Goal: Task Accomplishment & Management: Complete application form

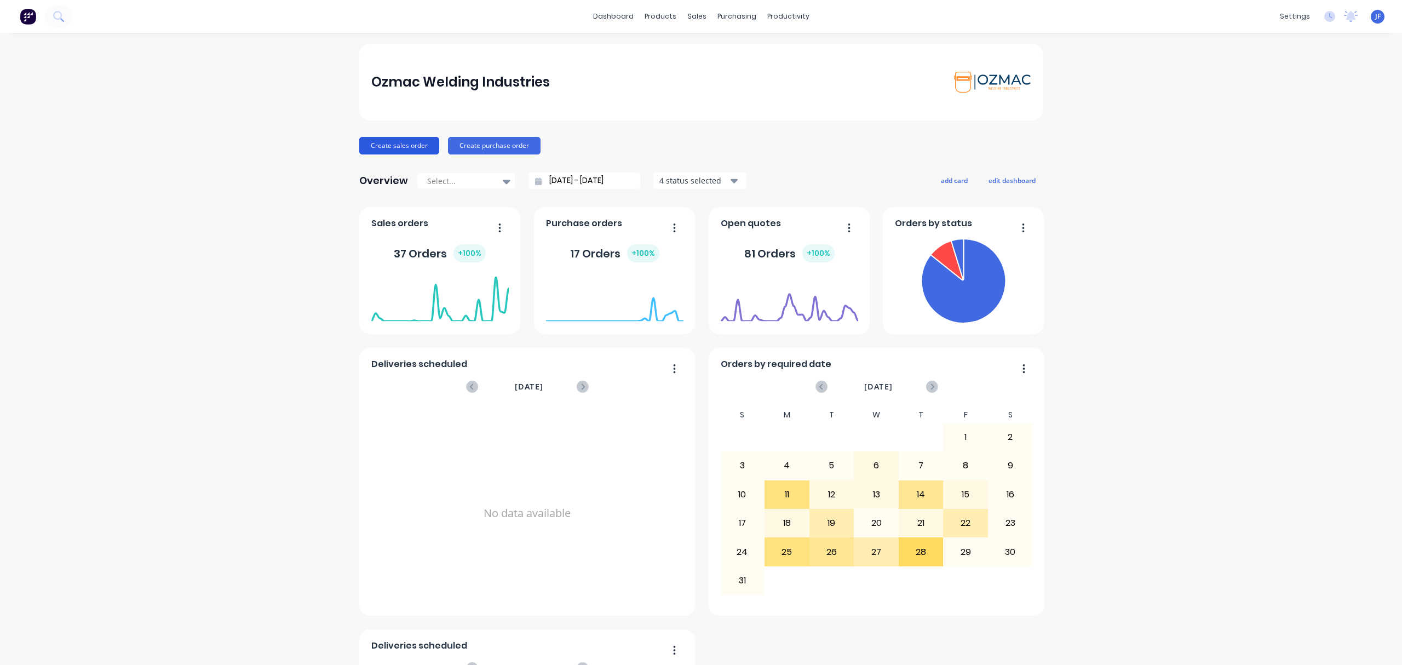
click at [382, 141] on button "Create sales order" at bounding box center [399, 146] width 80 height 18
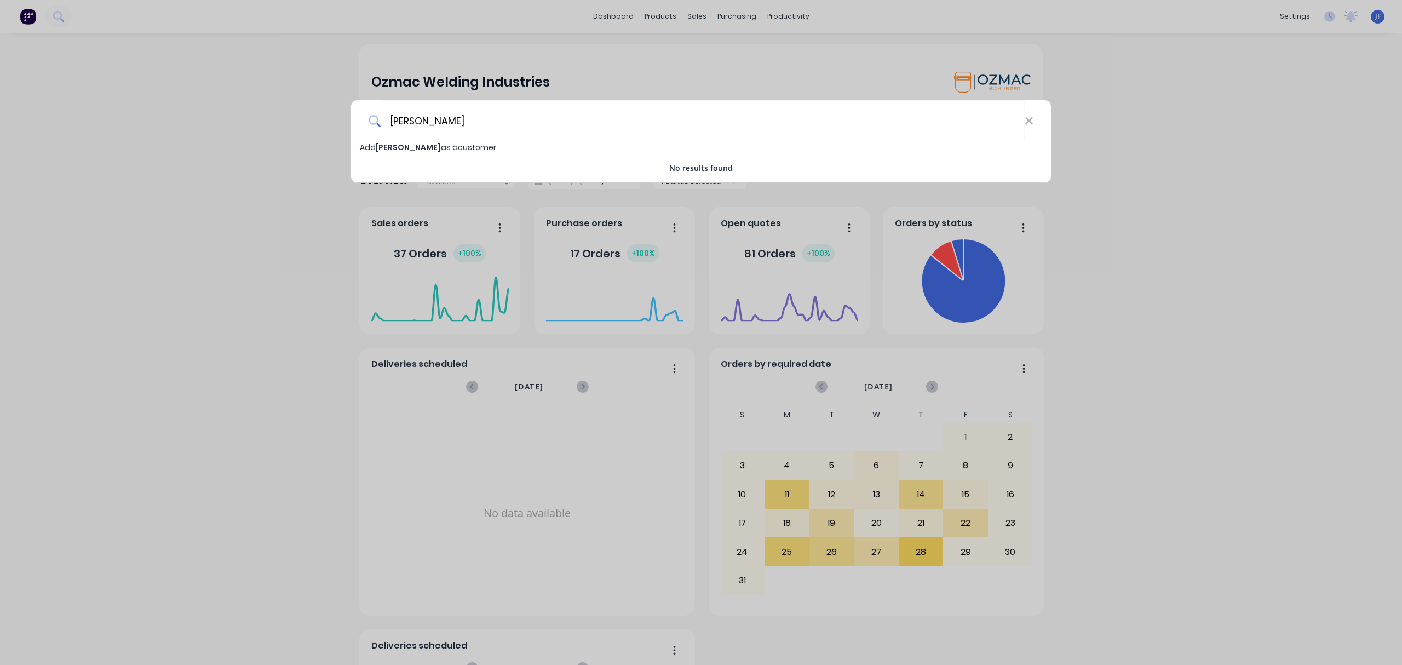
type input "JIM CAMPBELL"
click at [470, 118] on input "JIM CAMPBELL" at bounding box center [702, 120] width 644 height 41
click at [302, 322] on div "JIM CAMPBELL Add JIM CAMPBELL as a customer No results found" at bounding box center [701, 332] width 1402 height 665
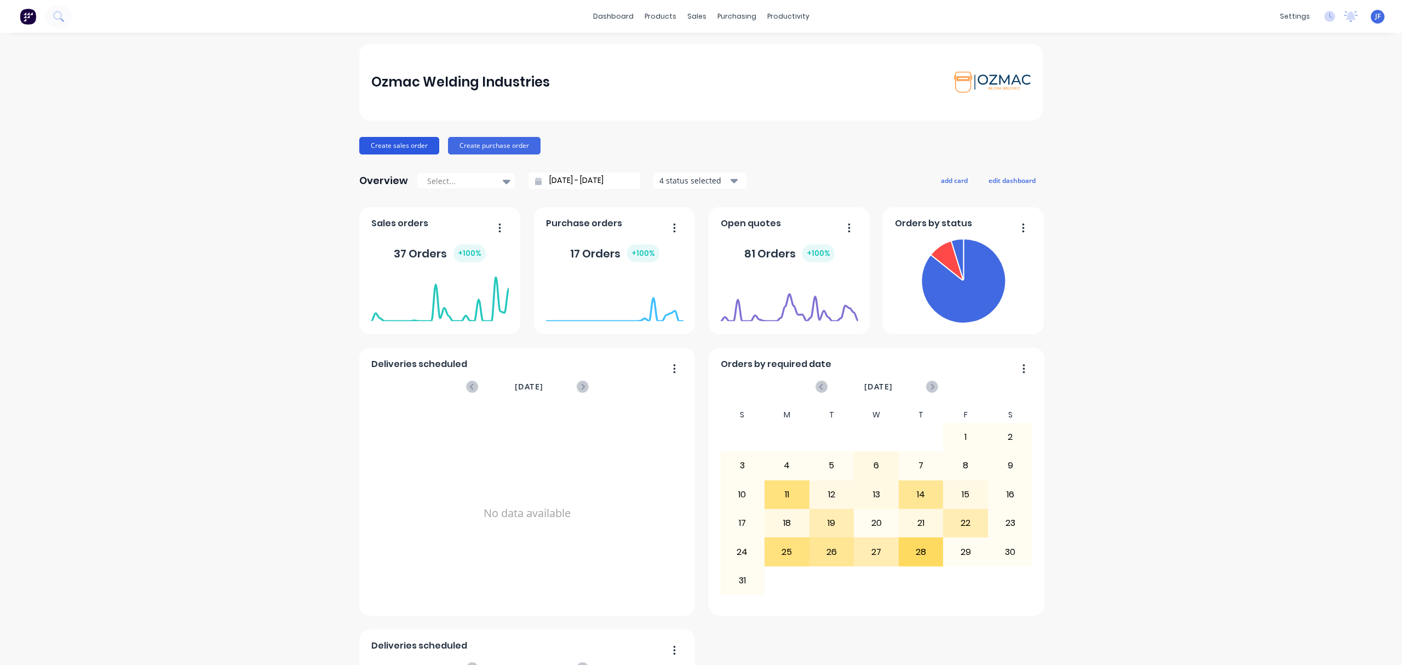
click at [379, 148] on button "Create sales order" at bounding box center [399, 146] width 80 height 18
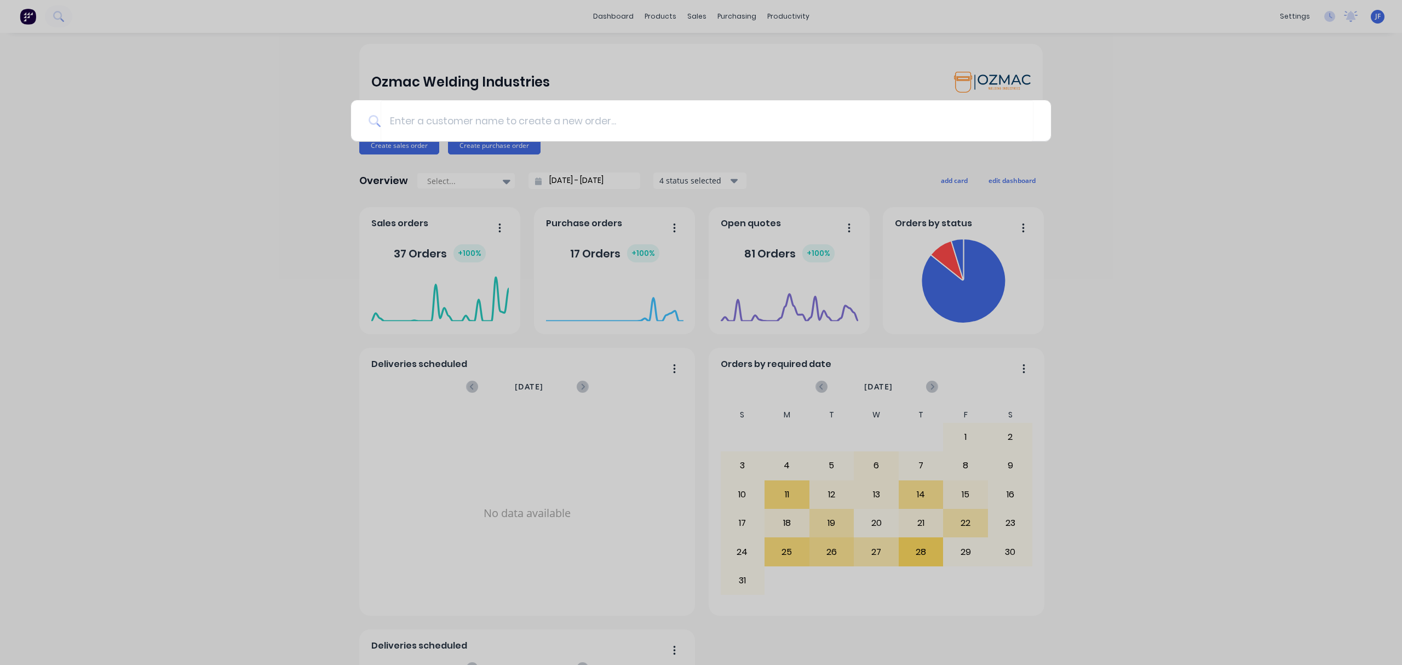
click at [282, 253] on div at bounding box center [701, 332] width 1402 height 665
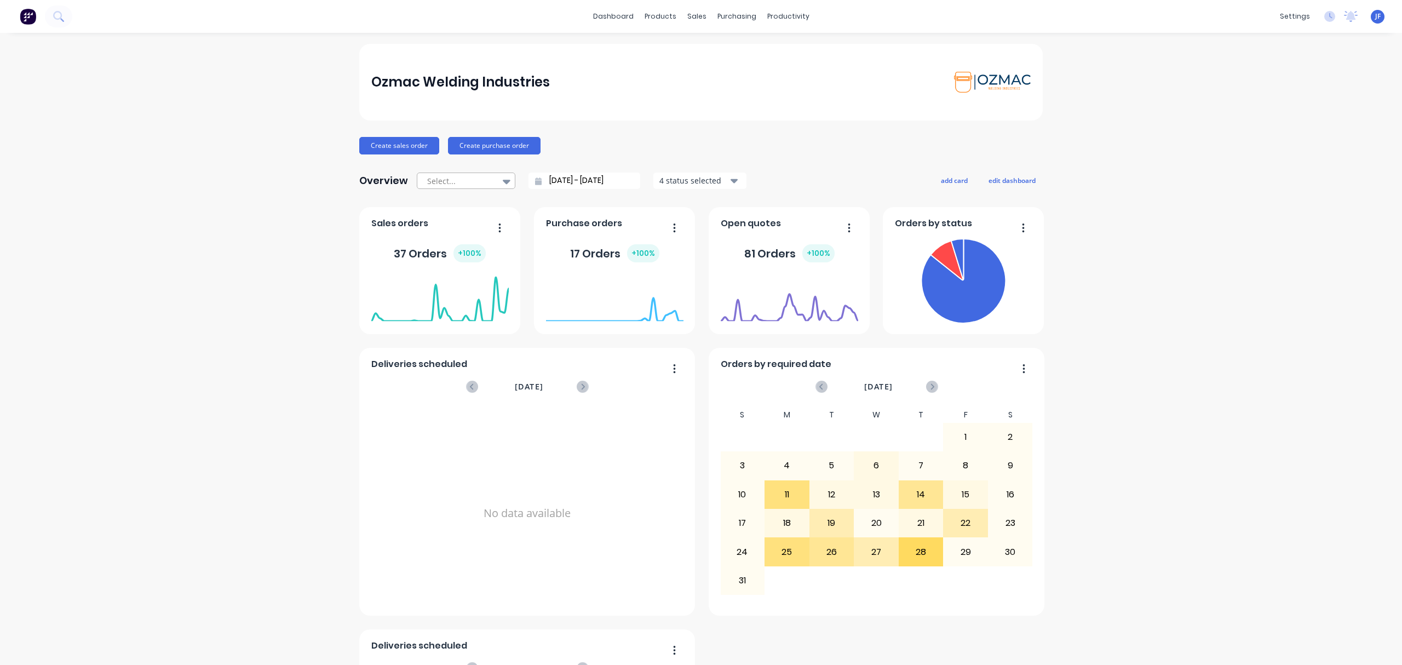
click at [503, 181] on icon at bounding box center [507, 182] width 8 height 4
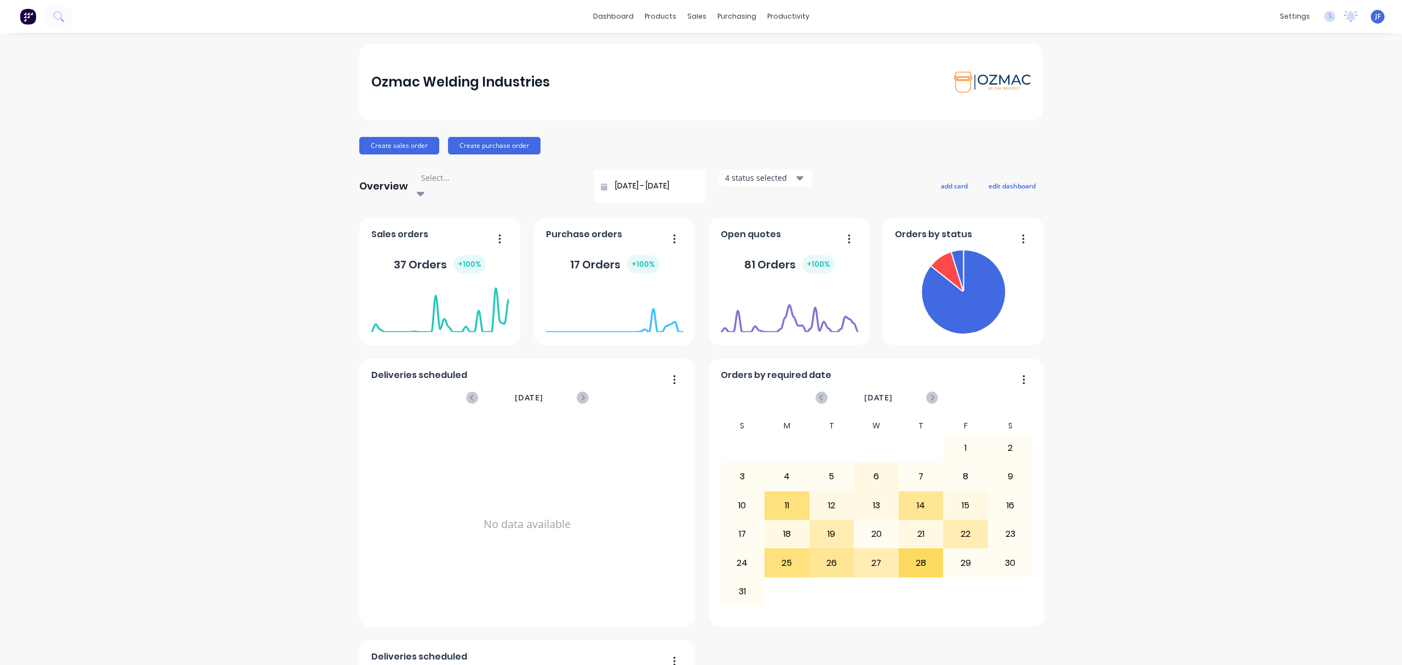
click at [424, 187] on icon at bounding box center [421, 193] width 8 height 12
click at [478, 147] on button "Create purchase order" at bounding box center [494, 146] width 93 height 18
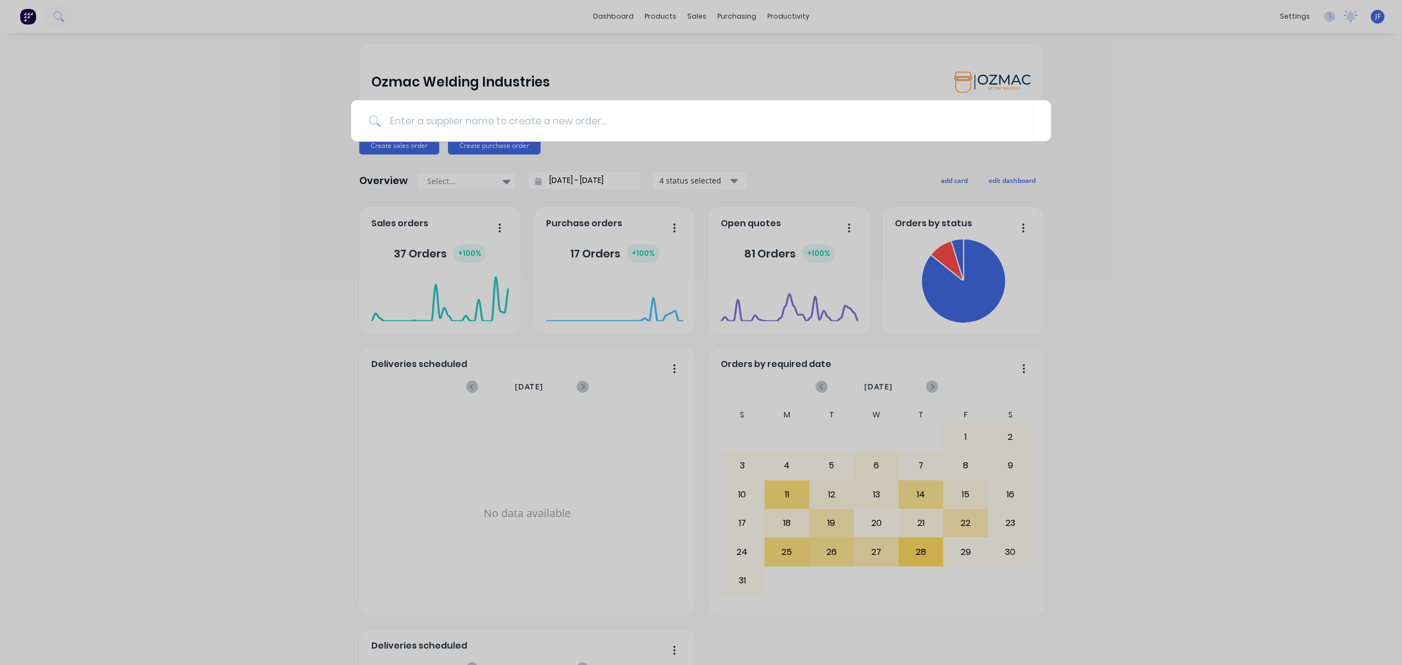
click at [388, 154] on div at bounding box center [701, 332] width 1402 height 665
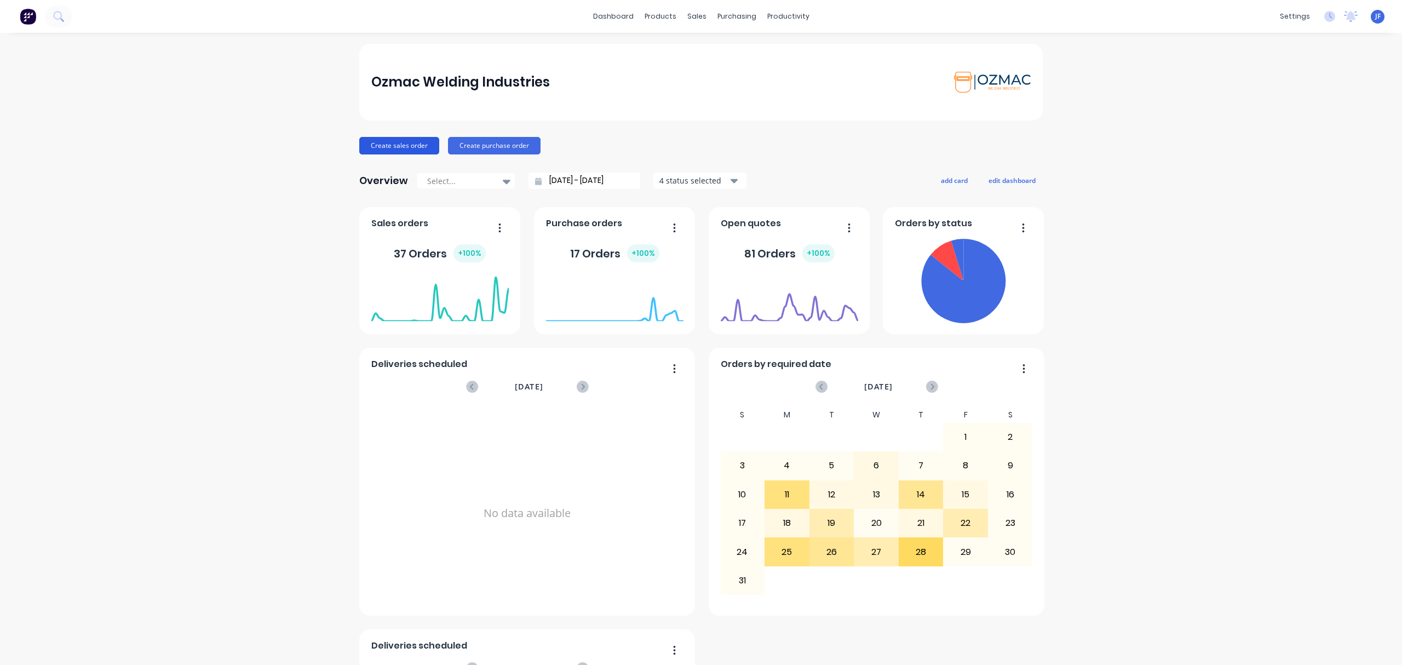
click at [390, 143] on button "Create sales order" at bounding box center [399, 146] width 80 height 18
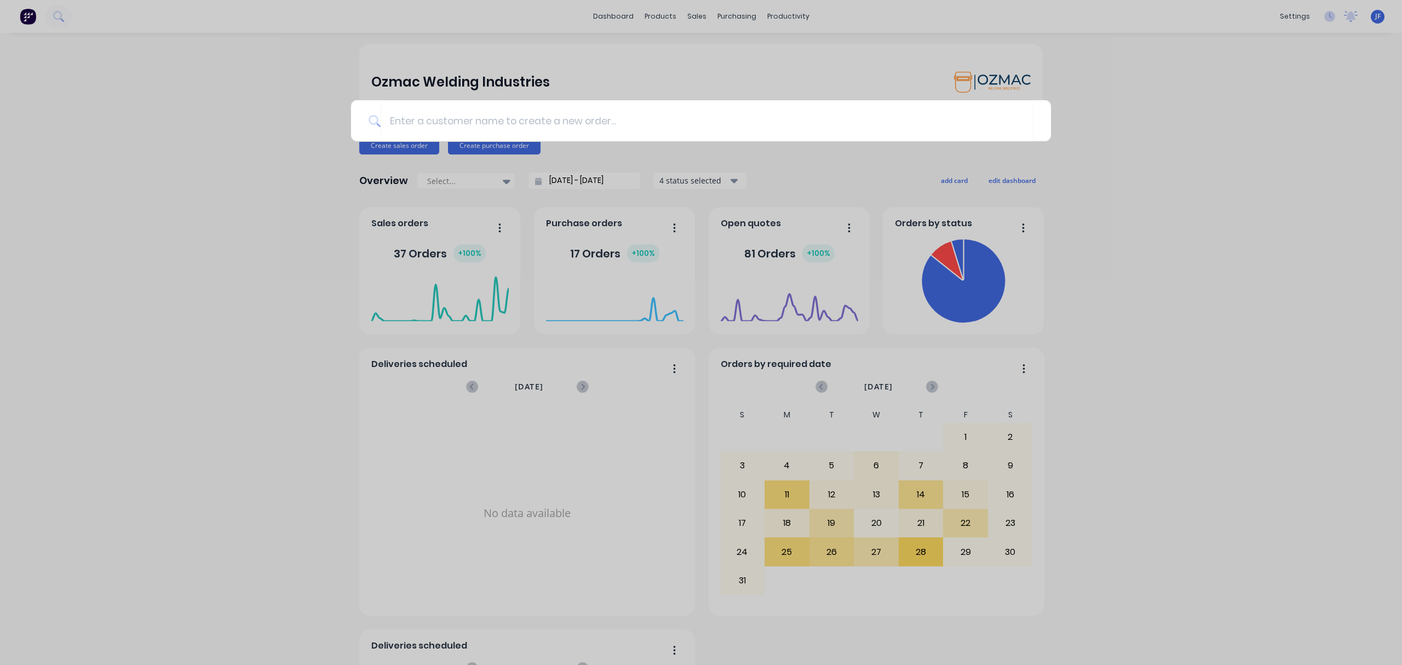
click at [210, 170] on div at bounding box center [701, 332] width 1402 height 665
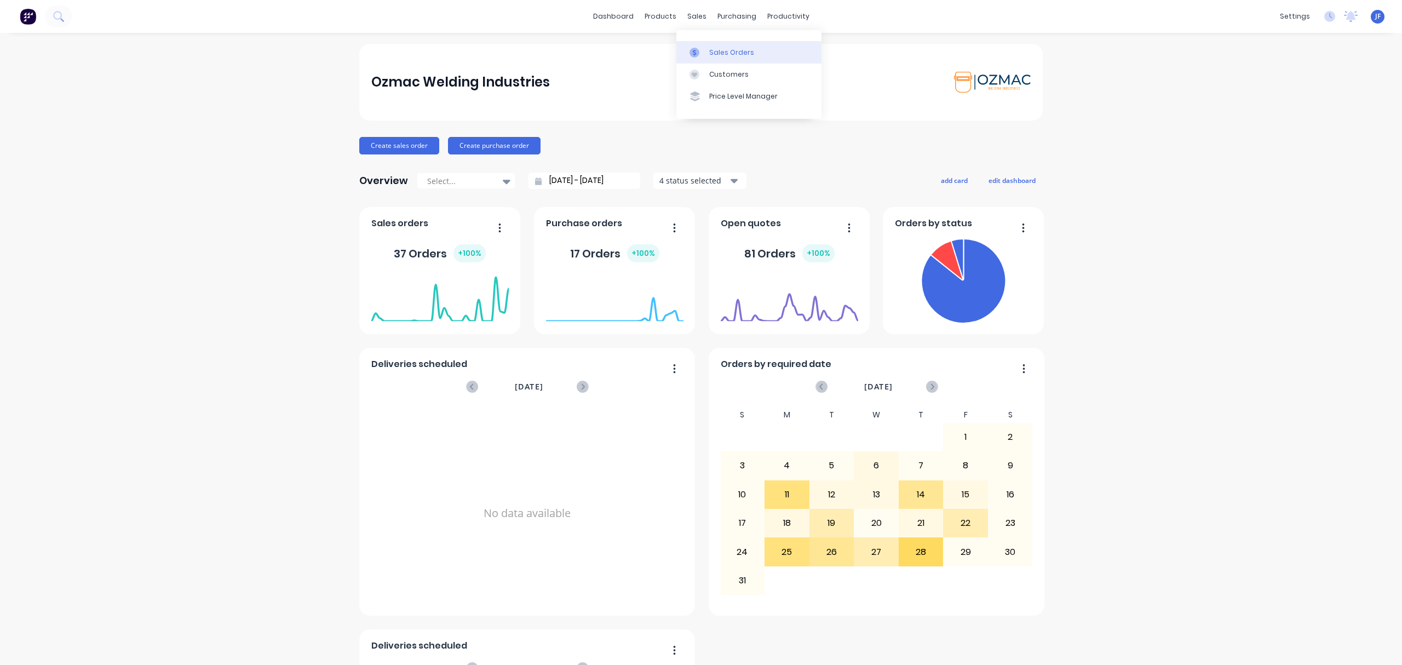
click at [719, 54] on div "Sales Orders" at bounding box center [731, 53] width 45 height 10
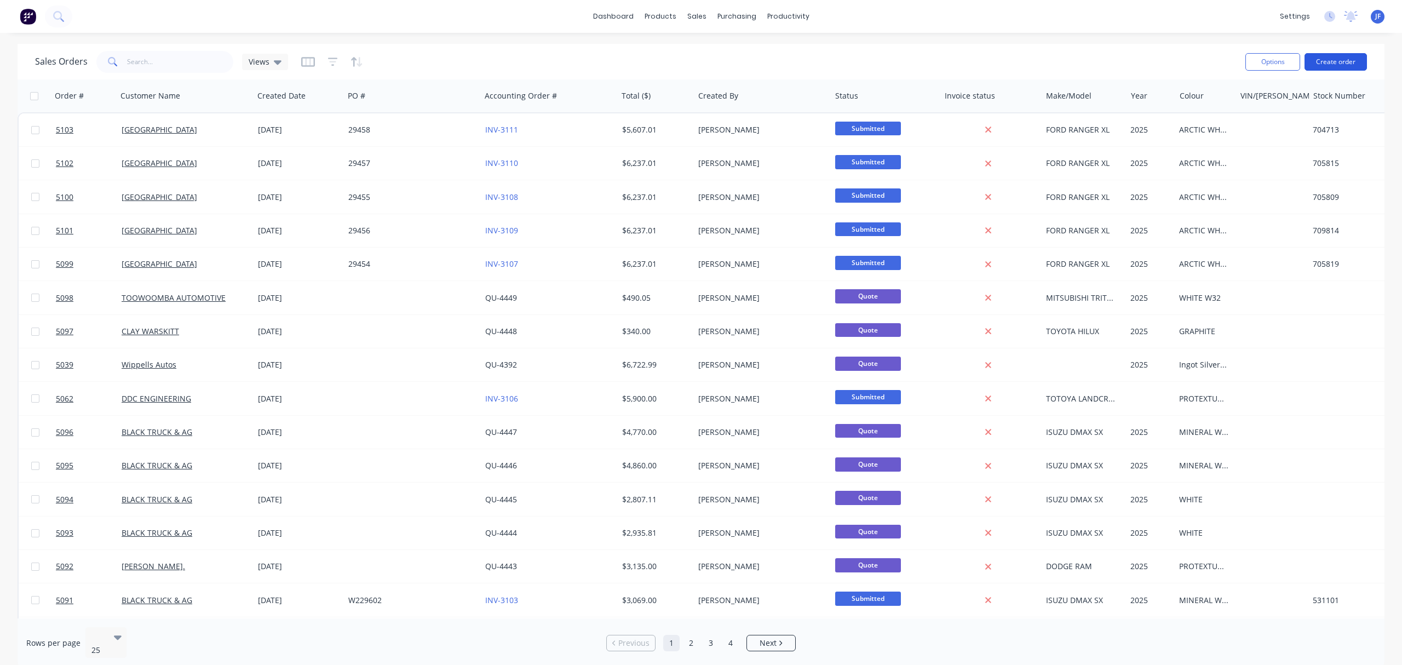
click at [1334, 56] on button "Create order" at bounding box center [1335, 62] width 62 height 18
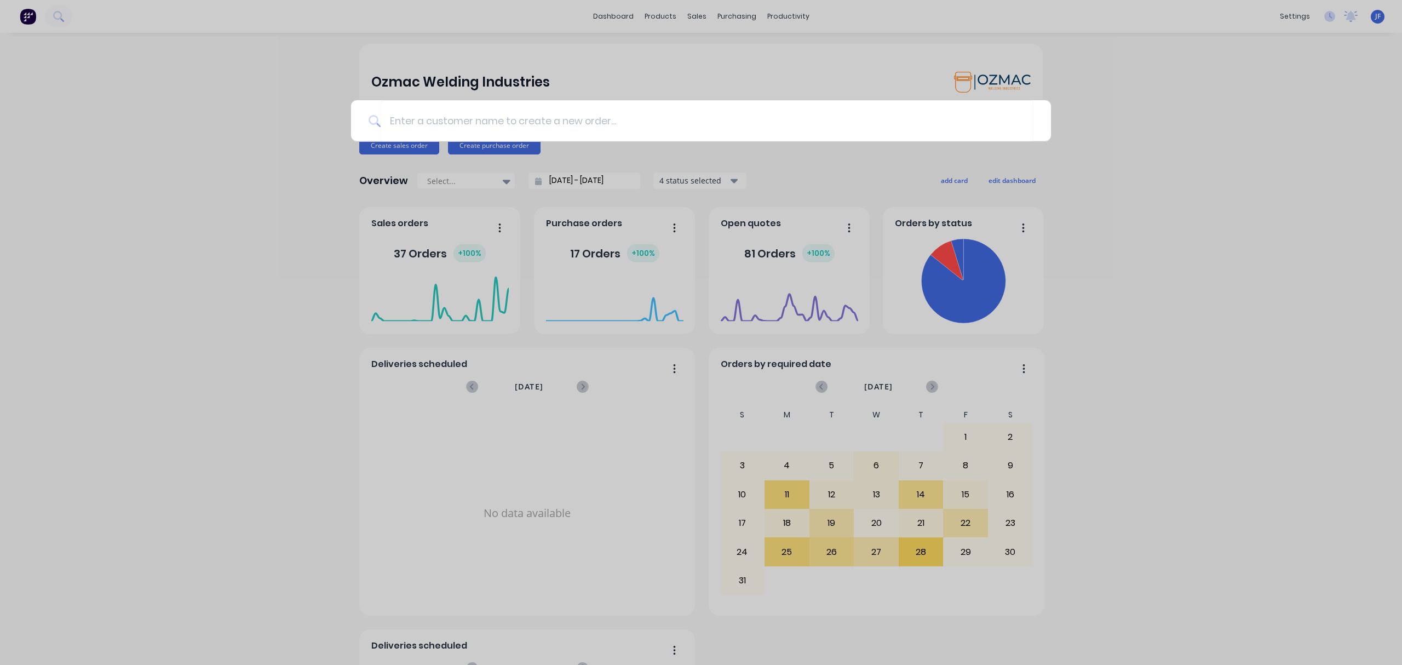
click at [579, 25] on div at bounding box center [701, 332] width 1402 height 665
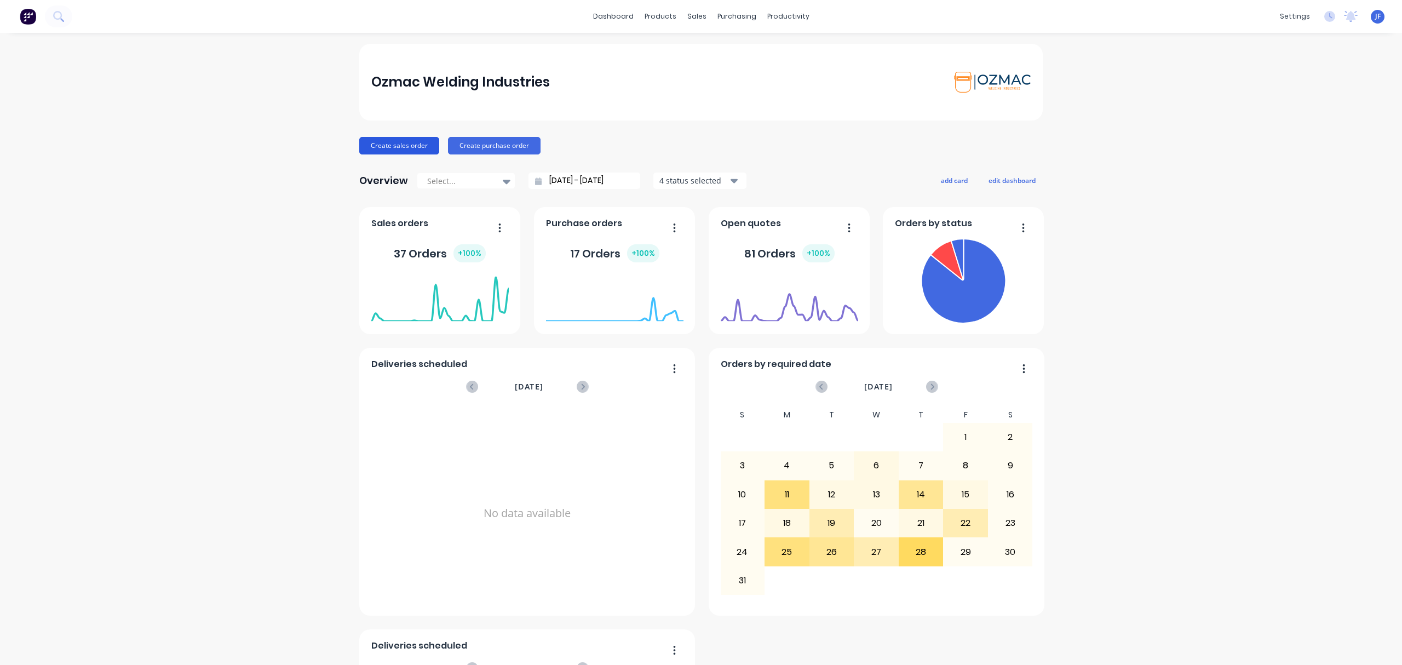
click at [394, 149] on button "Create sales order" at bounding box center [399, 146] width 80 height 18
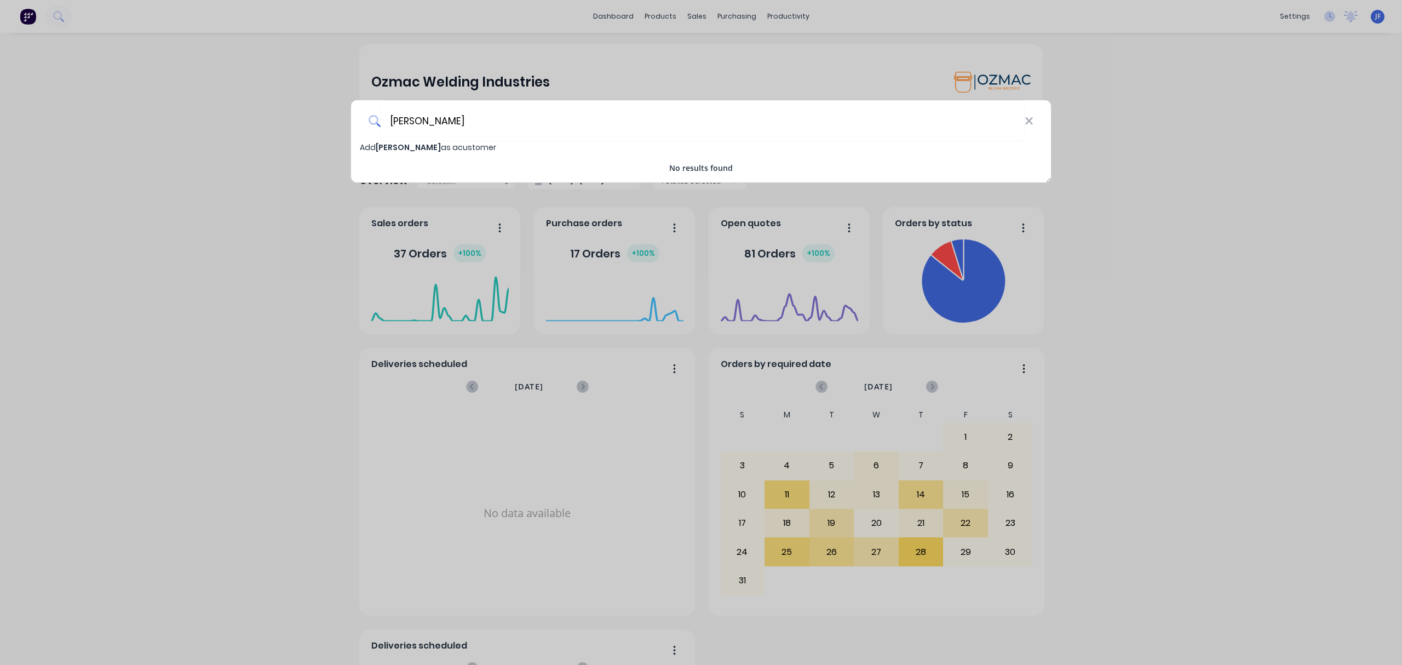
type input "JIM CAMPBELL"
click at [361, 132] on div "JIM CAMPBELL" at bounding box center [701, 120] width 700 height 41
click at [371, 151] on span "Add JIM CAMPBELL as a customer" at bounding box center [428, 147] width 136 height 11
select select "AU"
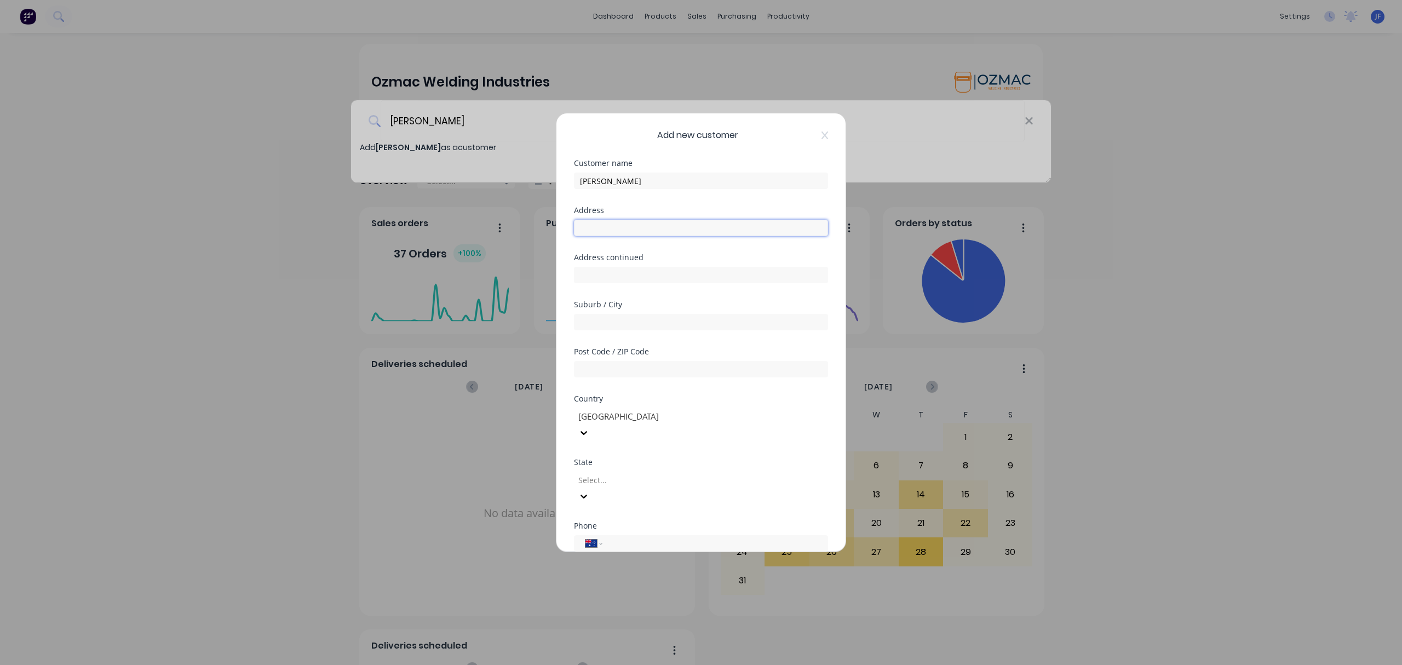
click at [621, 222] on input "text" at bounding box center [701, 228] width 254 height 16
click at [603, 318] on input "text" at bounding box center [701, 322] width 254 height 16
type input "TOOWOOMBA"
click at [610, 537] on input "tel" at bounding box center [713, 543] width 206 height 13
type input "0427 330 134"
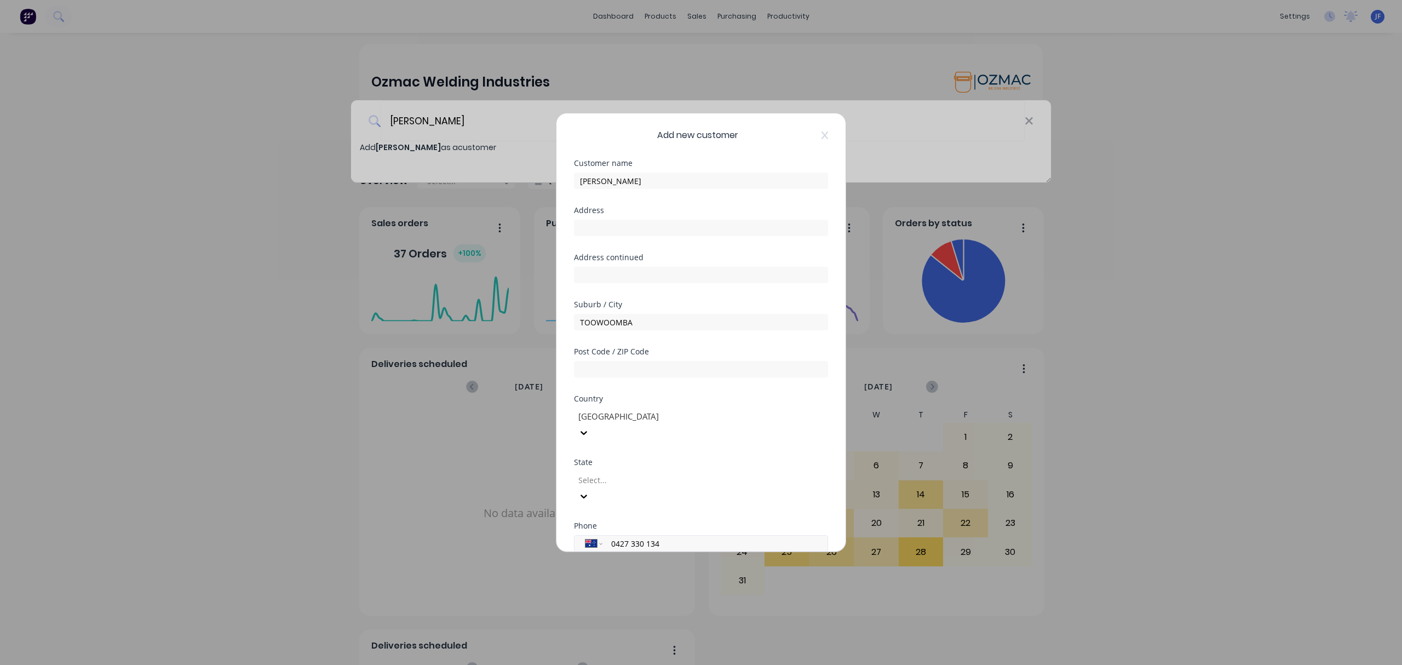
click button "Save" at bounding box center [666, 657] width 60 height 18
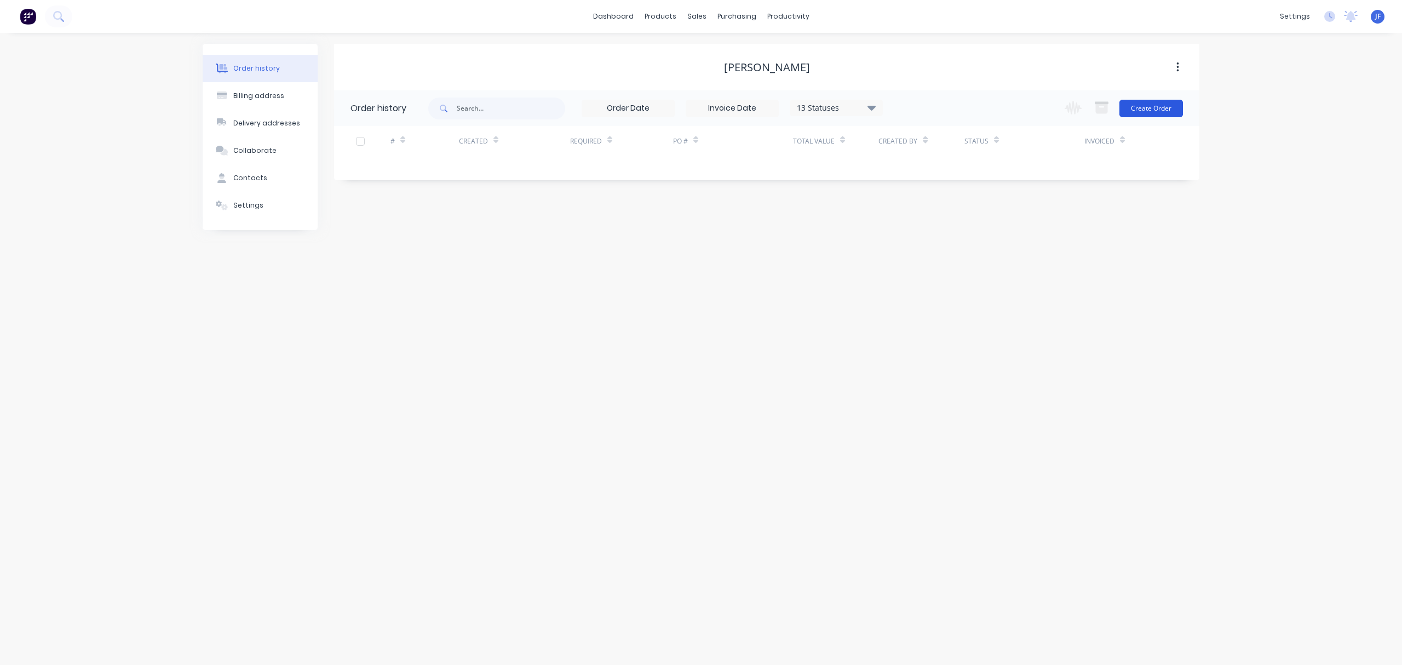
click at [1150, 113] on button "Create Order" at bounding box center [1151, 109] width 64 height 18
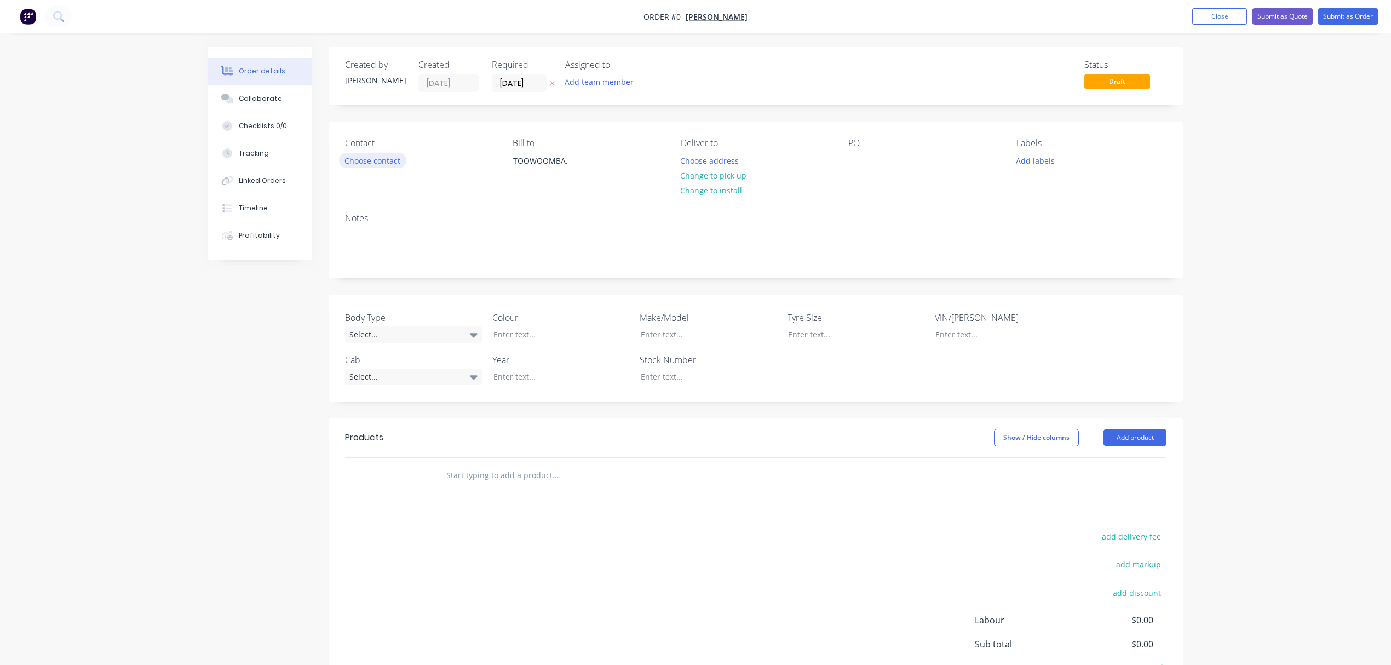
click at [360, 156] on button "Choose contact" at bounding box center [372, 160] width 67 height 15
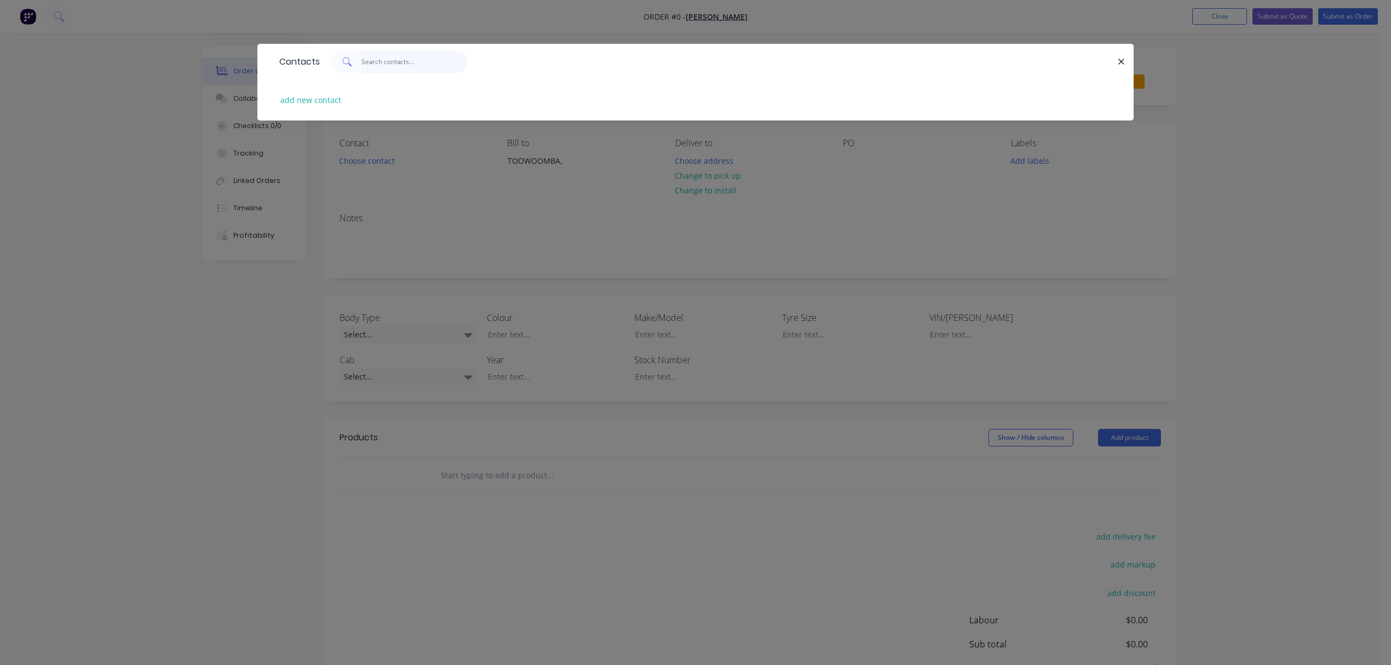
click at [372, 62] on input "text" at bounding box center [414, 62] width 107 height 22
click at [322, 95] on button "add new contact" at bounding box center [311, 100] width 72 height 15
select select "AU"
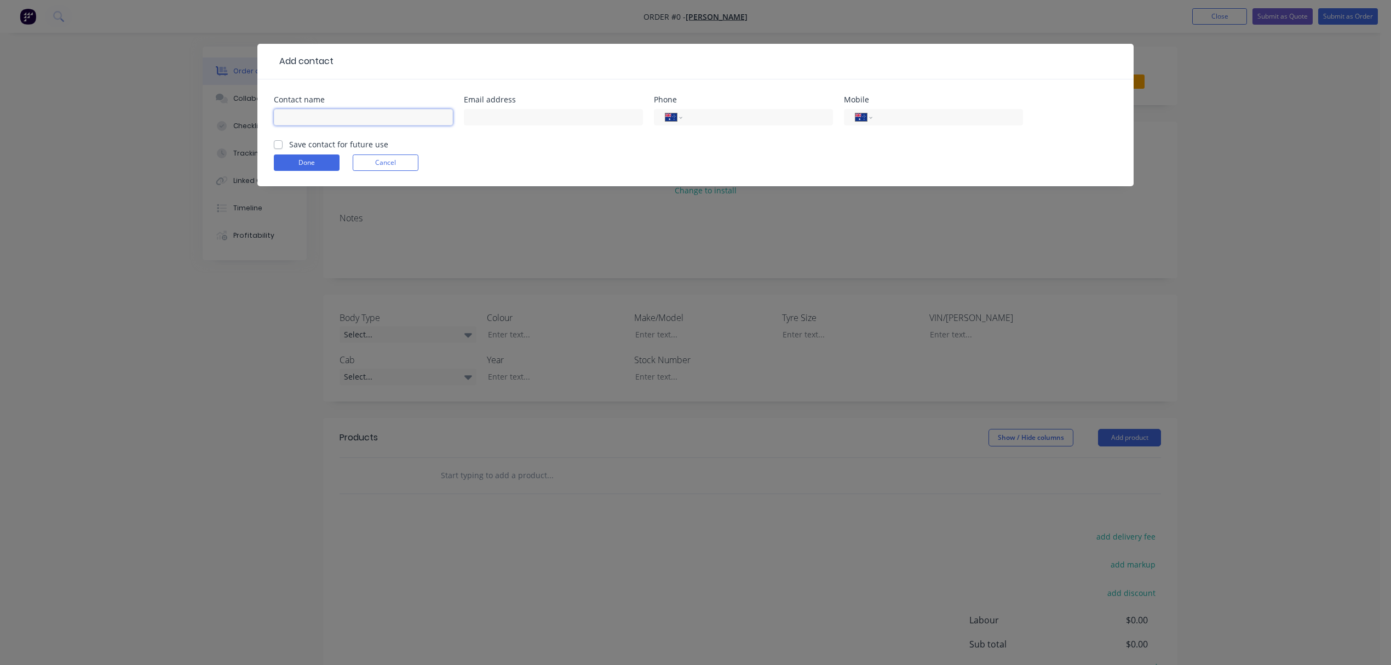
click at [316, 115] on input "text" at bounding box center [363, 117] width 179 height 16
type input "JIM CAMPBELL"
click at [517, 112] on input "text" at bounding box center [553, 117] width 179 height 16
type input "J"
type input "jim@leisurepoolstoowoomba.com.au"
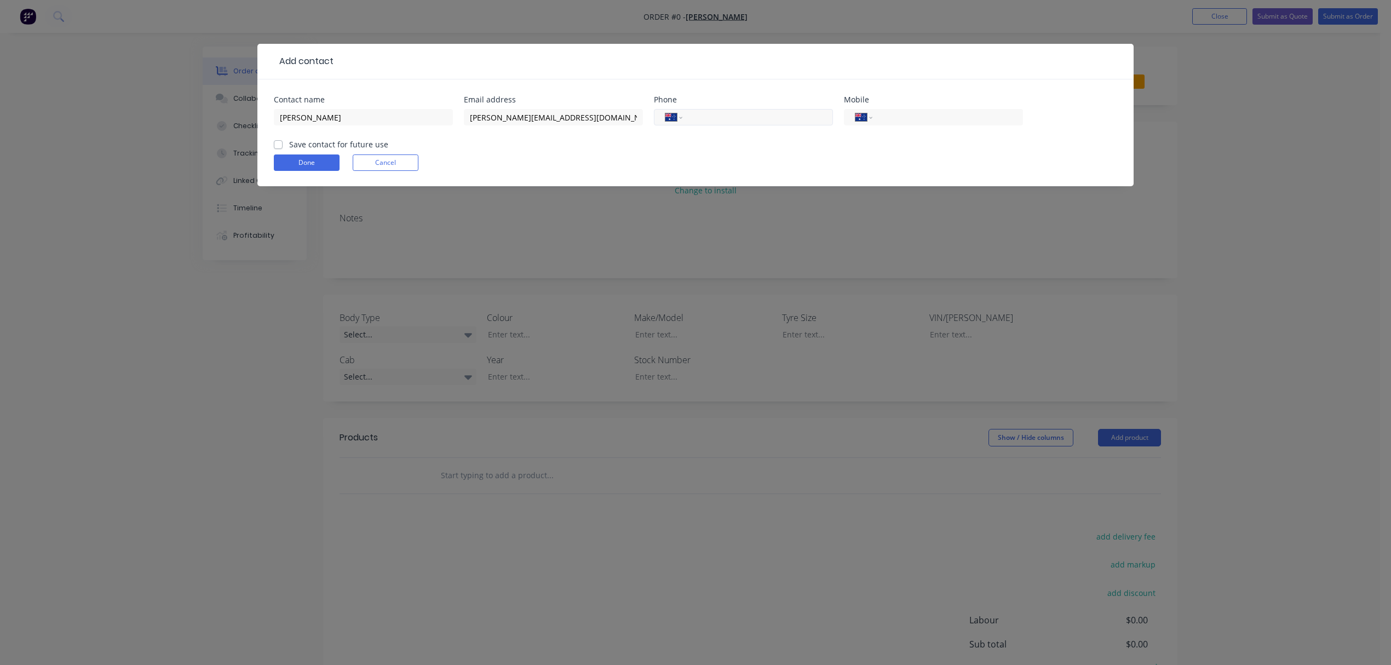
click at [700, 117] on input "tel" at bounding box center [755, 117] width 131 height 13
type input "(07) 4632 4411"
click at [931, 118] on input "tel" at bounding box center [945, 117] width 131 height 13
type input "0427 330 134"
click at [289, 143] on label "Save contact for future use" at bounding box center [338, 144] width 99 height 11
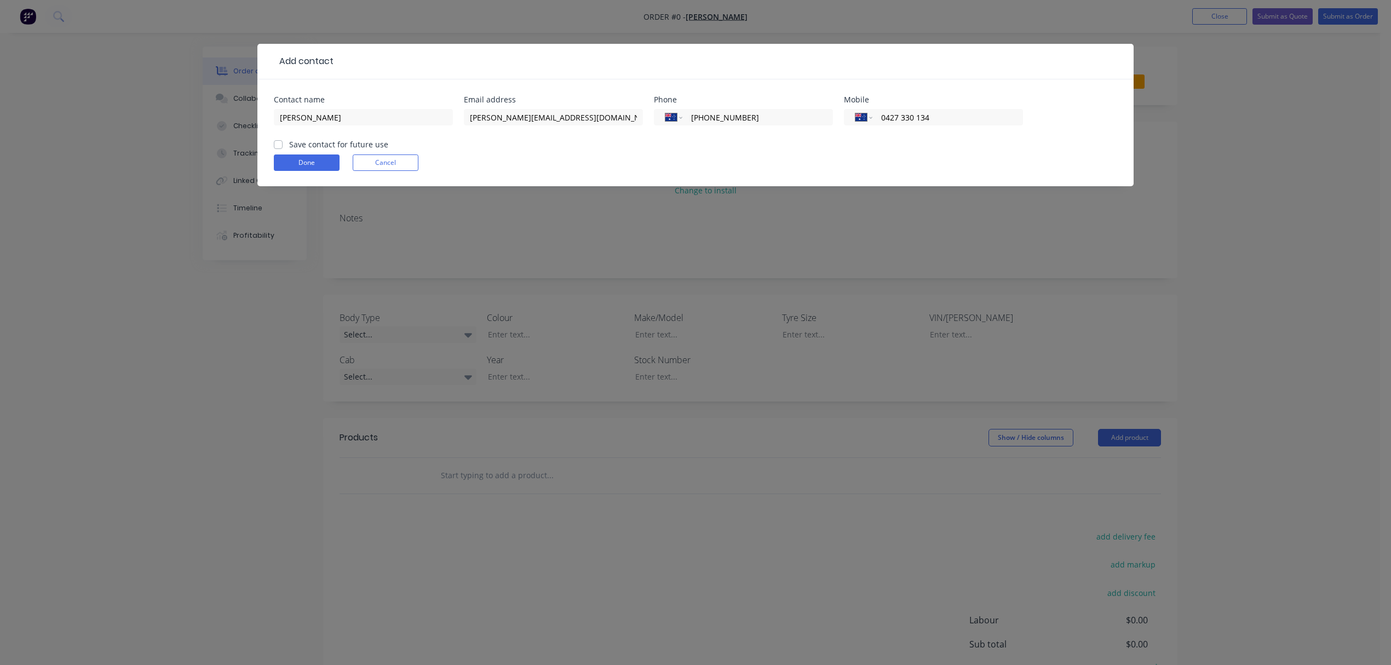
click at [278, 143] on input "Save contact for future use" at bounding box center [278, 144] width 9 height 10
checkbox input "true"
click at [318, 163] on button "Done" at bounding box center [307, 162] width 66 height 16
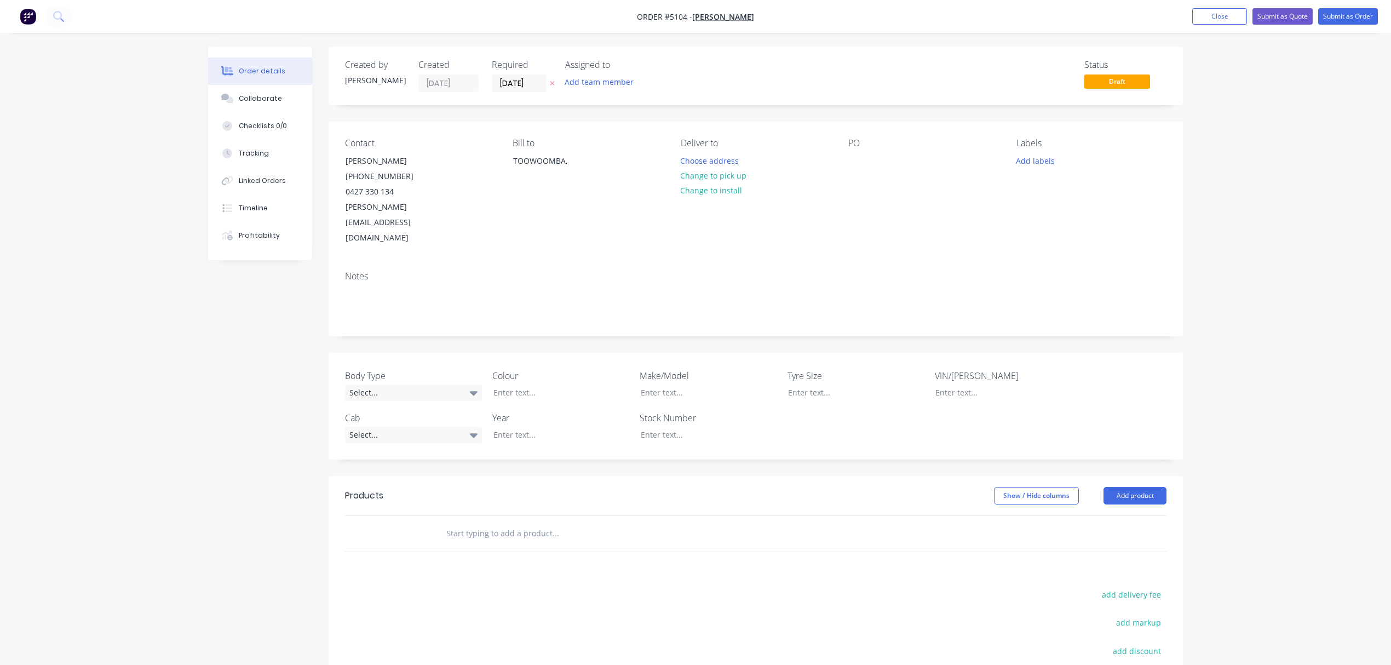
click at [612, 522] on input "text" at bounding box center [555, 533] width 219 height 22
type input "r"
click at [926, 516] on div "REPAIR/REPLACE BROCKEN HINGES TO TOOLBOX. SANDED, PRIMED AND REPAINTED Add REPA…" at bounding box center [755, 534] width 821 height 36
click at [675, 522] on div "REPAIR/REPLACE BROCKEN HINGES TO TOOLBOX. SANDED, PRIMED AND REPAINTED" at bounding box center [601, 533] width 328 height 22
click at [664, 522] on input "REPAIR/REPLACE BROCKEN HINGES TO TOOLBOX. SANDED, PRIMED AND REPAINTED" at bounding box center [555, 533] width 219 height 22
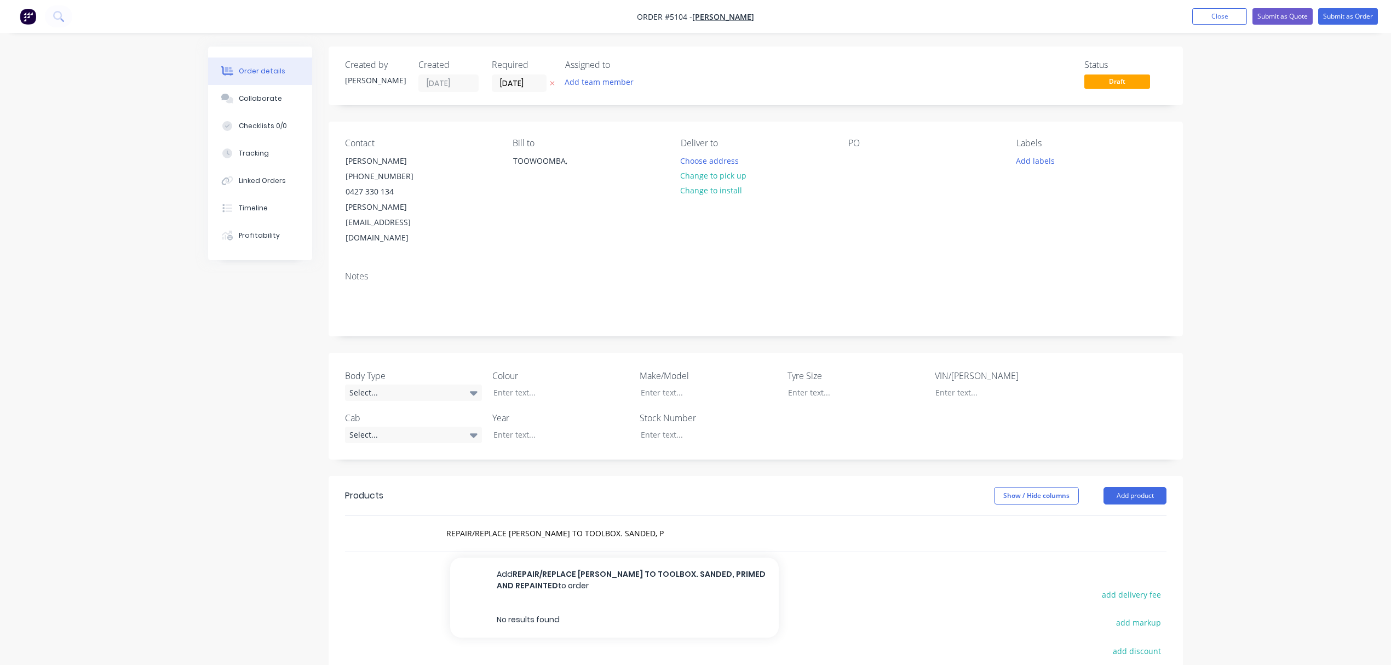
click at [671, 522] on div "REPAIR/REPLACE BROCKEN HINGES TO TOOLBOX. SANDED, PRIMED AND REPAINTED Add REPA…" at bounding box center [601, 533] width 328 height 22
click at [664, 522] on input "REPAIR/REPLACE BROCKEN HINGES TO TOOLBOX. SANDED, PRIMED AND REPAINTED" at bounding box center [555, 533] width 219 height 22
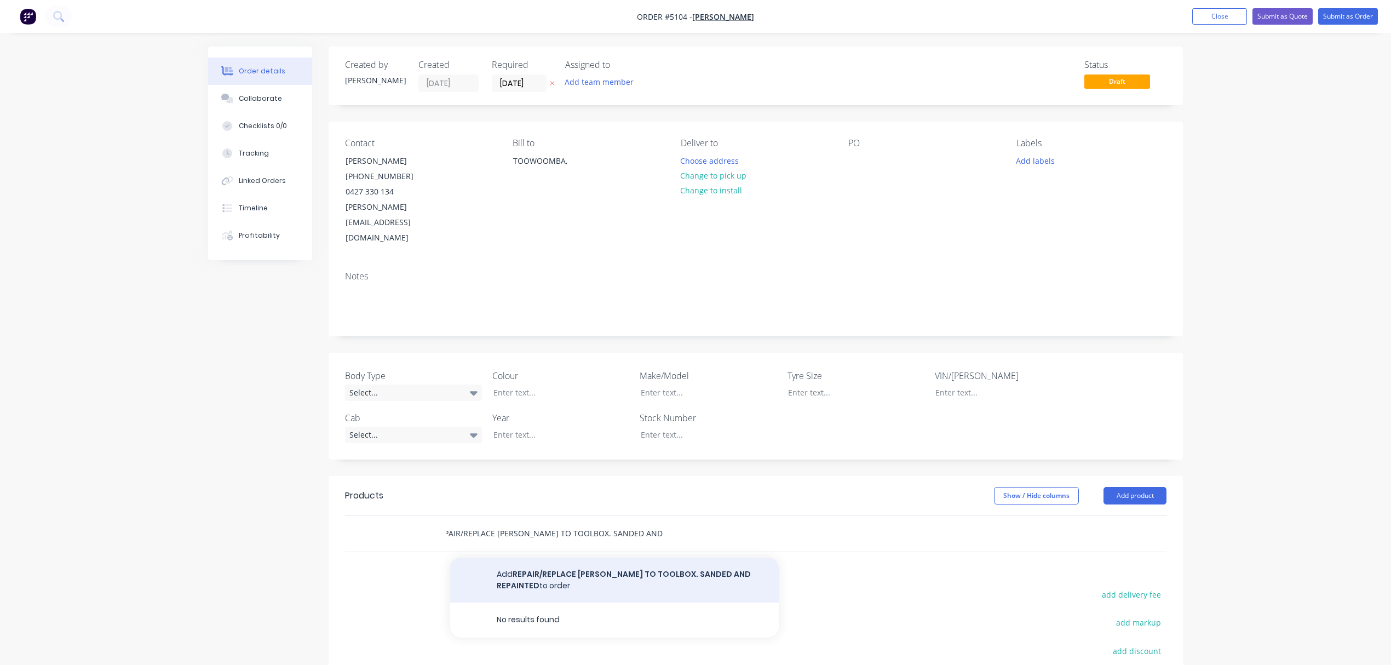
type input "REPAIR/REPLACE BROCKEN HINGES TO TOOLBOX. SANDED AND REPAINTED"
click at [686, 557] on button "Add REPAIR/REPLACE BROCKEN HINGES TO TOOLBOX. SANDED AND REPAINTED to order" at bounding box center [614, 579] width 328 height 45
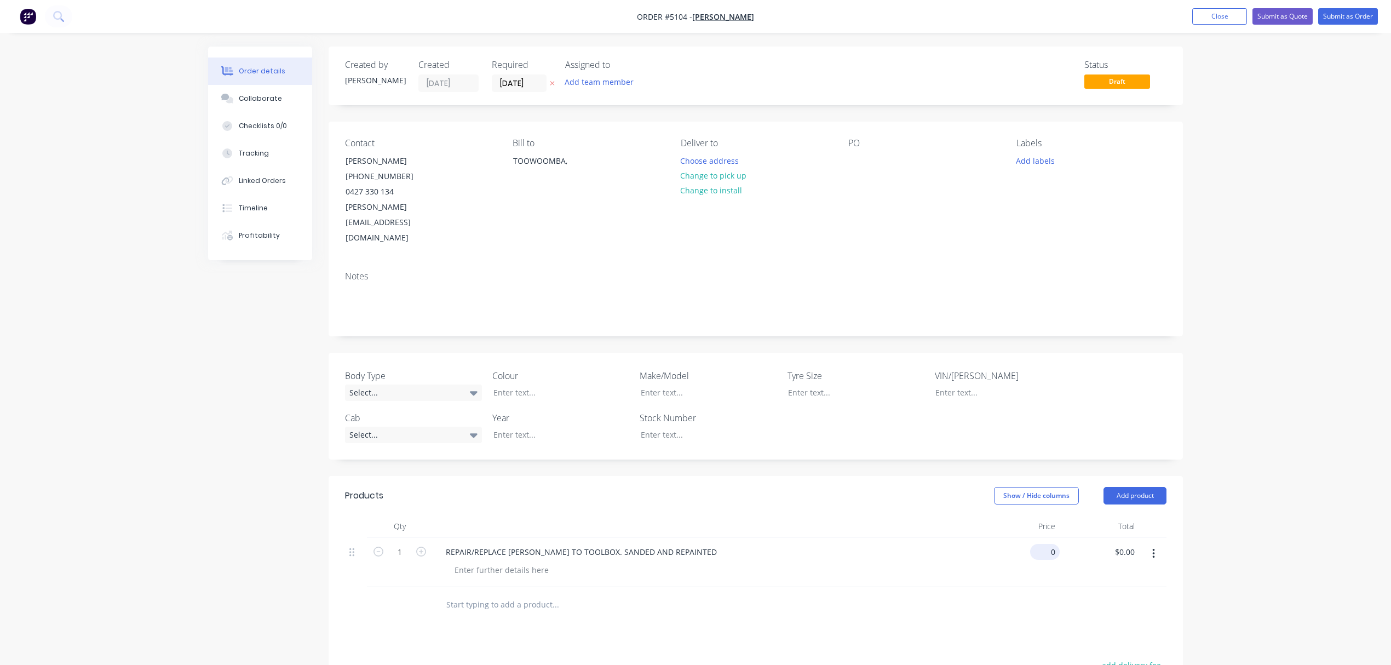
click at [1046, 544] on div "0 $0.00" at bounding box center [1045, 552] width 30 height 16
type input "$300.00"
click at [1126, 601] on div "Products Show / Hide columns Add product Qty Price Total 1 REPAIR/REPLACE BROCK…" at bounding box center [755, 668] width 854 height 385
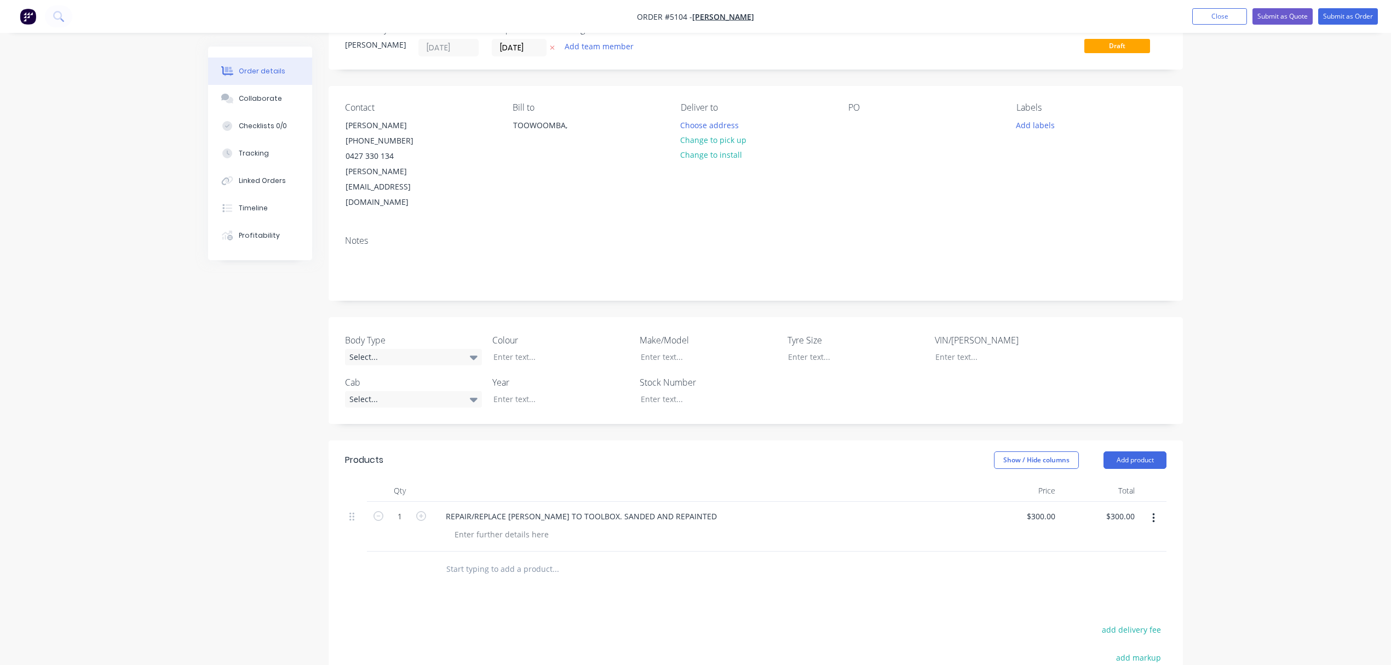
scroll to position [183, 0]
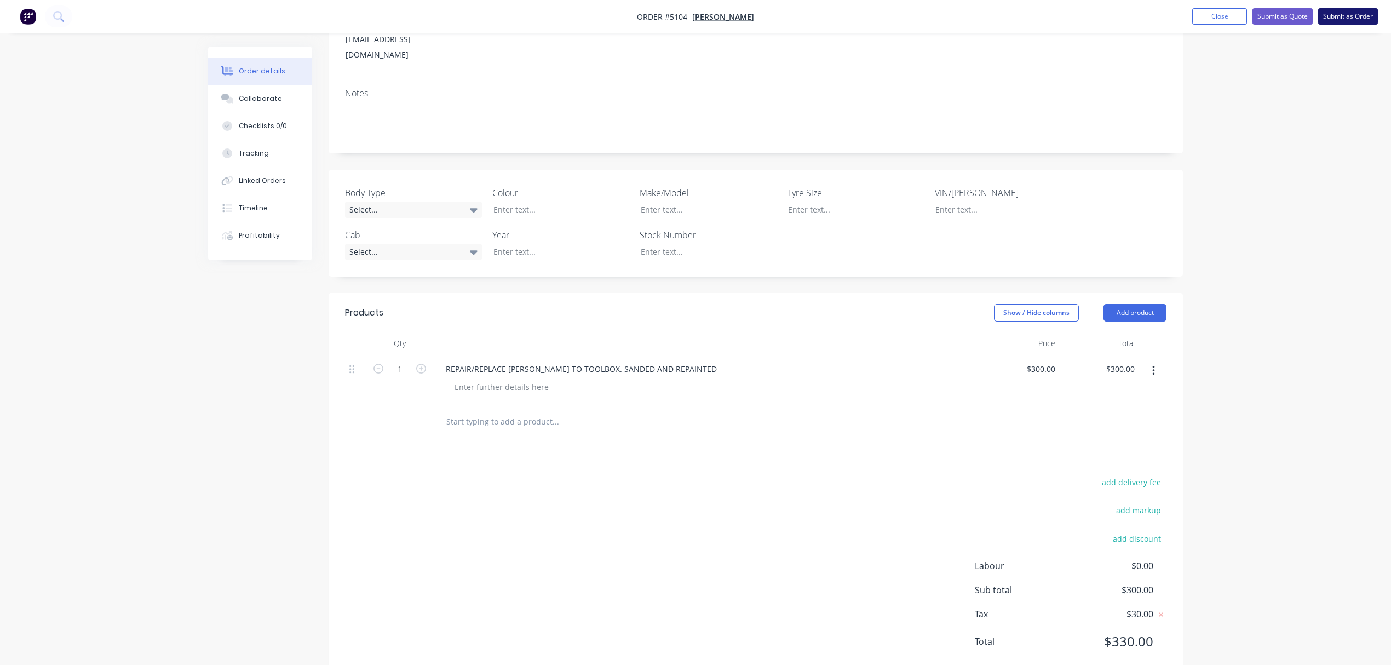
click at [1334, 15] on button "Submit as Order" at bounding box center [1348, 16] width 60 height 16
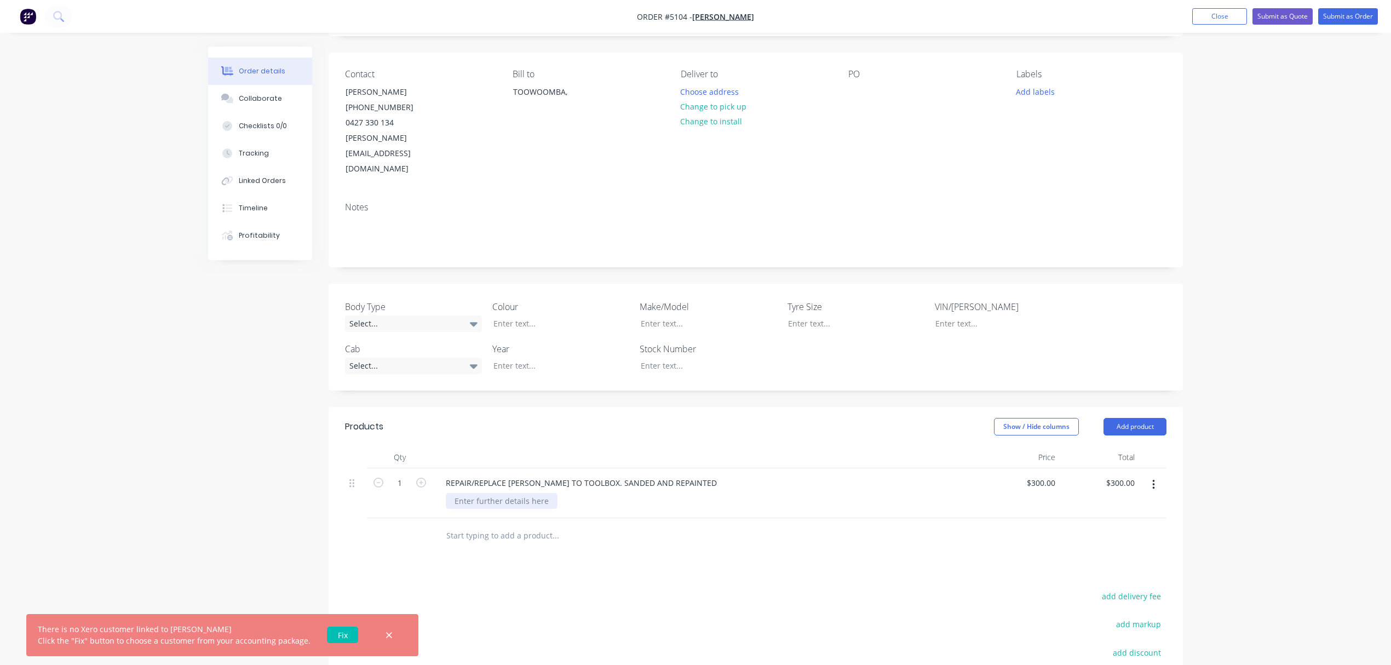
scroll to position [0, 0]
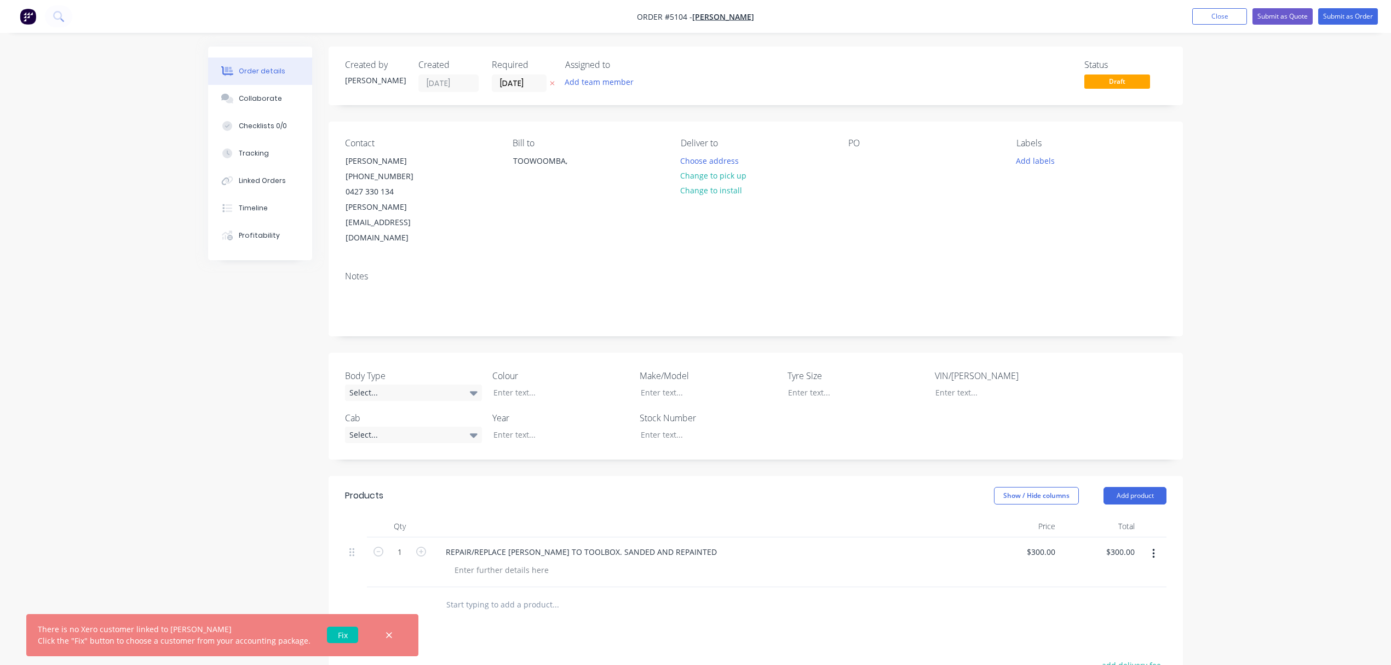
click at [332, 637] on link "Fix" at bounding box center [342, 634] width 31 height 16
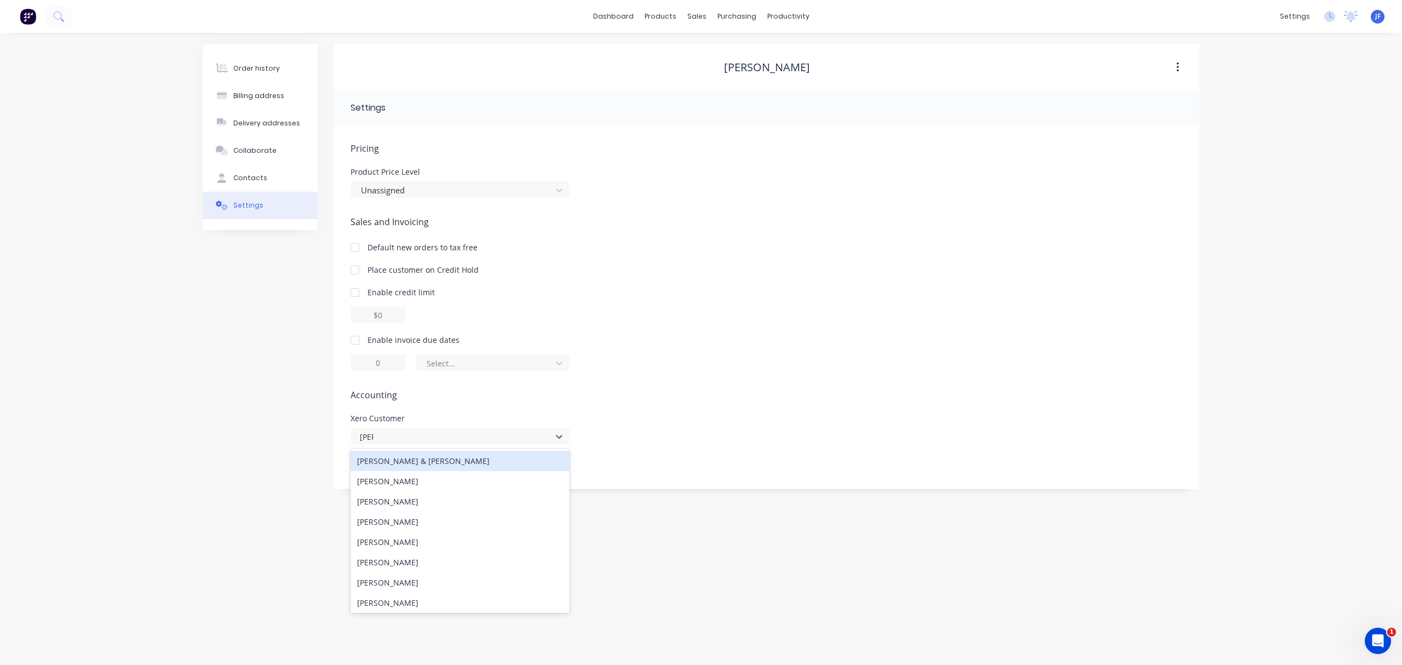
type input "JIM"
click at [686, 263] on div "Sales and Invoicing Default new orders to tax free Place customer on Credit Hol…" at bounding box center [766, 292] width 832 height 155
click at [1177, 70] on icon "button" at bounding box center [1177, 67] width 2 height 10
click at [1275, 90] on div "Order history Billing address Delivery addresses Collaborate Contacts Settings …" at bounding box center [701, 349] width 1402 height 632
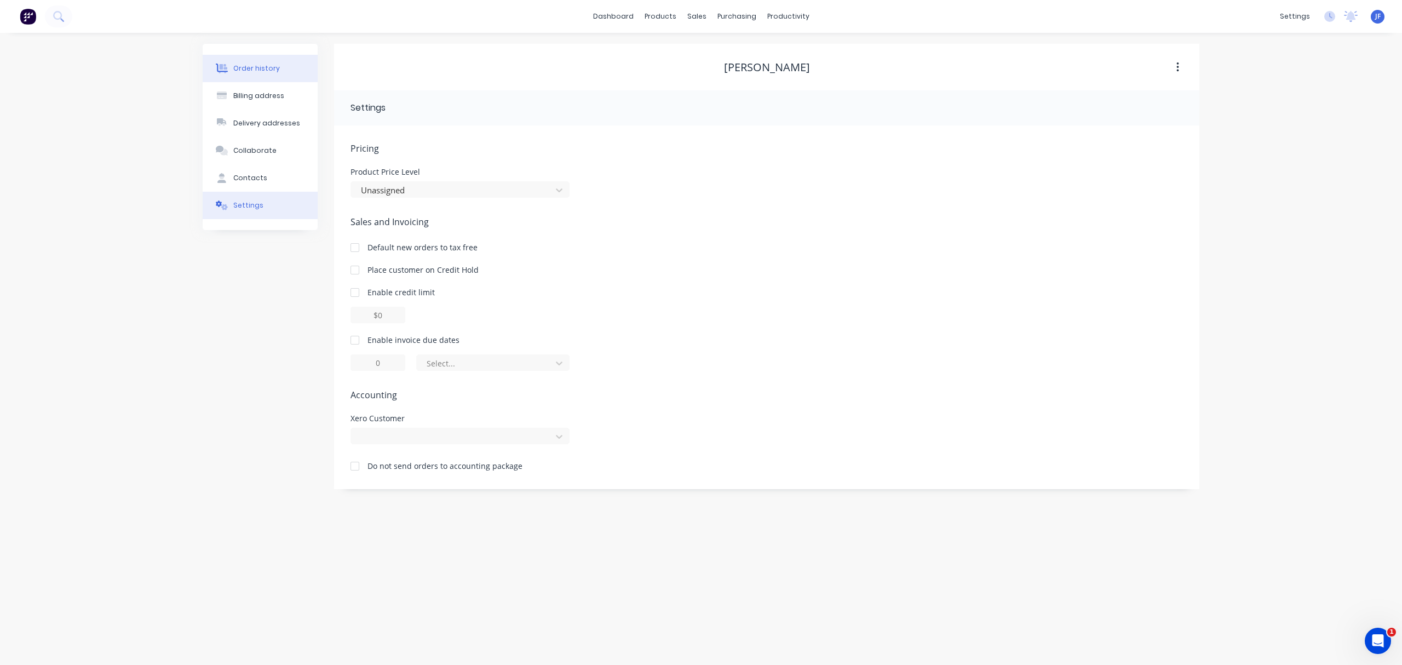
click at [250, 68] on div "Order history" at bounding box center [256, 69] width 47 height 10
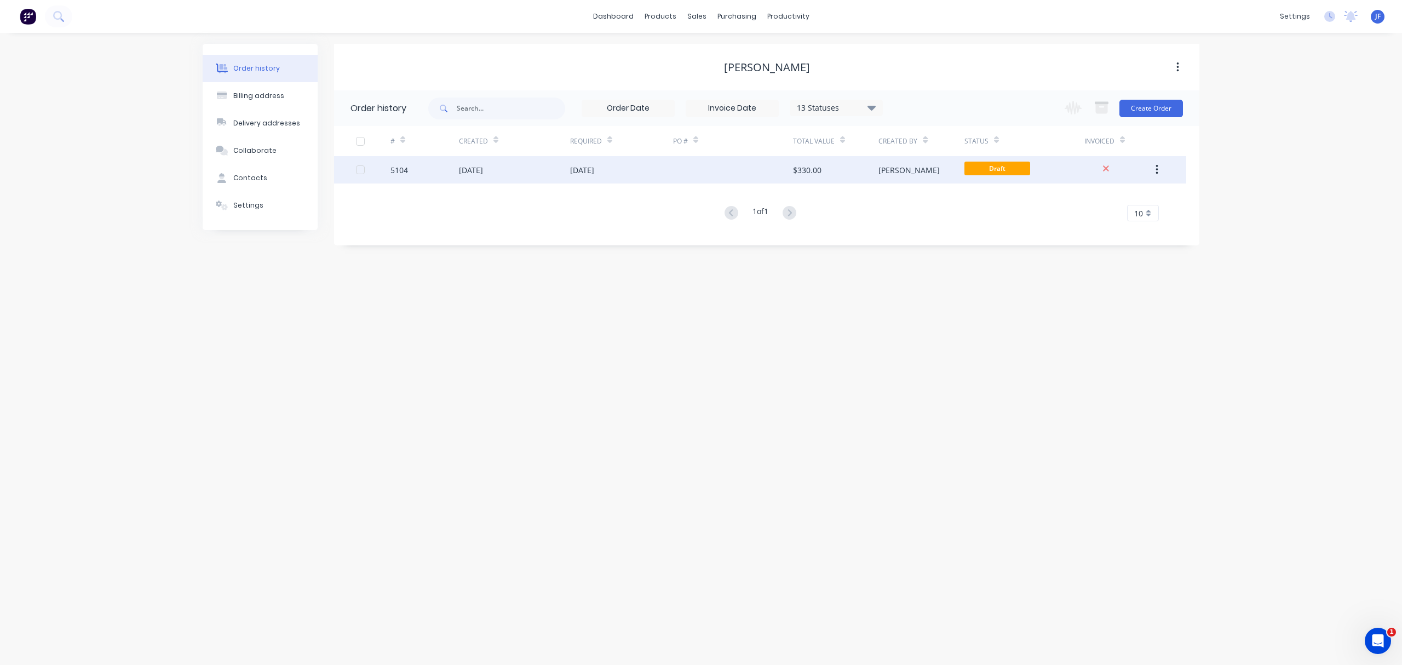
click at [587, 174] on div "28 Aug 2025" at bounding box center [582, 169] width 24 height 11
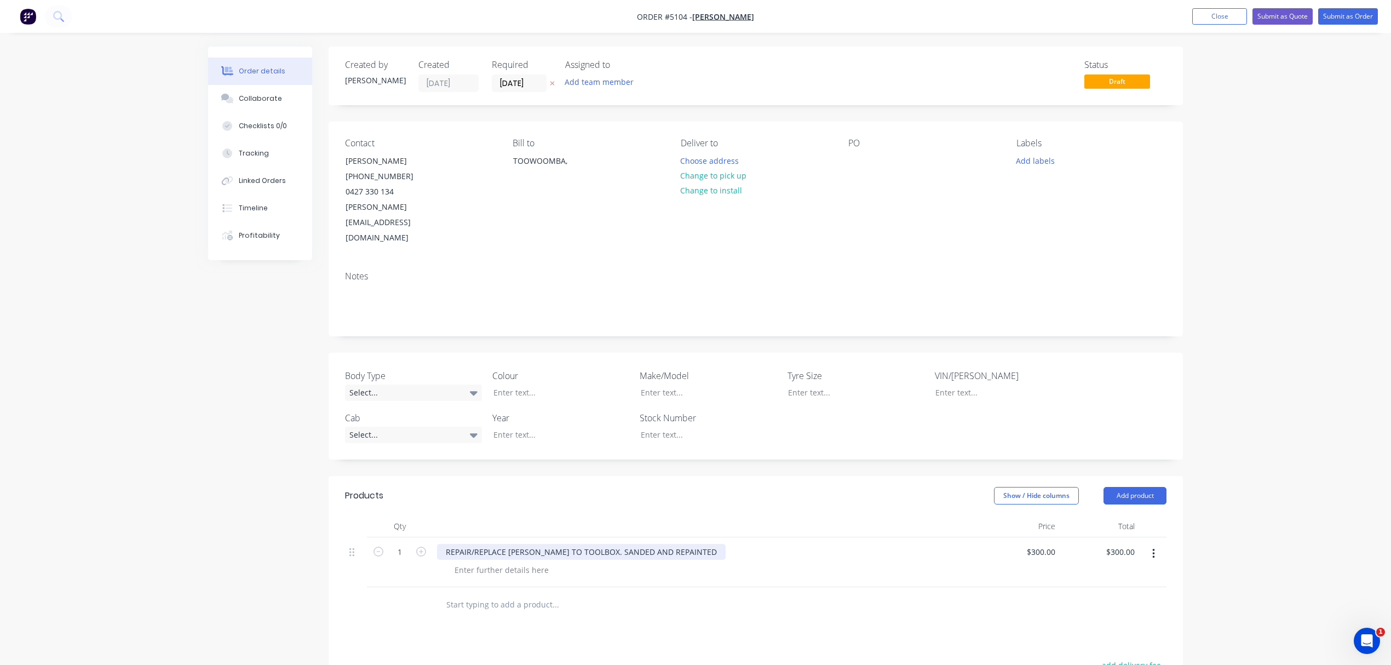
drag, startPoint x: 737, startPoint y: 520, endPoint x: 446, endPoint y: 518, distance: 291.3
click at [446, 544] on div "REPAIR/REPLACE BROCKEN HINGES TO TOOLBOX. SANDED AND REPAINTED" at bounding box center [706, 552] width 539 height 16
click at [485, 544] on div "REPAIR/REPLACE BROCKEN HINGES TO TOOLBOX. SANDED AND REPAINTED" at bounding box center [581, 552] width 289 height 16
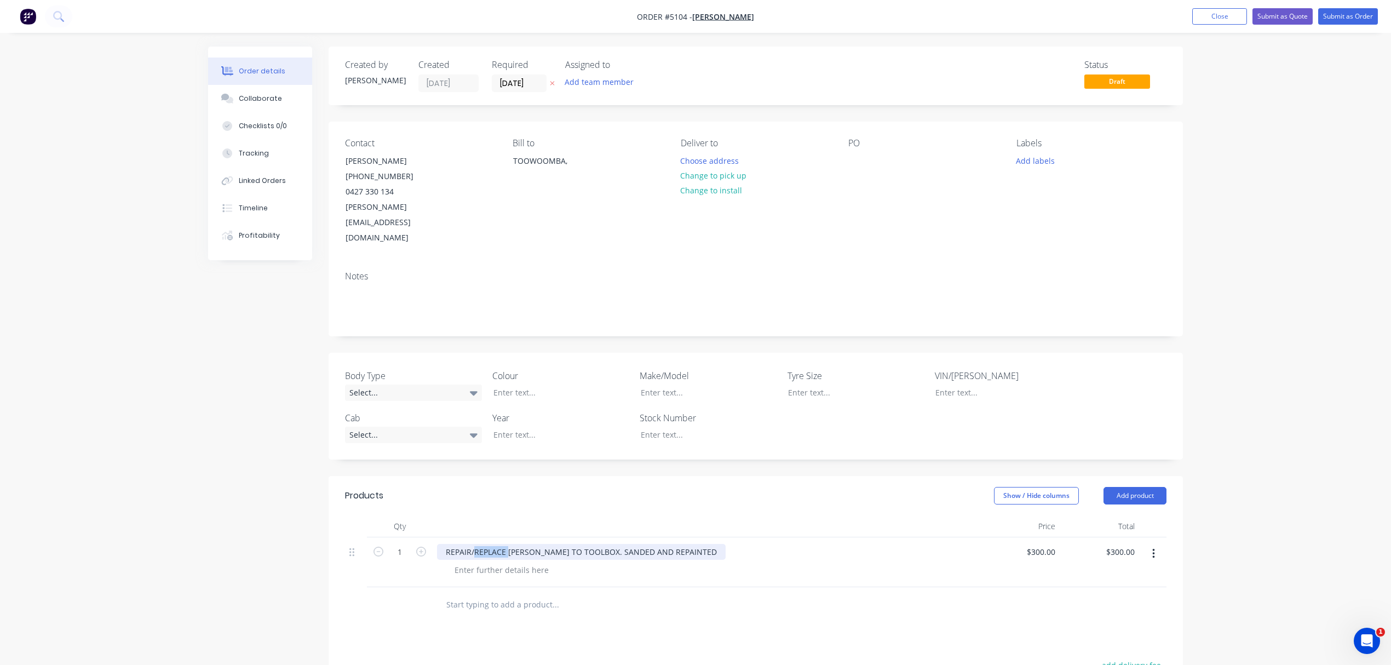
copy div "REPAIR/REPLACE BROCKEN HINGES TO TOOLBOX. SANDED AND REPAINTED"
click at [1223, 22] on button "Close" at bounding box center [1219, 16] width 55 height 16
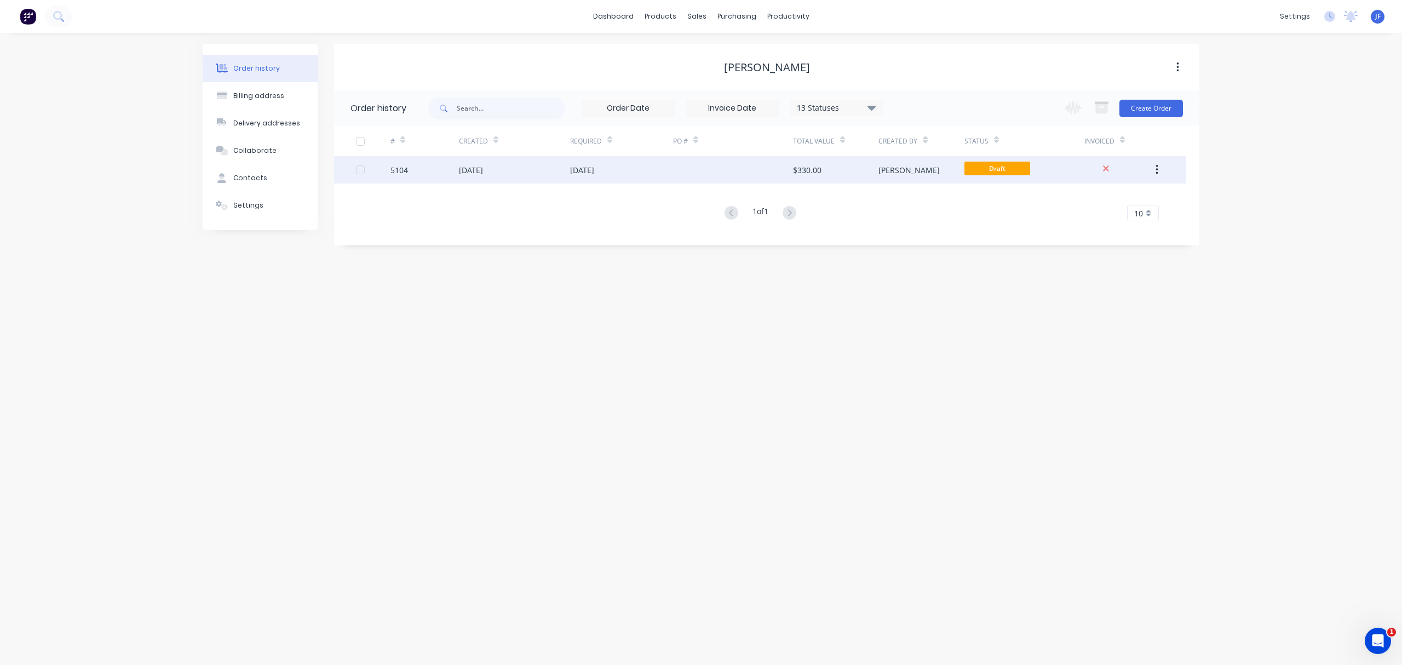
click at [1155, 170] on icon "button" at bounding box center [1156, 170] width 3 height 12
click at [1114, 204] on div "Archive" at bounding box center [1117, 199] width 84 height 16
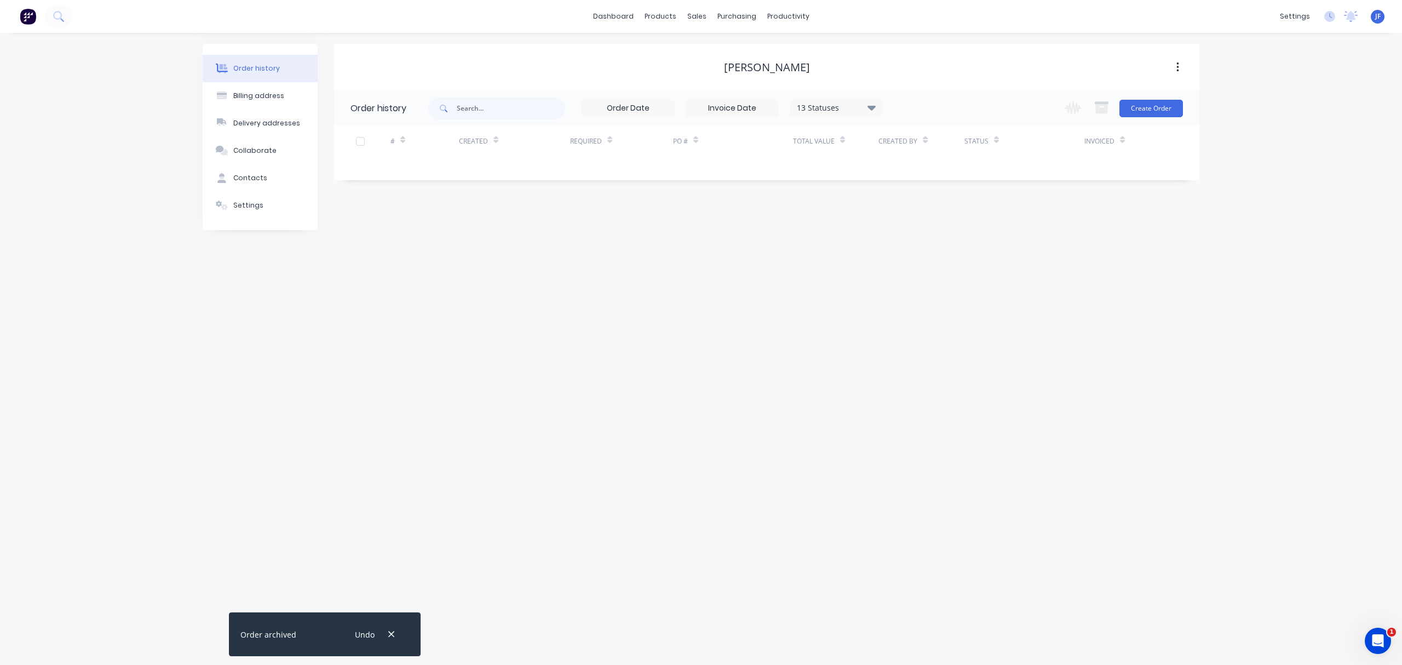
click at [1174, 62] on button "button" at bounding box center [1177, 67] width 26 height 20
click at [1132, 93] on div "Archive" at bounding box center [1138, 96] width 84 height 16
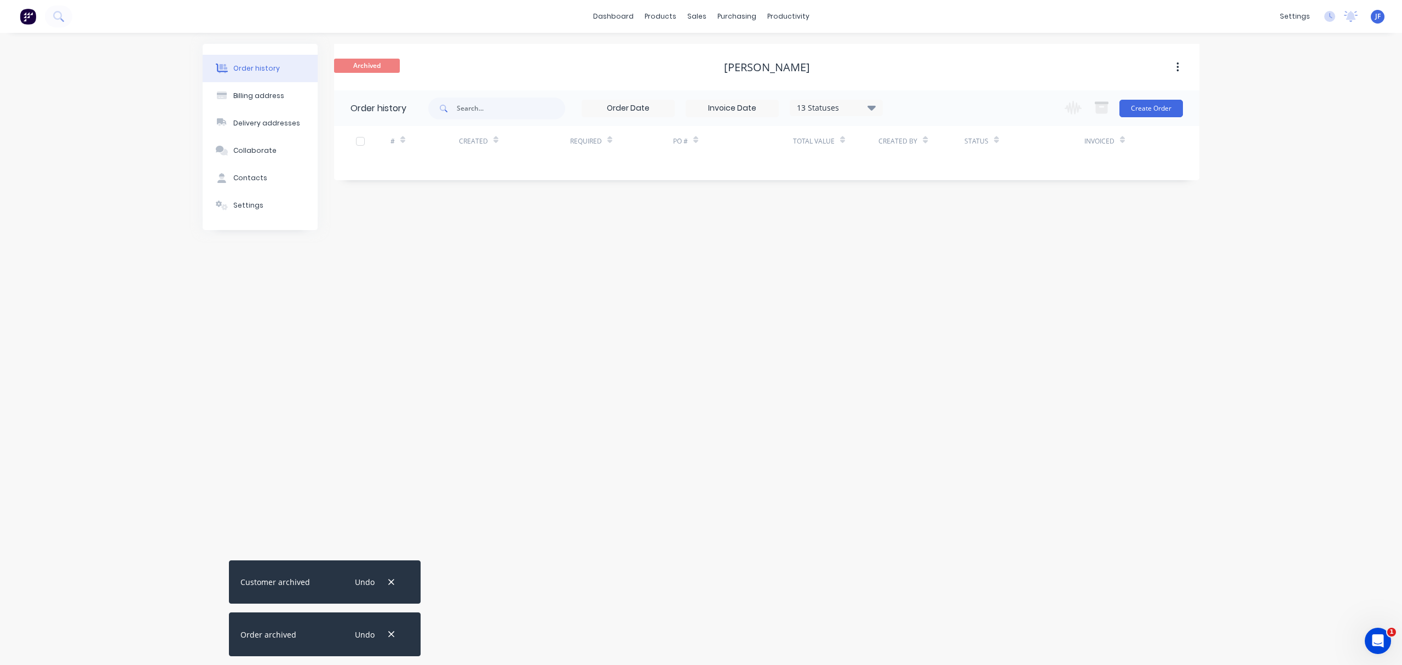
click at [445, 276] on div "Order history Billing address Delivery addresses Collaborate Contacts Settings …" at bounding box center [701, 349] width 1402 height 632
click at [725, 56] on div "Sales Orders" at bounding box center [736, 53] width 45 height 10
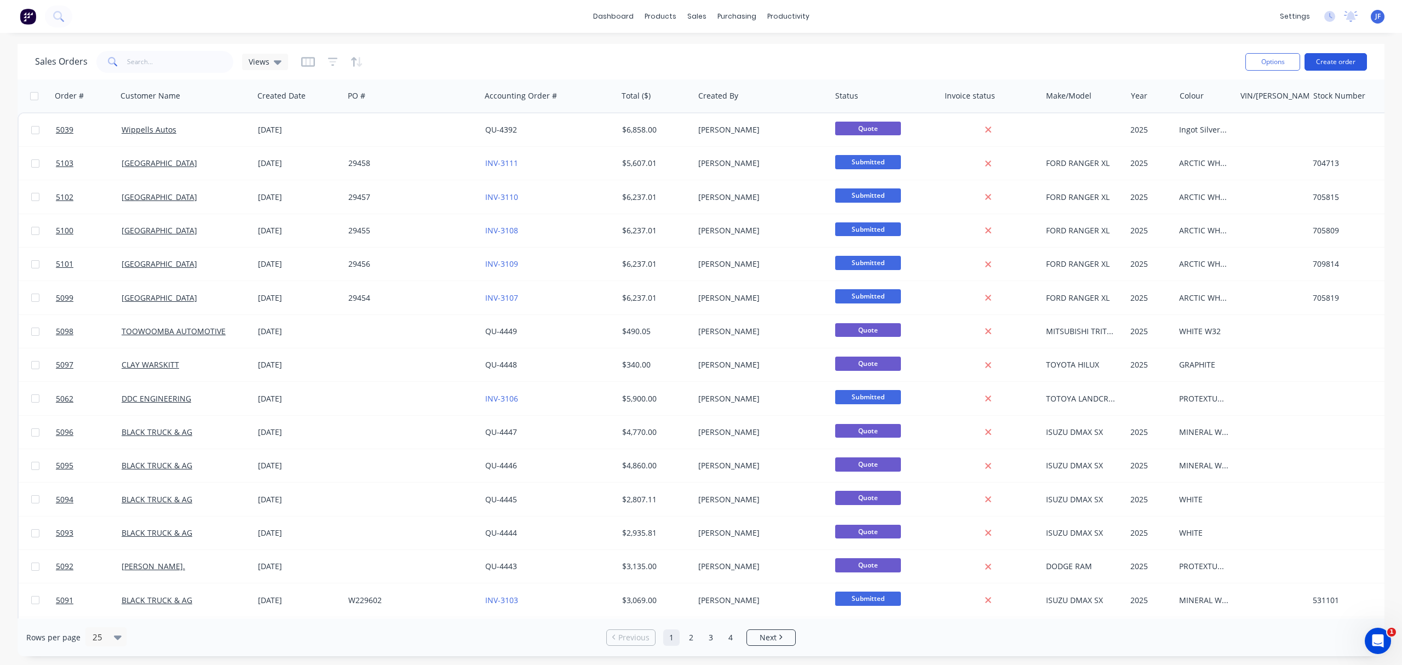
click at [1350, 53] on button "Create order" at bounding box center [1335, 62] width 62 height 18
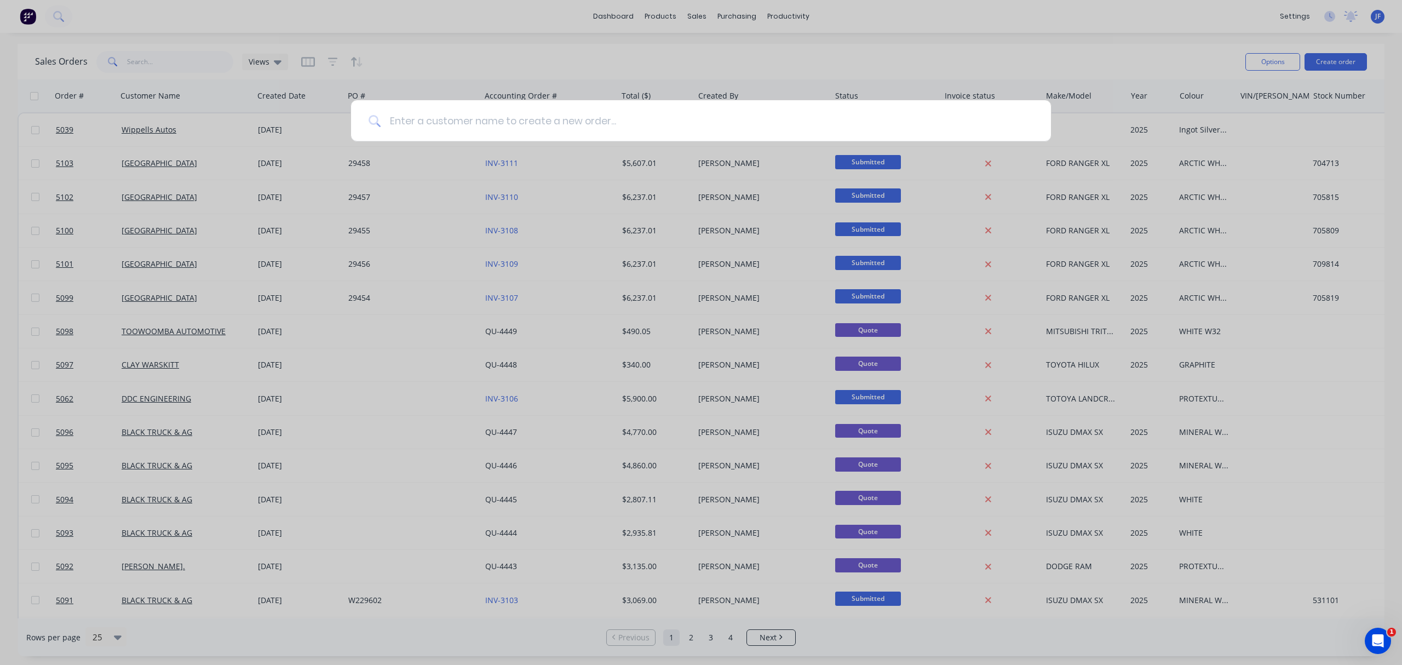
click at [566, 121] on input at bounding box center [706, 120] width 653 height 41
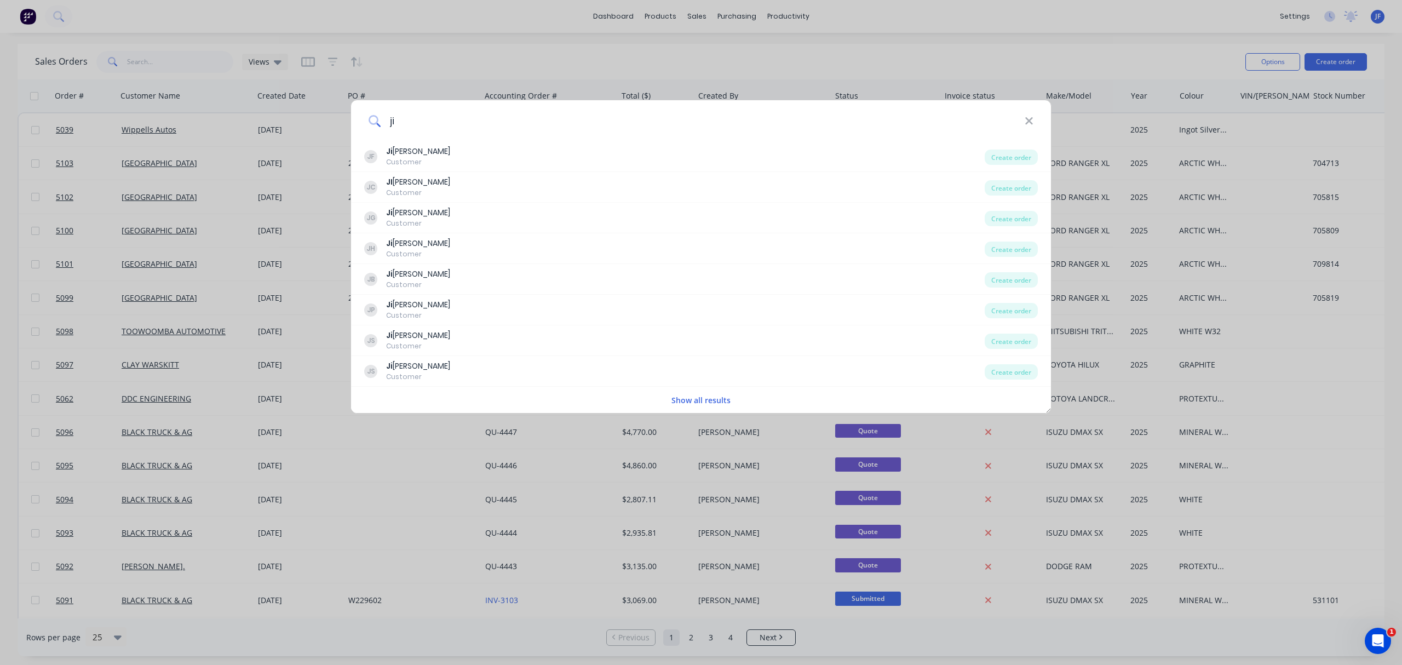
type input "j"
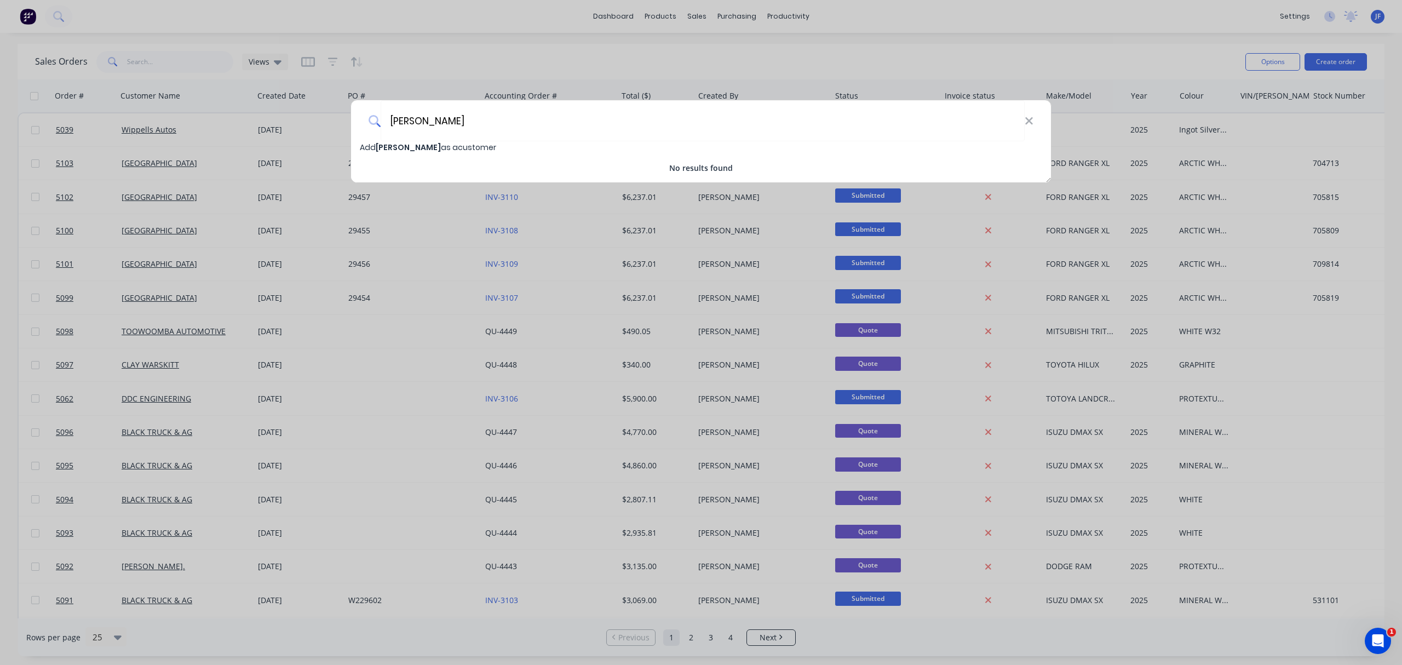
type input "JIM CAMPBELL"
click at [407, 149] on span "JIM CAMPBELL" at bounding box center [408, 147] width 65 height 11
select select "AU"
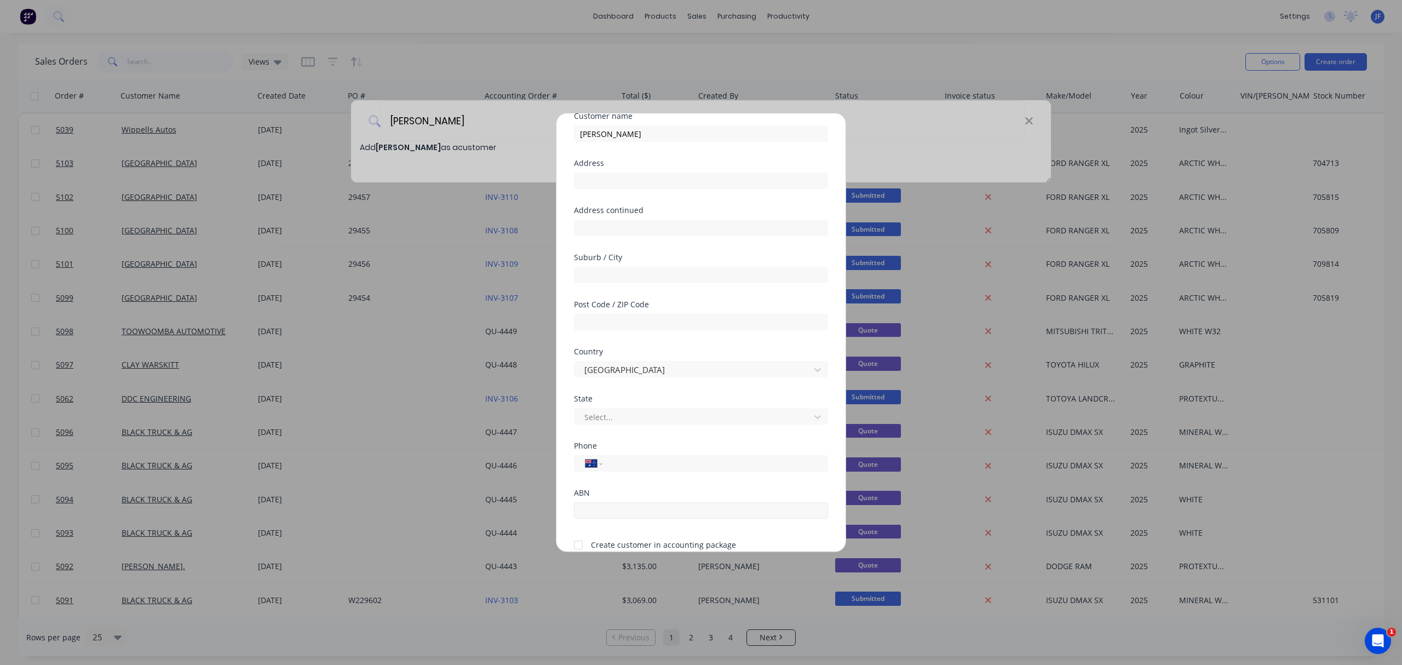
scroll to position [96, 0]
click at [579, 495] on div at bounding box center [578, 496] width 22 height 22
click at [696, 413] on input "tel" at bounding box center [713, 414] width 206 height 13
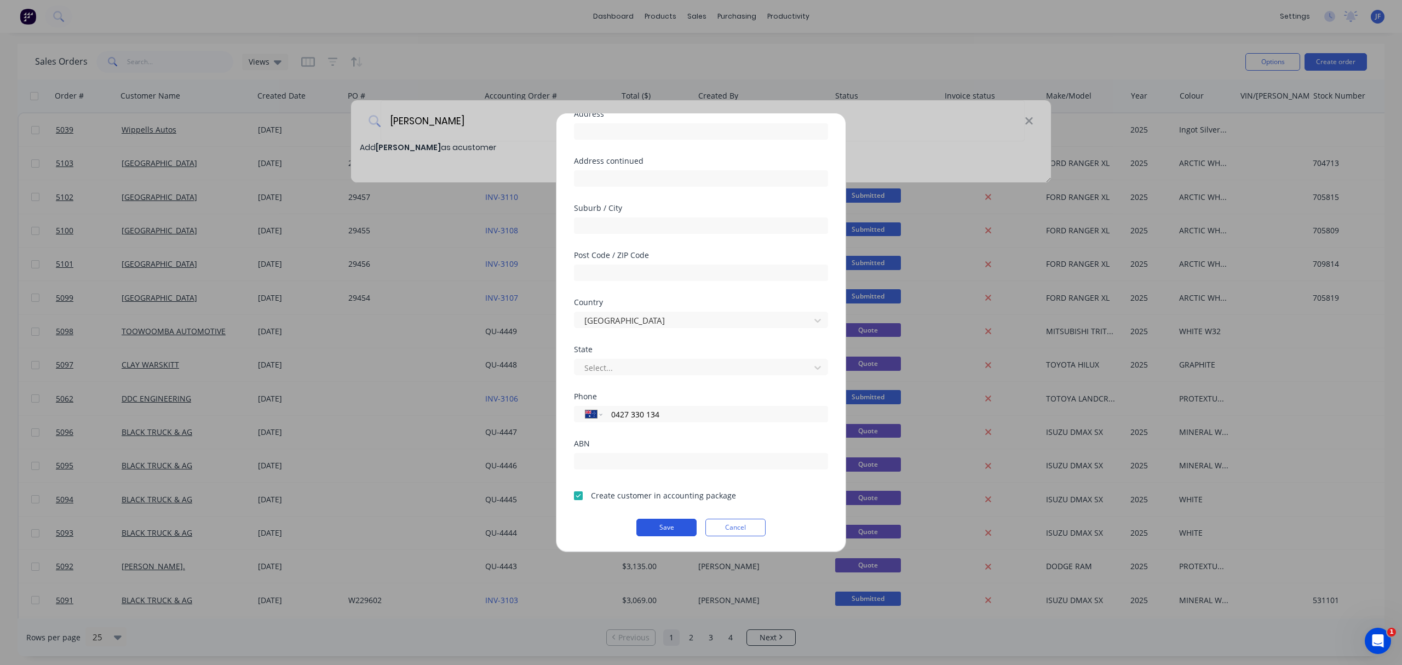
type input "0427 330 134"
click at [654, 526] on button "Save" at bounding box center [666, 527] width 60 height 18
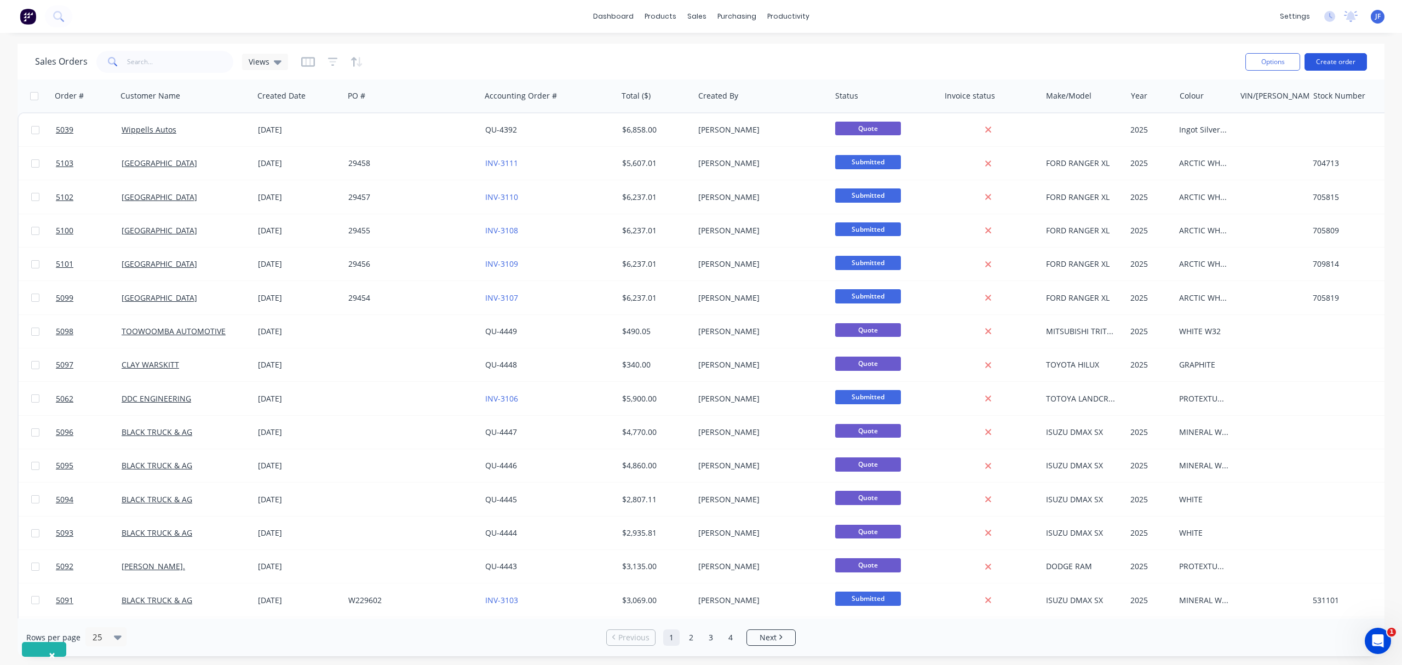
click at [1335, 62] on button "Create order" at bounding box center [1335, 62] width 62 height 18
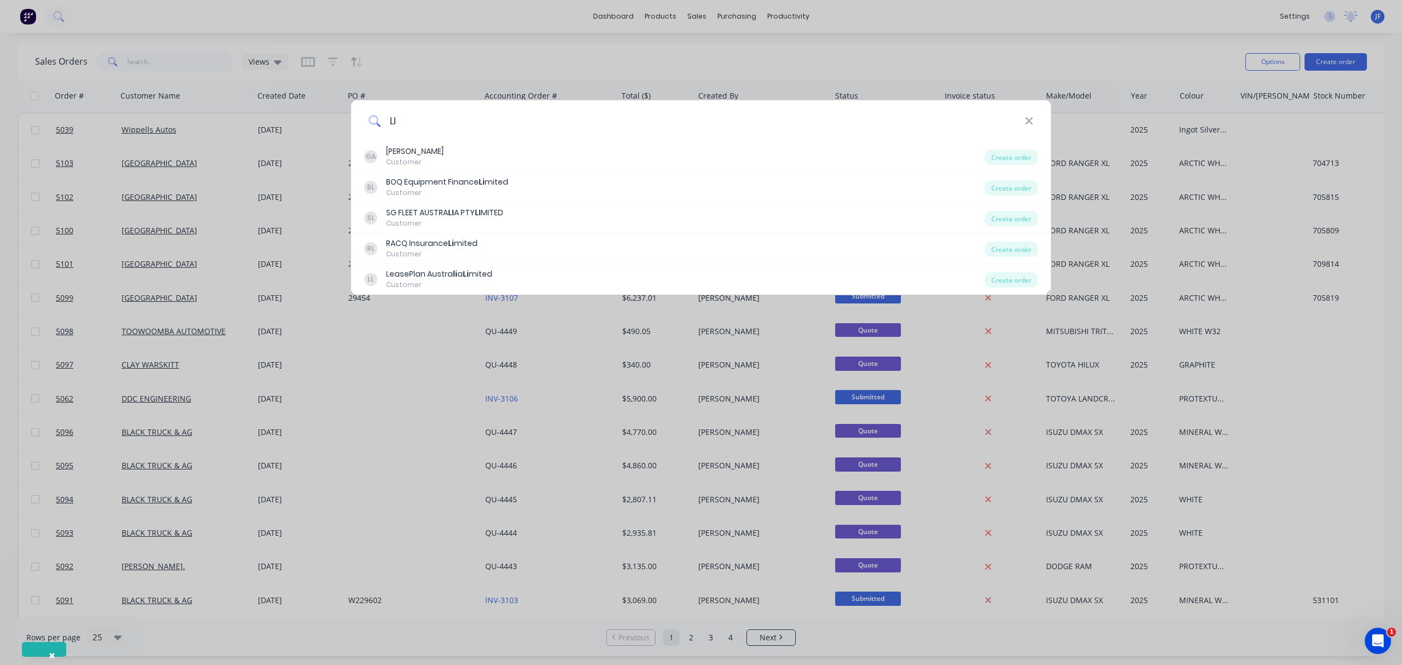
type input "L"
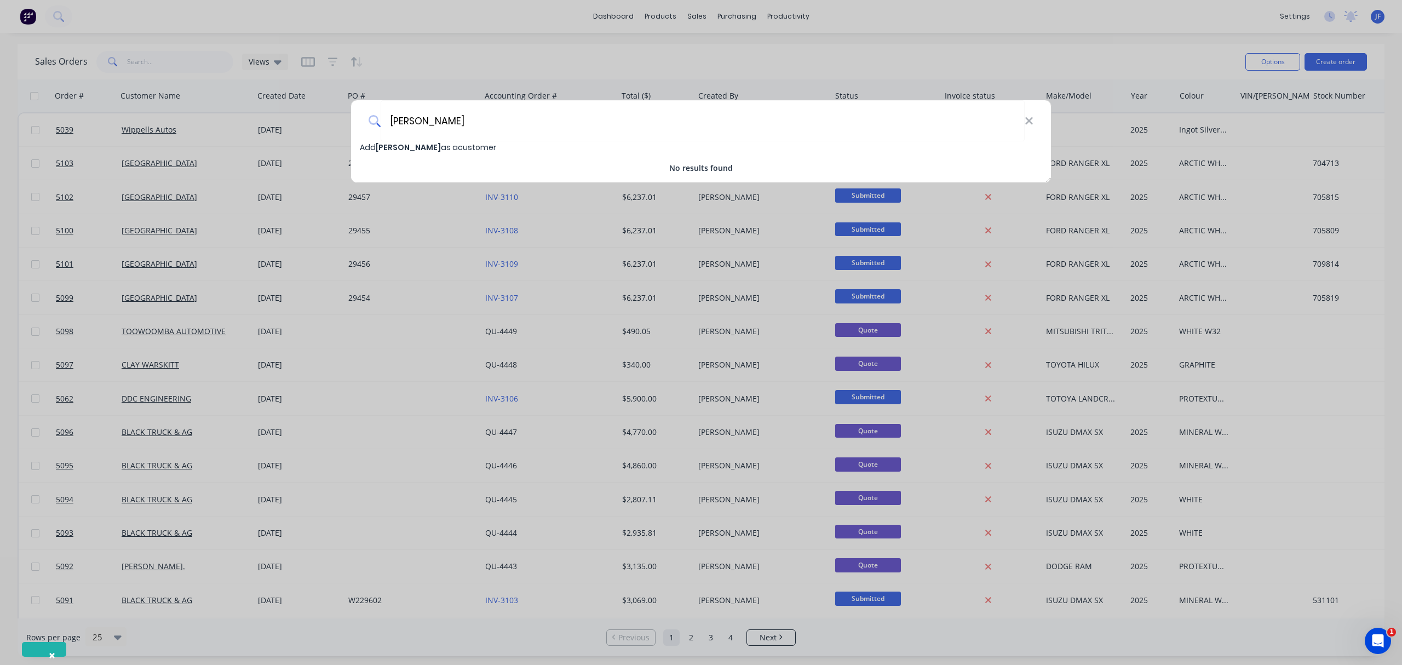
type input "JIM CAMPBELL"
click at [417, 149] on span "JIM CAMPBELL" at bounding box center [408, 147] width 65 height 11
select select "AU"
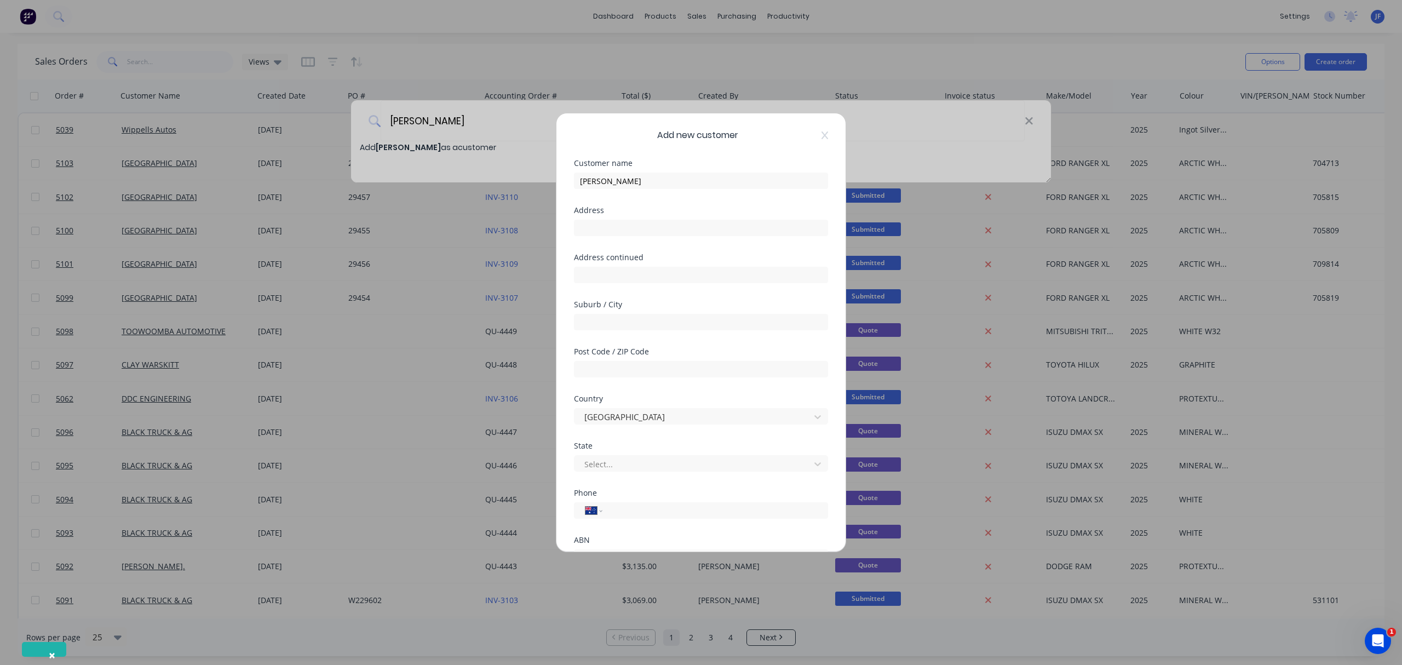
click at [643, 522] on div "Phone International Afghanistan Åland Islands Albania Algeria American Samoa An…" at bounding box center [701, 512] width 254 height 47
click at [642, 510] on input "tel" at bounding box center [713, 510] width 206 height 13
click at [586, 250] on div "Address" at bounding box center [701, 229] width 254 height 47
click at [620, 287] on div "Address continued" at bounding box center [701, 276] width 254 height 47
click at [622, 278] on input "text" at bounding box center [701, 275] width 254 height 16
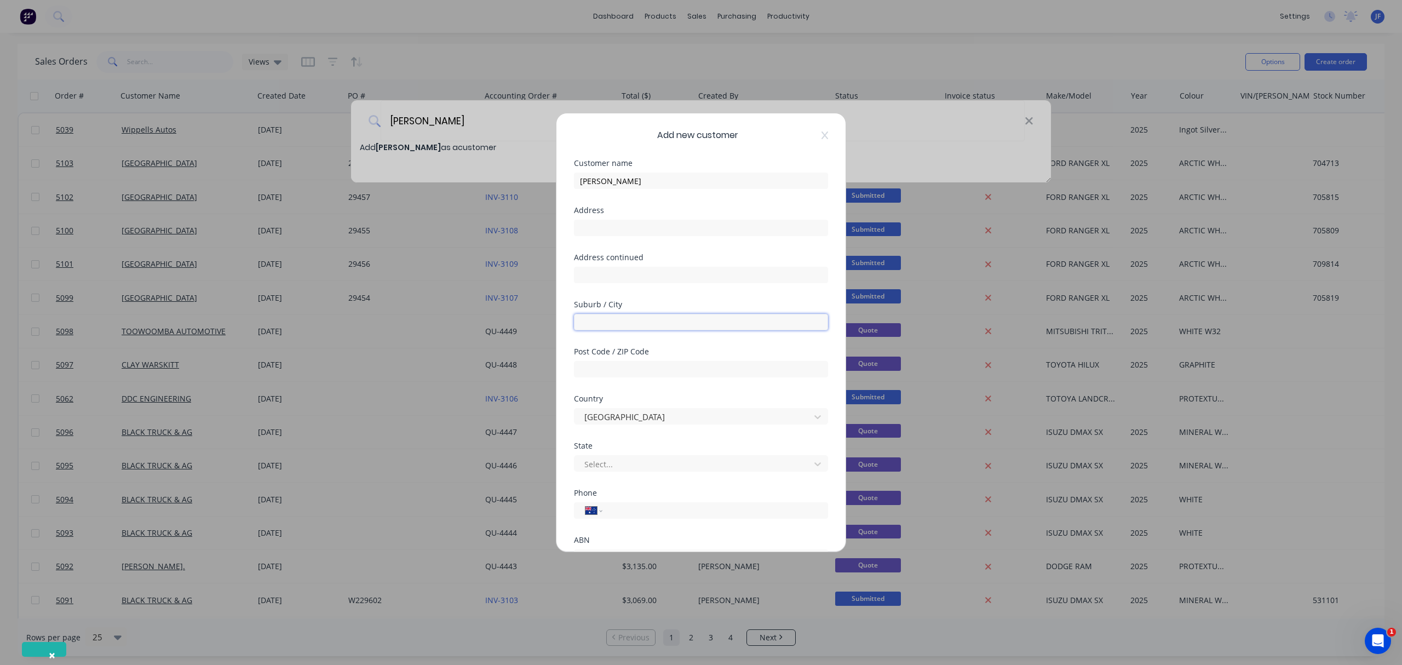
click at [605, 325] on input "text" at bounding box center [701, 322] width 254 height 16
click at [606, 364] on input "text" at bounding box center [701, 369] width 254 height 16
click at [612, 515] on input "tel" at bounding box center [713, 510] width 206 height 13
type input "0427 330 134"
click at [585, 498] on div at bounding box center [578, 496] width 22 height 22
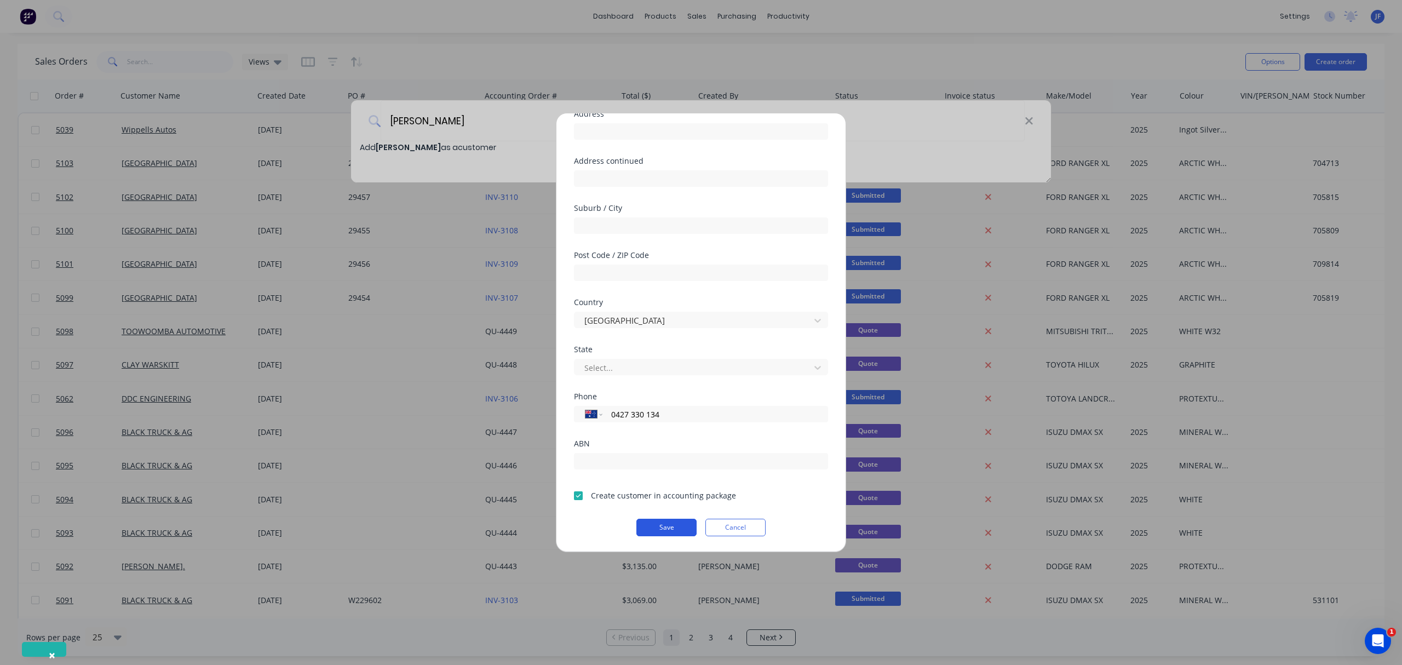
click at [668, 524] on button "Save" at bounding box center [666, 527] width 60 height 18
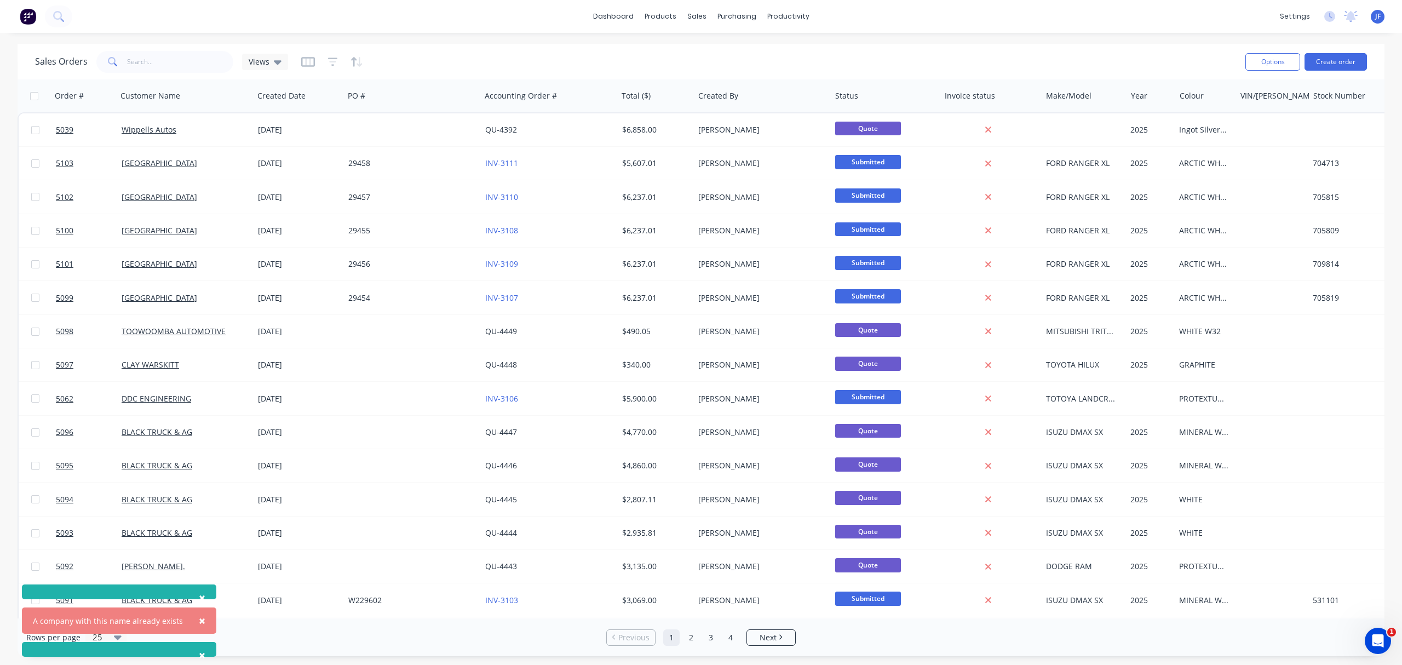
click at [199, 619] on span "×" at bounding box center [202, 620] width 7 height 15
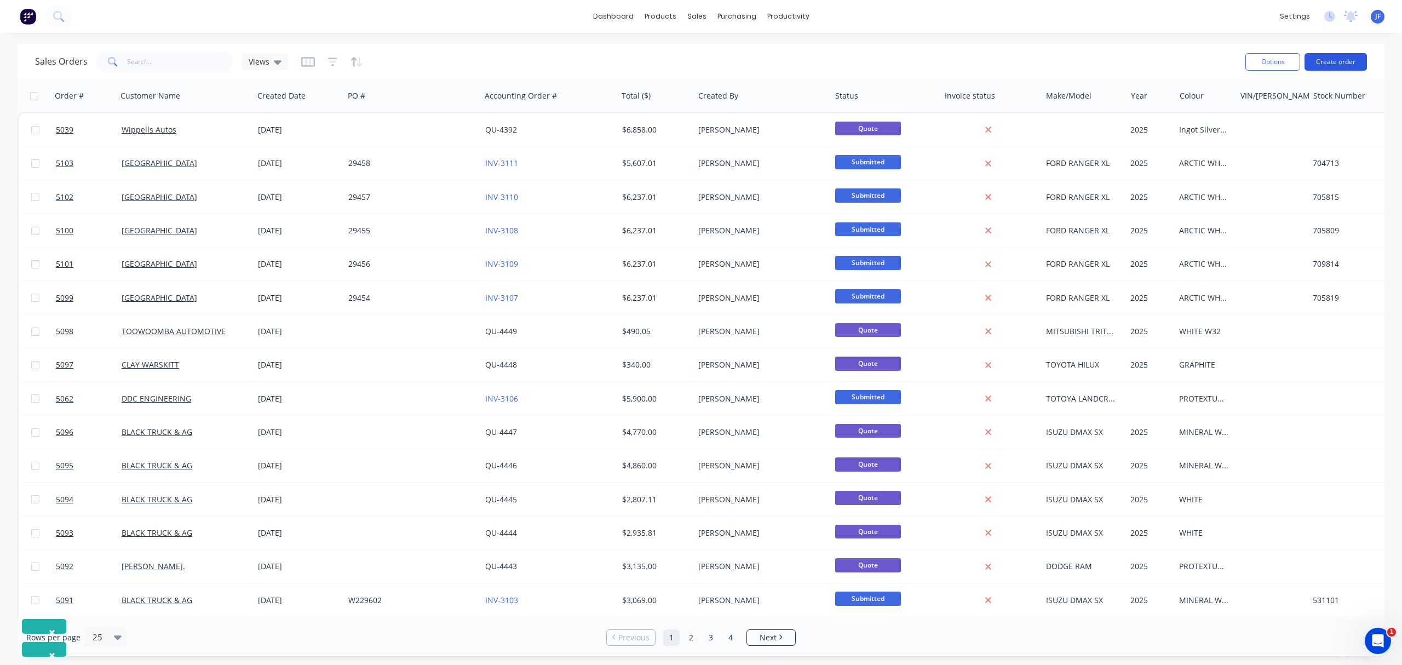
click at [1319, 60] on button "Create order" at bounding box center [1335, 62] width 62 height 18
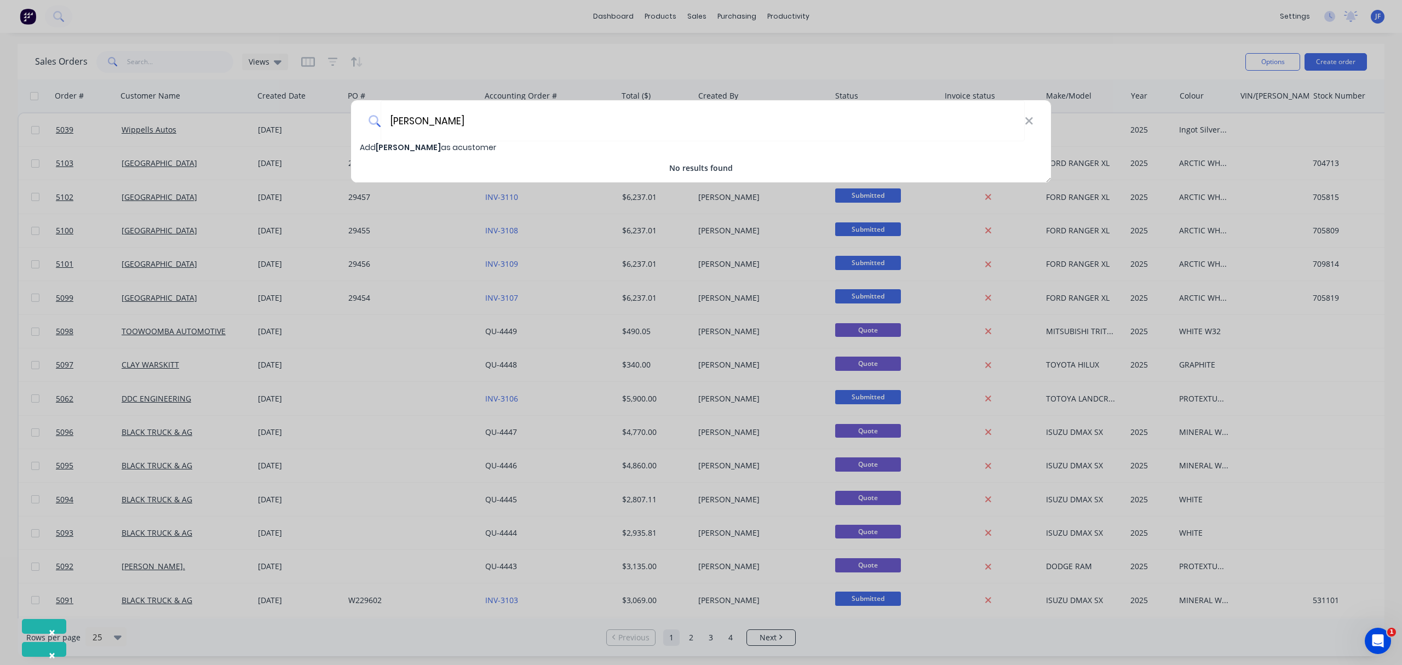
type input "JIM CAMPBELL"
click at [389, 150] on span "JIM CAMPBELL" at bounding box center [408, 147] width 65 height 11
select select "AU"
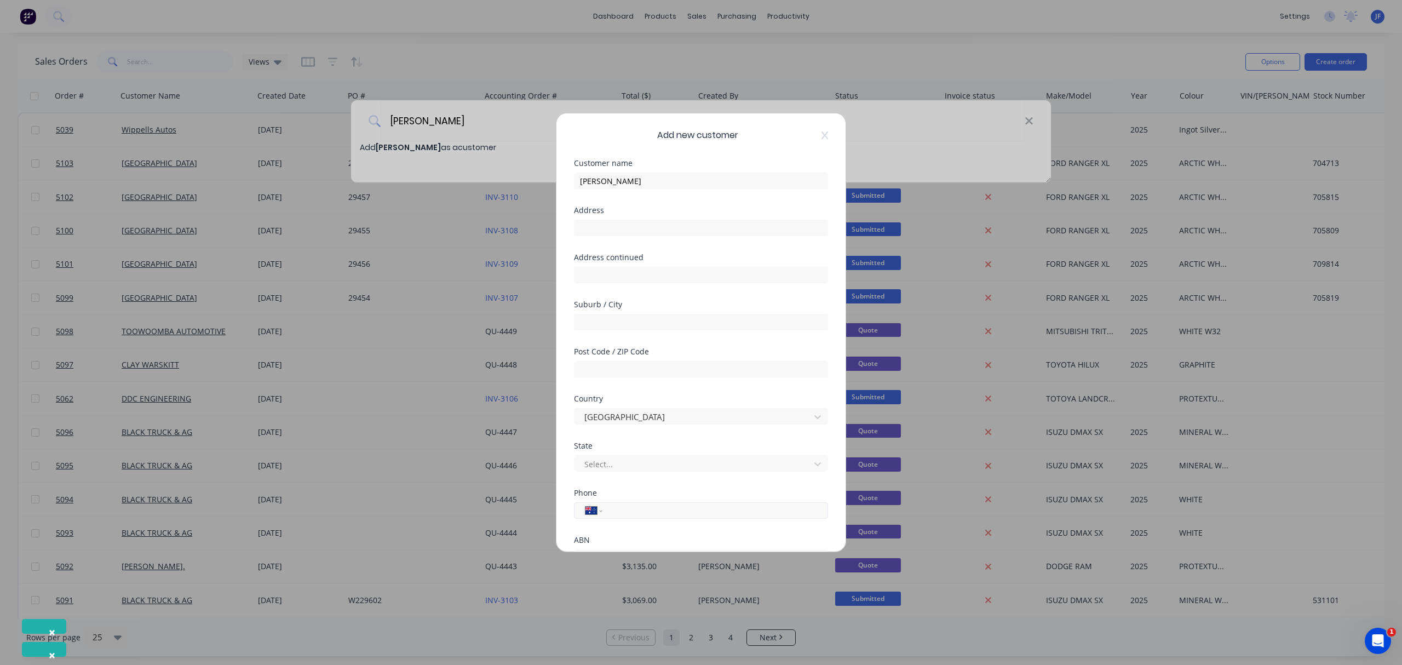
click at [618, 511] on input "tel" at bounding box center [713, 510] width 206 height 13
click at [706, 515] on input "0427 330 134" at bounding box center [713, 510] width 206 height 13
type input "0427 330 134"
click at [707, 486] on div "State Select..." at bounding box center [701, 465] width 254 height 47
click at [579, 498] on div at bounding box center [578, 496] width 22 height 22
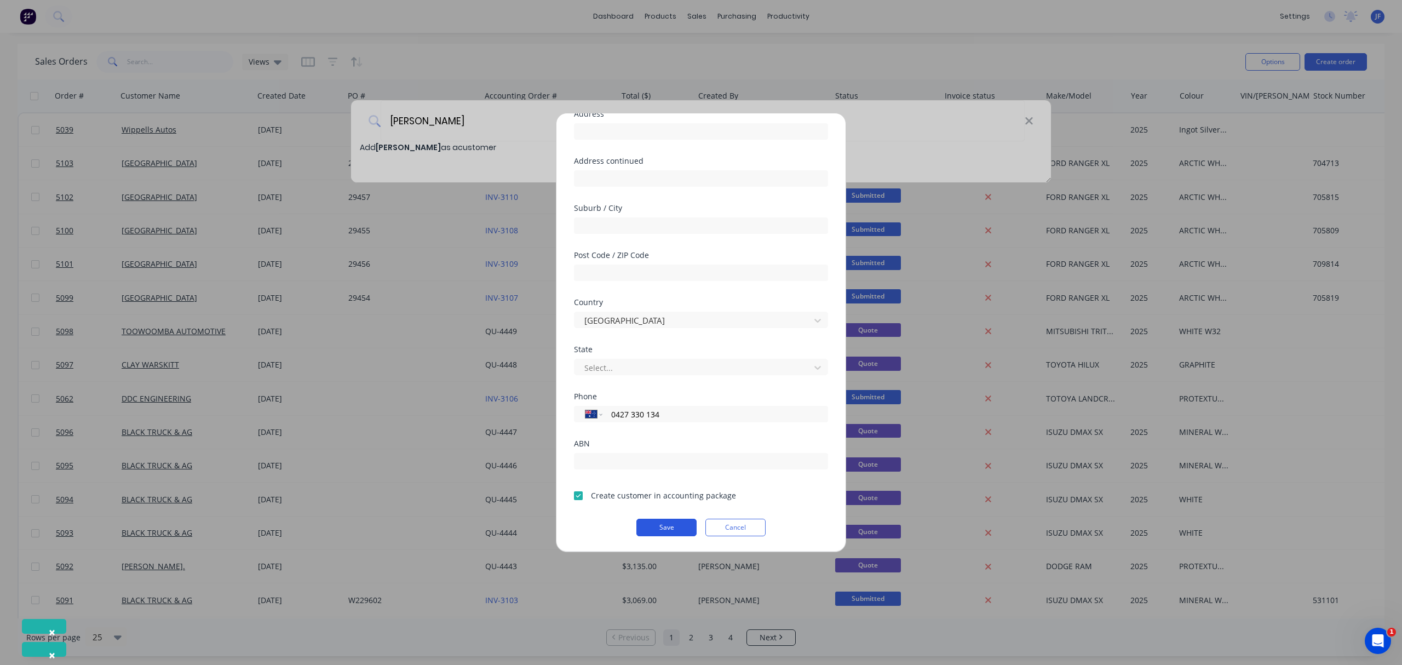
click at [657, 529] on button "Save" at bounding box center [666, 527] width 60 height 18
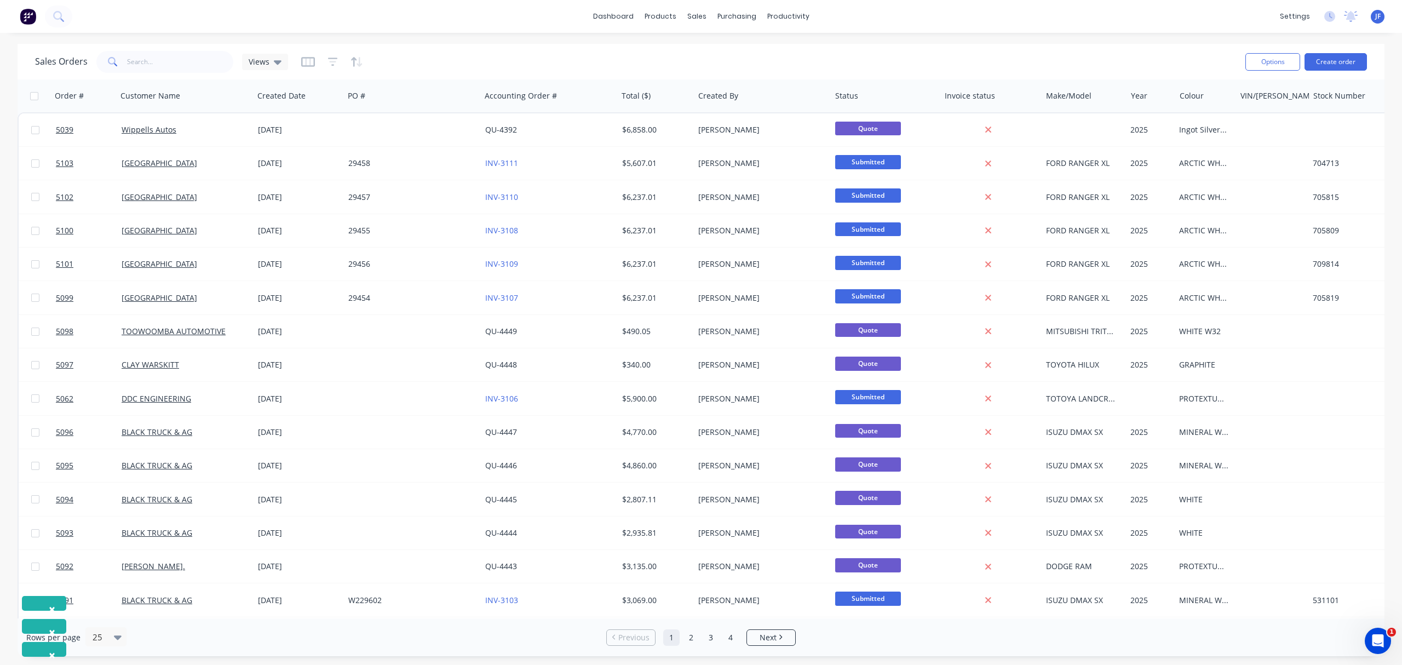
click at [31, 602] on div "×" at bounding box center [44, 603] width 44 height 15
click at [49, 606] on span "×" at bounding box center [52, 608] width 7 height 15
click at [49, 633] on span "×" at bounding box center [52, 631] width 7 height 15
click at [51, 656] on span "×" at bounding box center [52, 654] width 7 height 15
click at [1343, 60] on button "Create order" at bounding box center [1335, 62] width 62 height 18
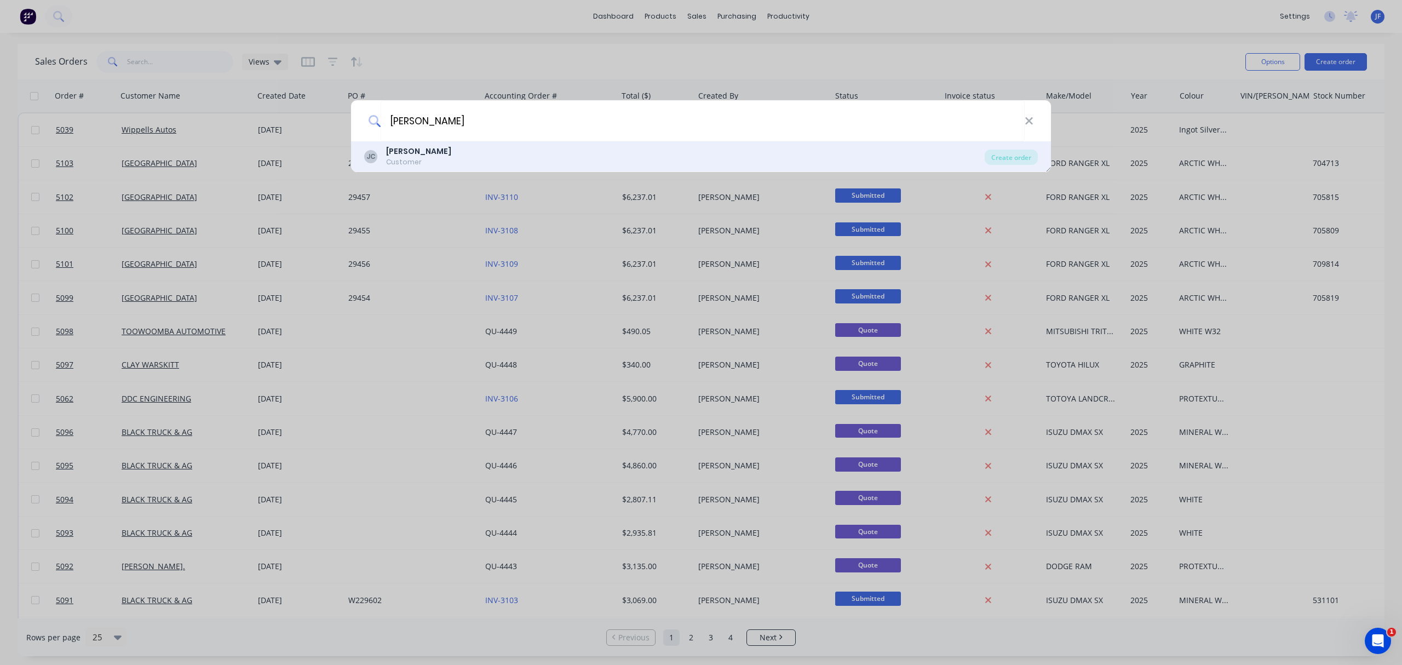
type input "JIM CAMPBELL"
click at [412, 152] on b "JIM CAMPBELL" at bounding box center [418, 151] width 65 height 11
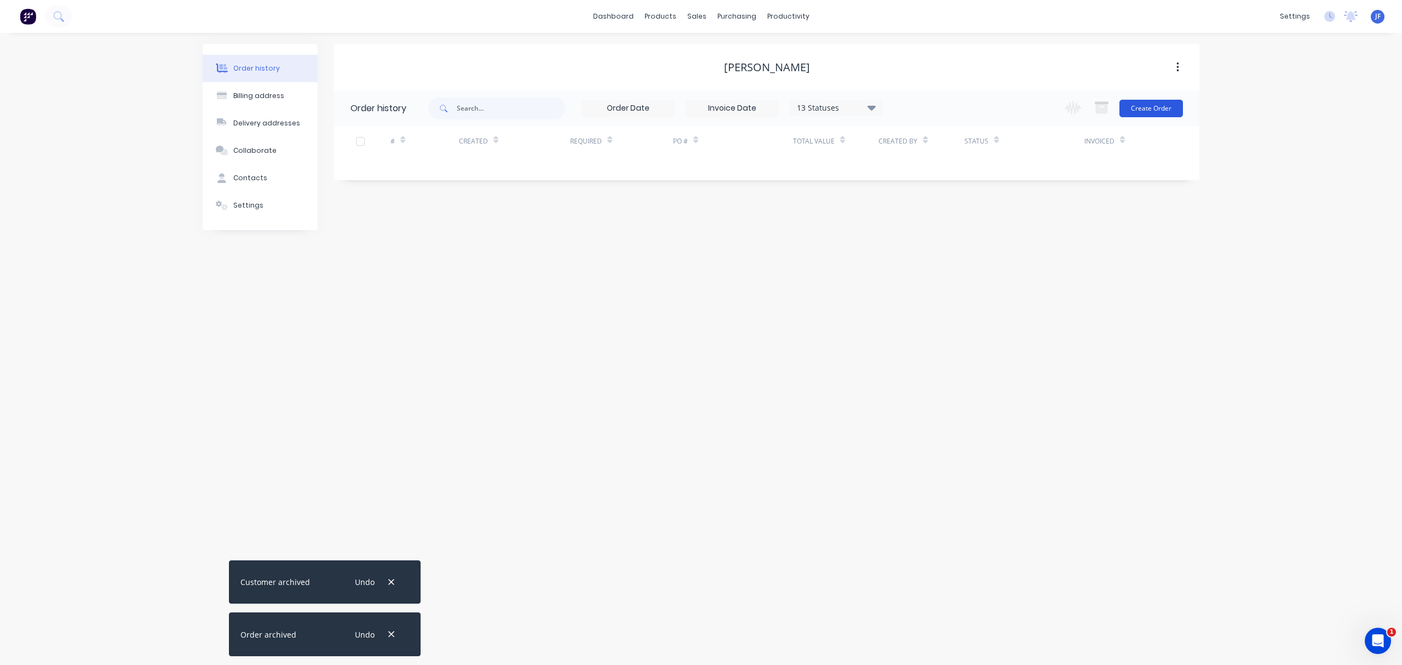
click at [1143, 108] on button "Create Order" at bounding box center [1151, 109] width 64 height 18
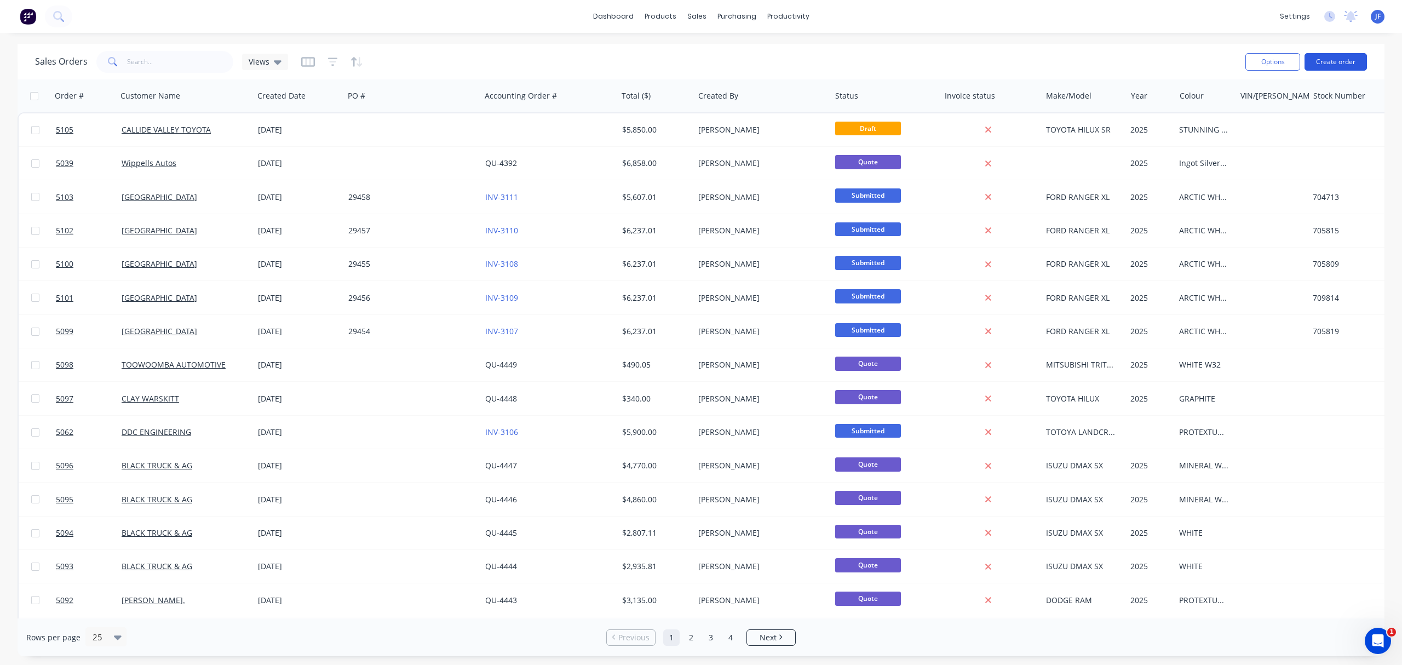
click at [1331, 60] on button "Create order" at bounding box center [1335, 62] width 62 height 18
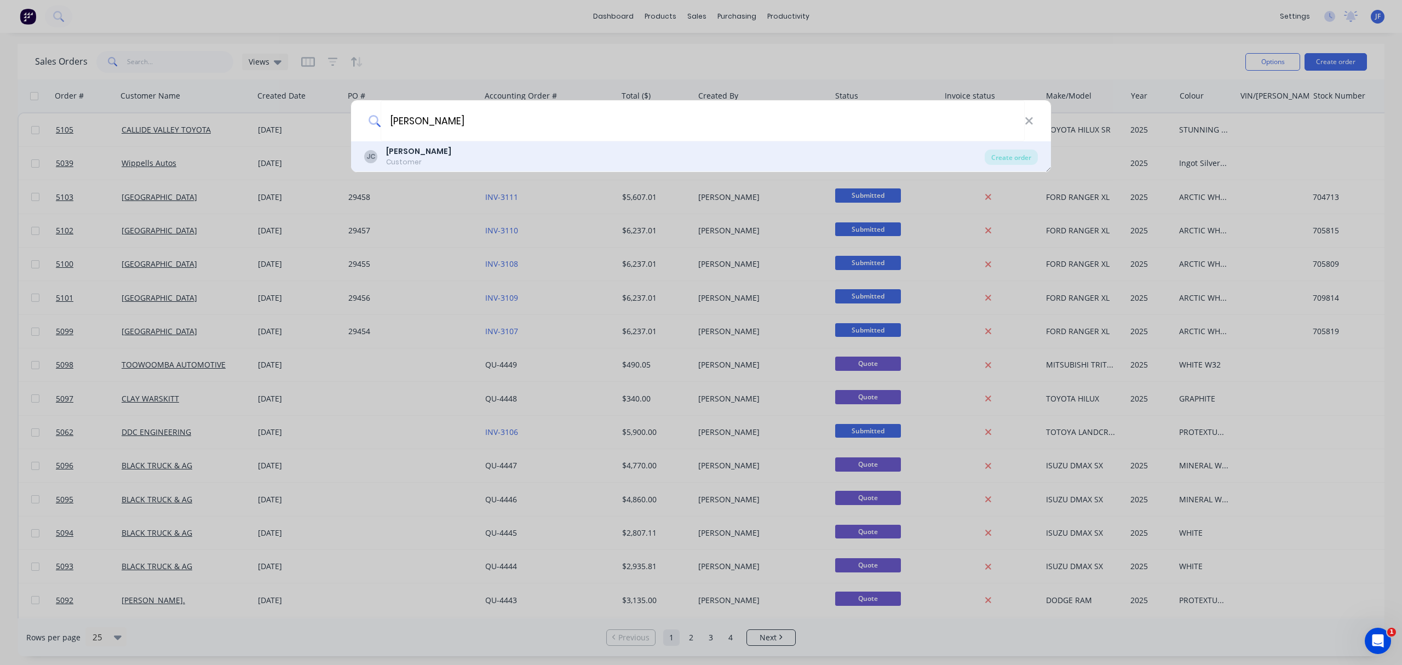
type input "JIM CAMPBELL"
click at [420, 149] on b "JIM CAMPBELL" at bounding box center [418, 151] width 65 height 11
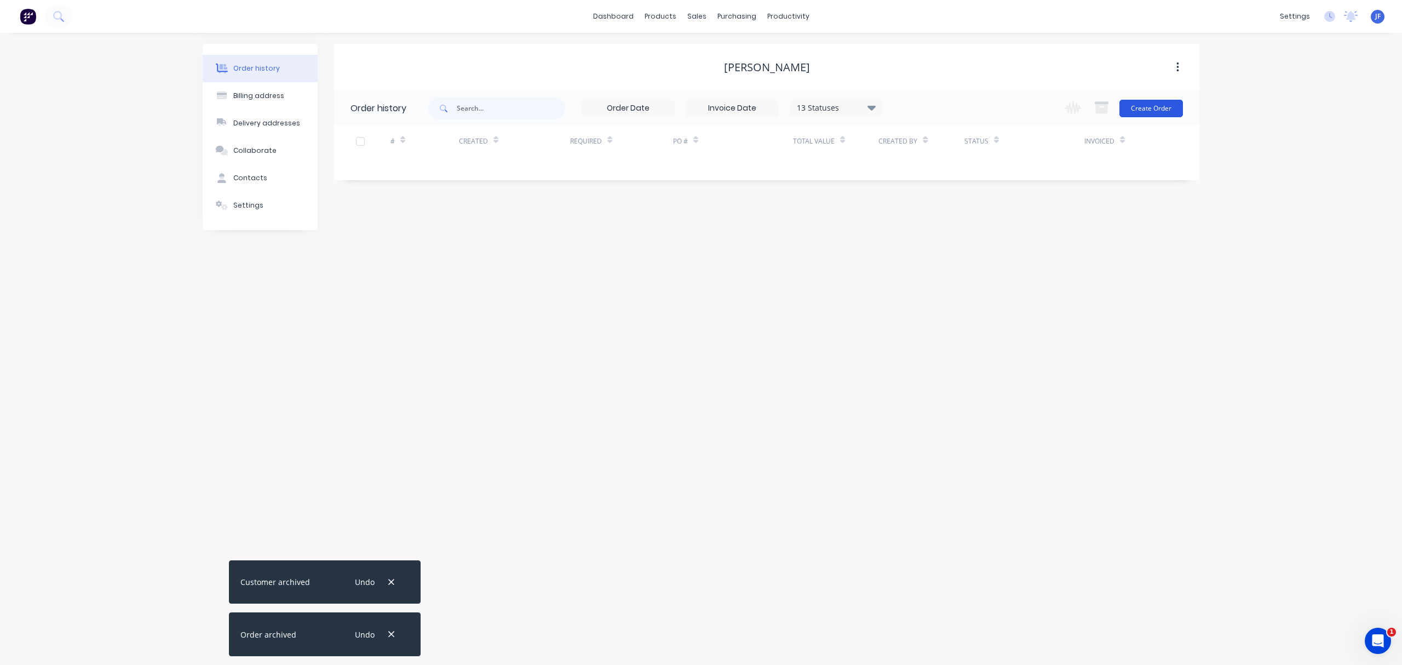
click at [1157, 114] on button "Create Order" at bounding box center [1151, 109] width 64 height 18
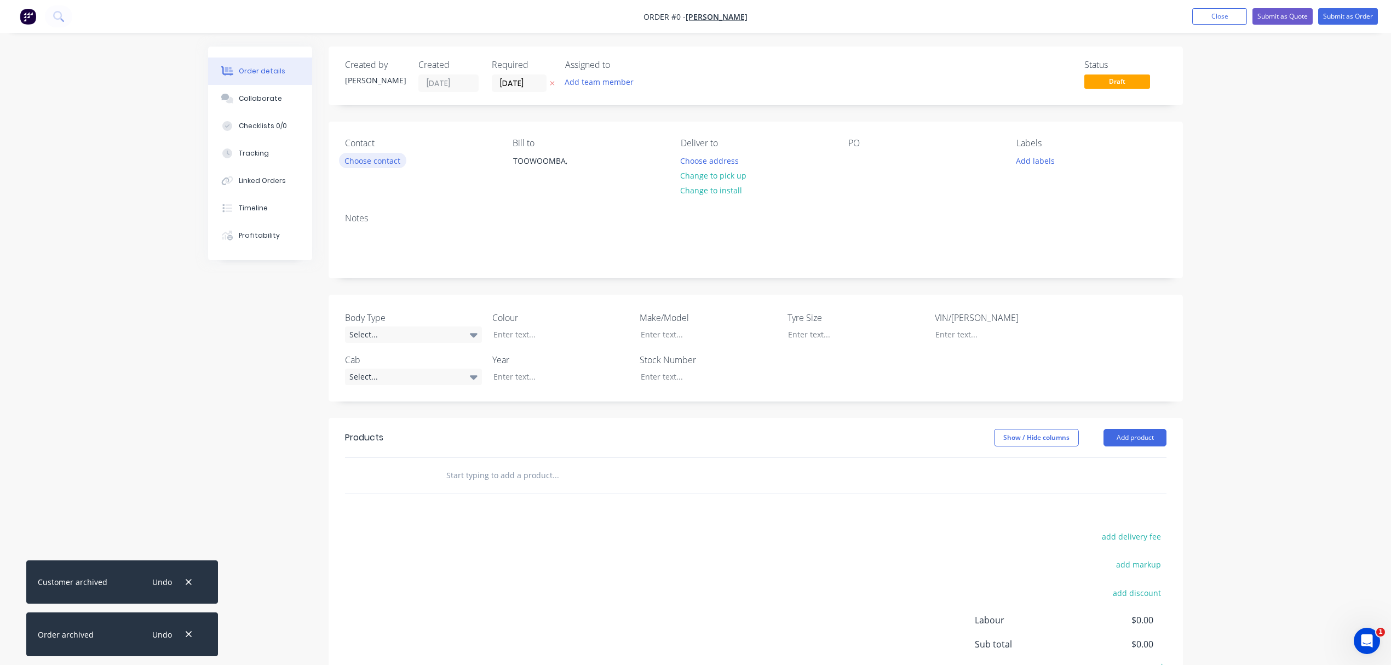
click at [364, 160] on button "Choose contact" at bounding box center [372, 160] width 67 height 15
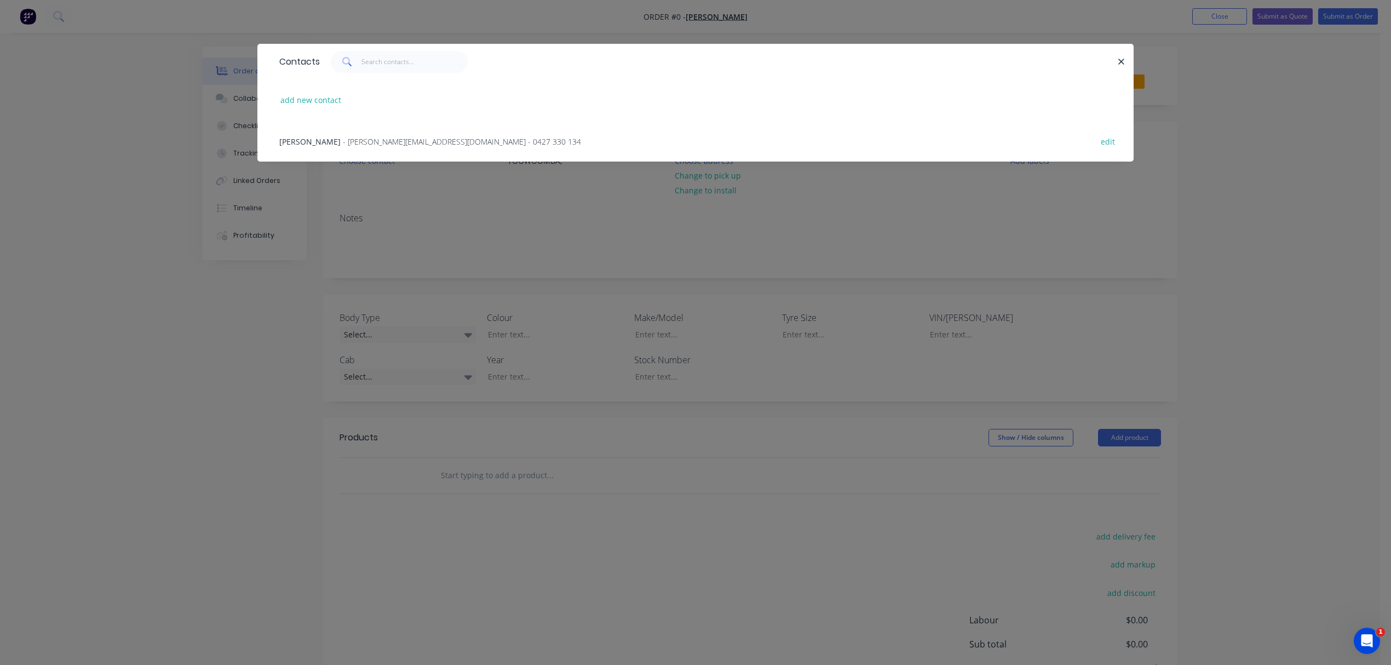
click at [309, 140] on span "JIM CAMPBELL" at bounding box center [309, 141] width 61 height 10
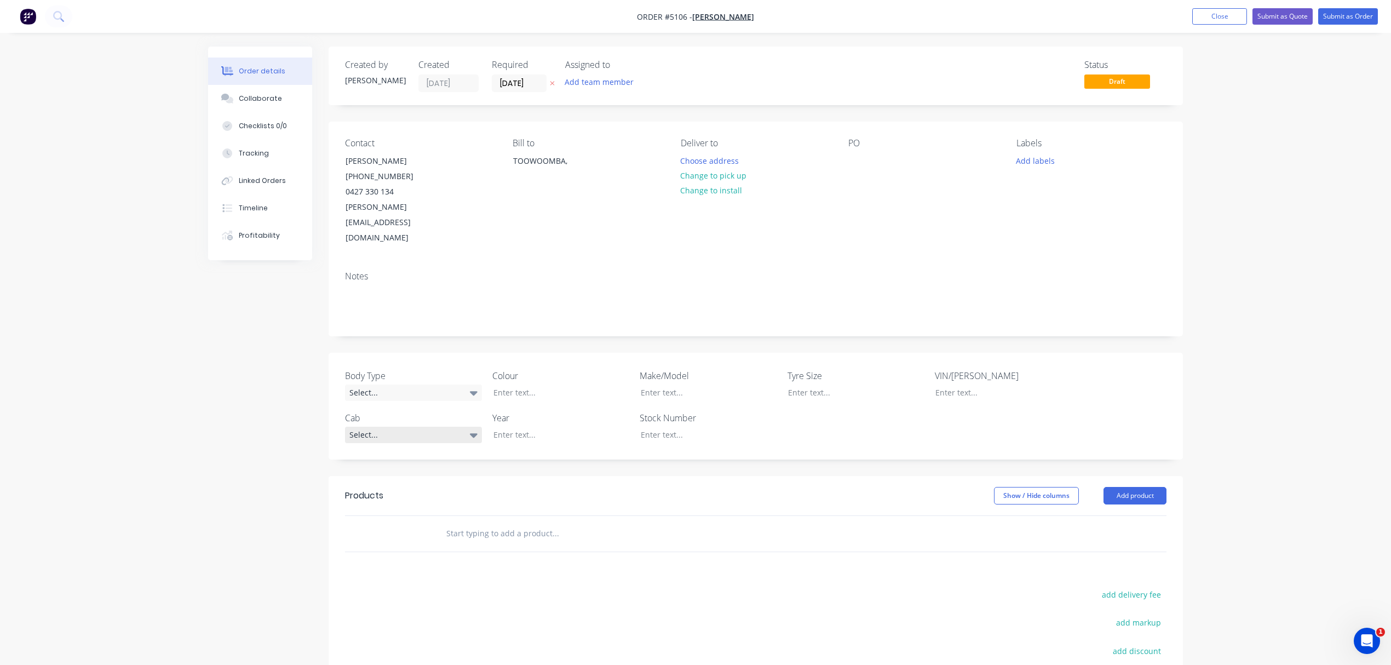
click at [387, 426] on div "Select..." at bounding box center [413, 434] width 137 height 16
click at [392, 369] on div "Body Type Select..." at bounding box center [413, 385] width 137 height 32
click at [389, 384] on div "Select..." at bounding box center [413, 392] width 137 height 16
click at [377, 454] on button "Tray" at bounding box center [427, 451] width 164 height 22
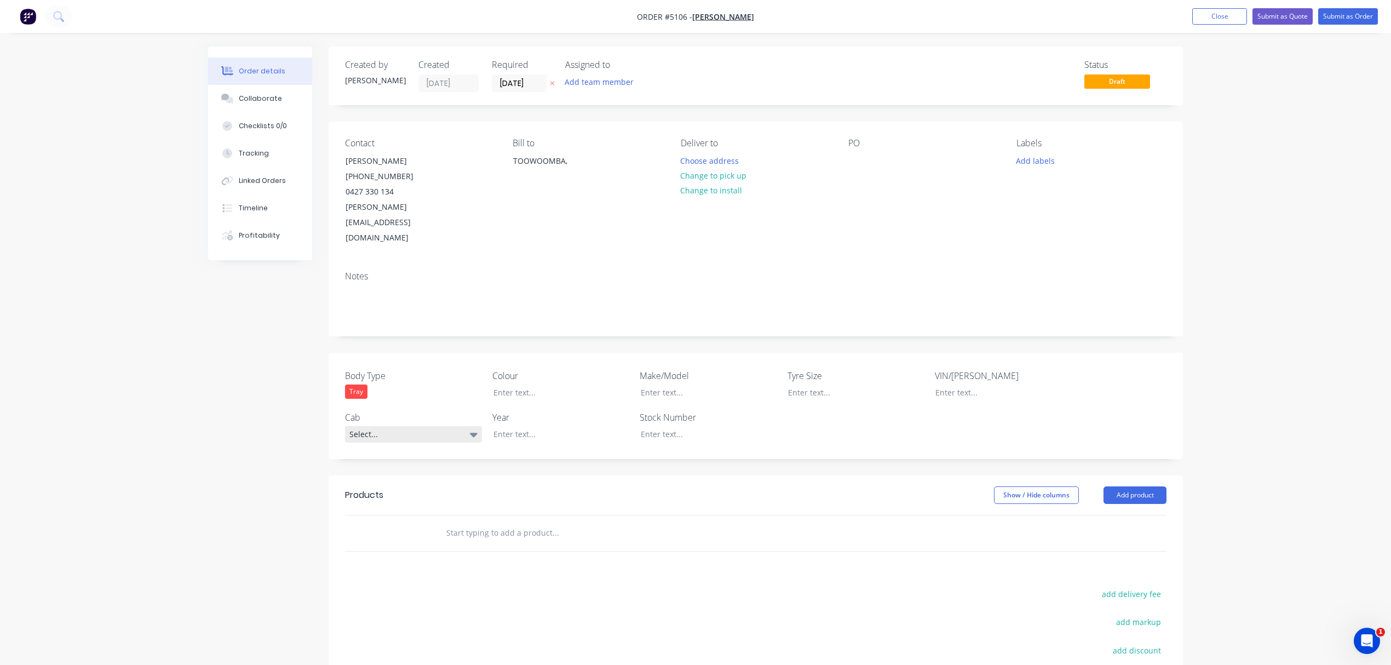
click at [373, 426] on div "Select..." at bounding box center [413, 434] width 137 height 16
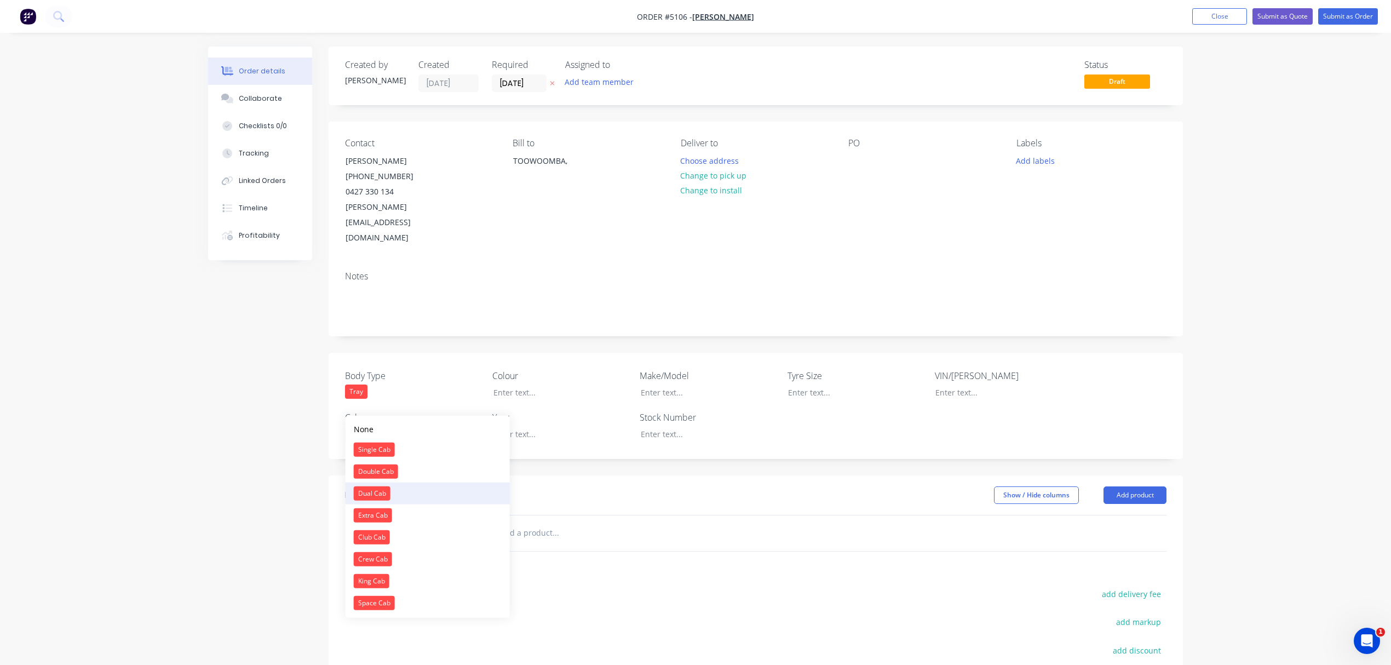
click at [378, 493] on div "Dual Cab" at bounding box center [372, 493] width 37 height 14
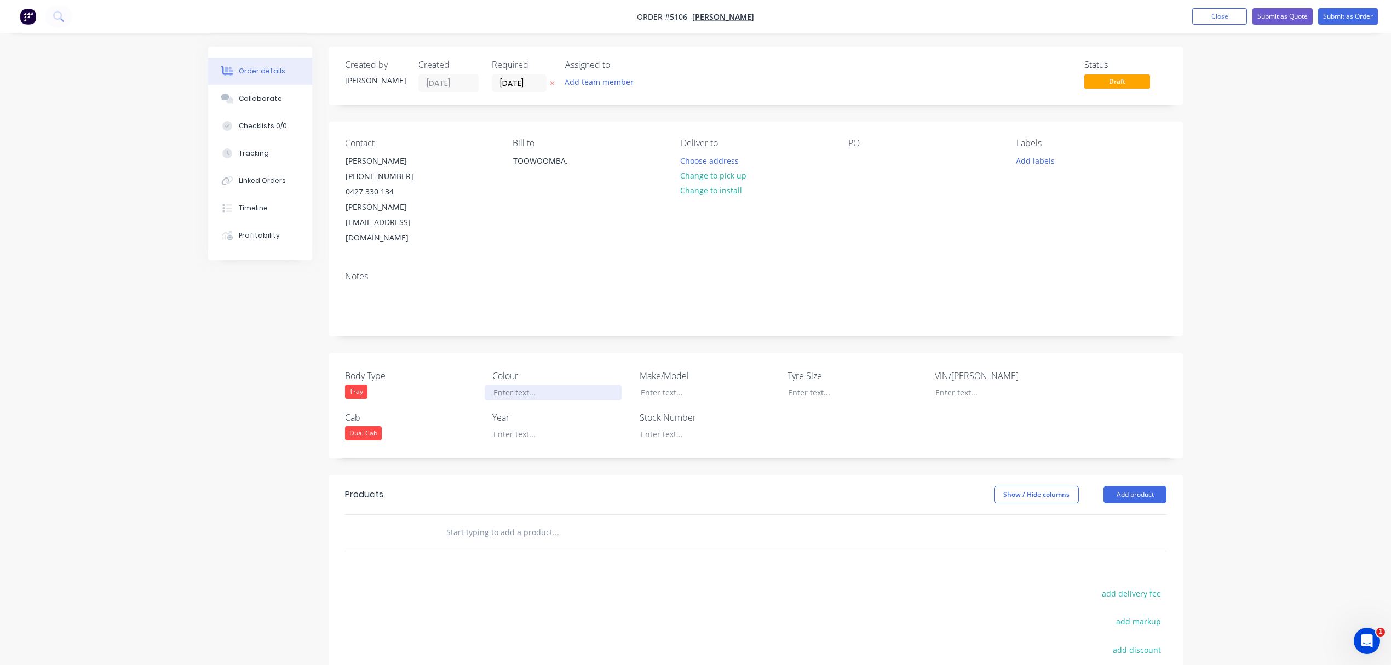
click at [523, 384] on div at bounding box center [553, 392] width 137 height 16
click at [518, 426] on div at bounding box center [553, 434] width 137 height 16
click at [682, 384] on div at bounding box center [700, 392] width 137 height 16
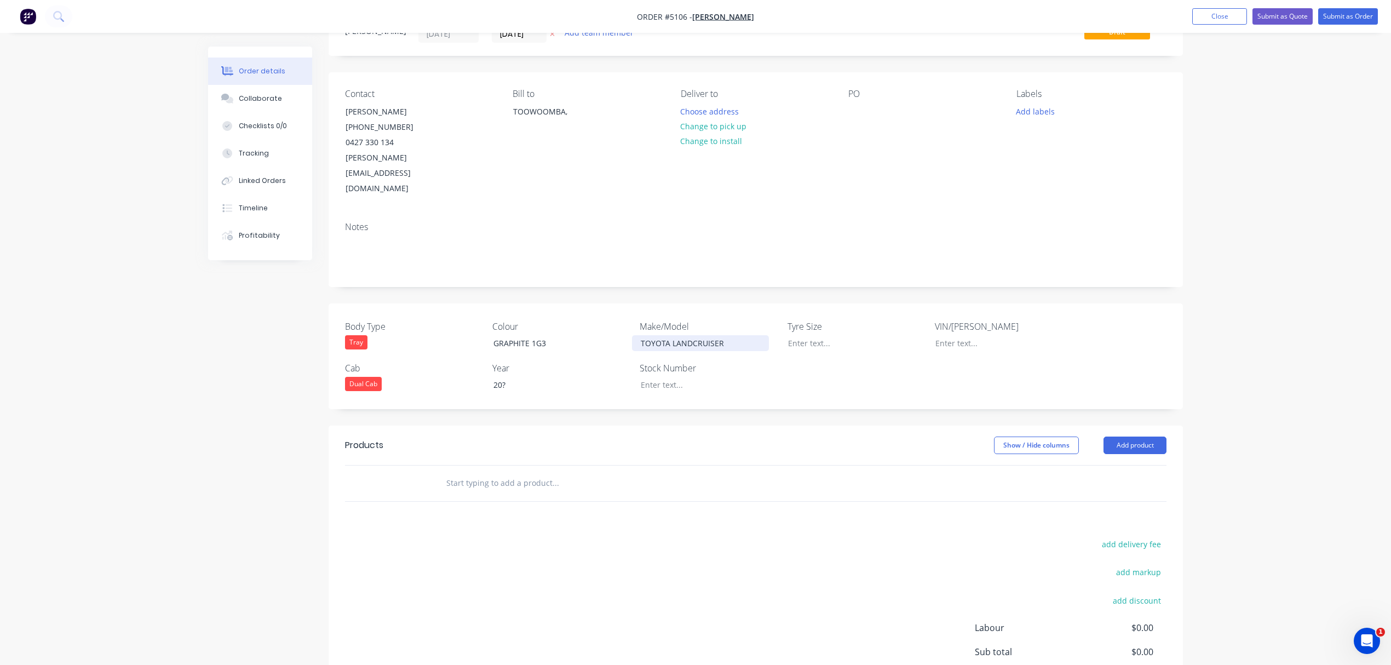
scroll to position [73, 0]
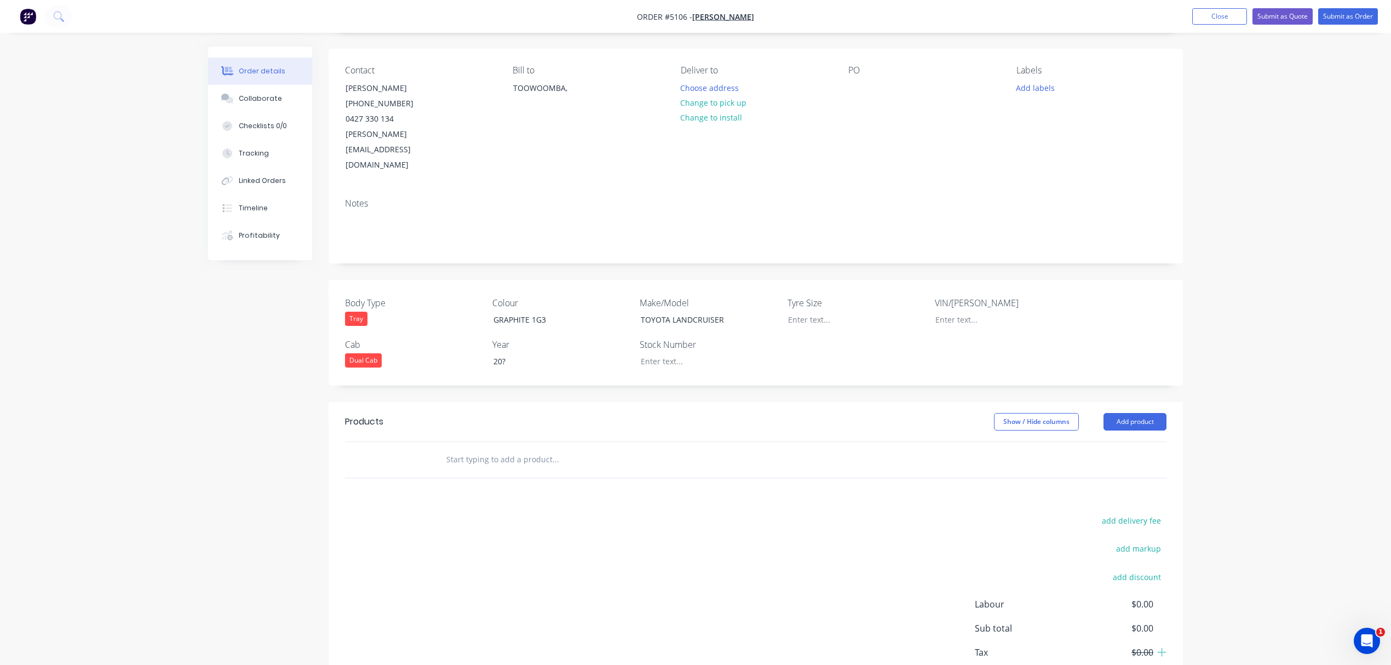
click at [460, 448] on input "text" at bounding box center [555, 459] width 219 height 22
paste input "REPAIR/REPLACE BROCKEN HINGES TO TOOLBOX. SANDED AND REPAINTED"
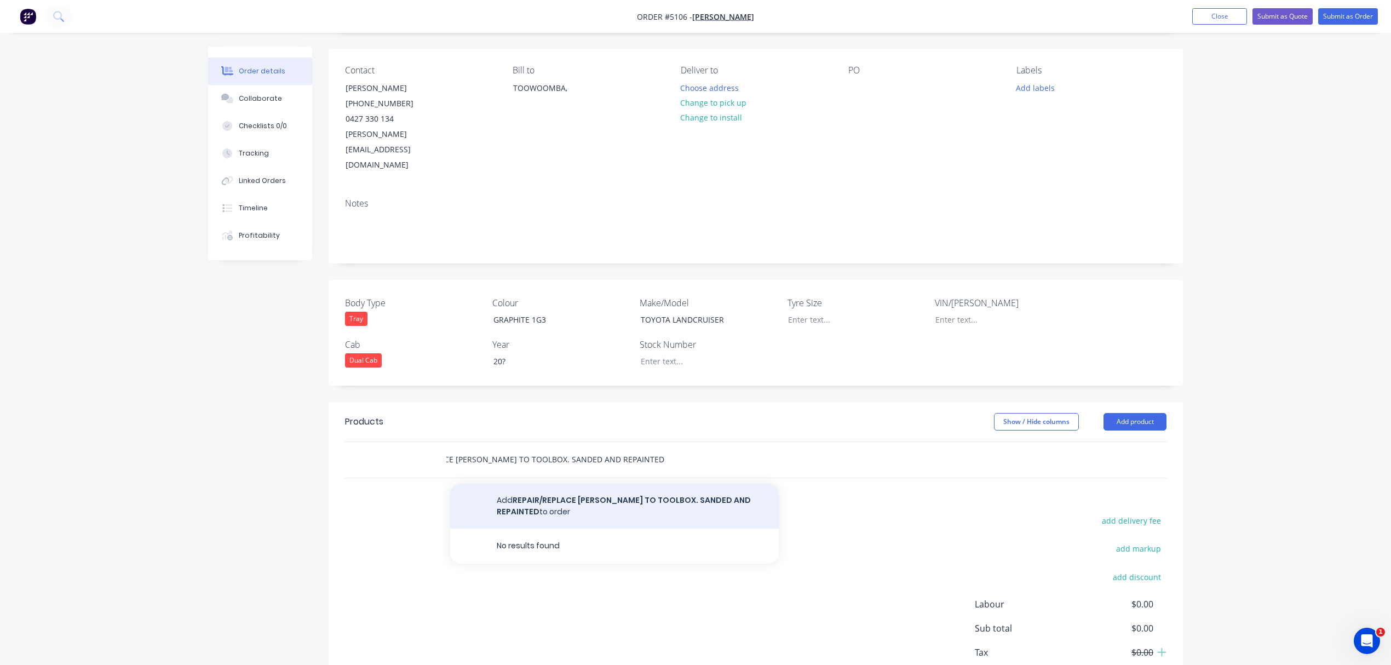
type input "REPAIR/REPLACE BROCKEN HINGES TO TOOLBOX. SANDED AND REPAINTED"
click at [531, 483] on button "Add REPAIR/REPLACE BROCKEN HINGES TO TOOLBOX. SANDED AND REPAINTED to order" at bounding box center [614, 505] width 328 height 45
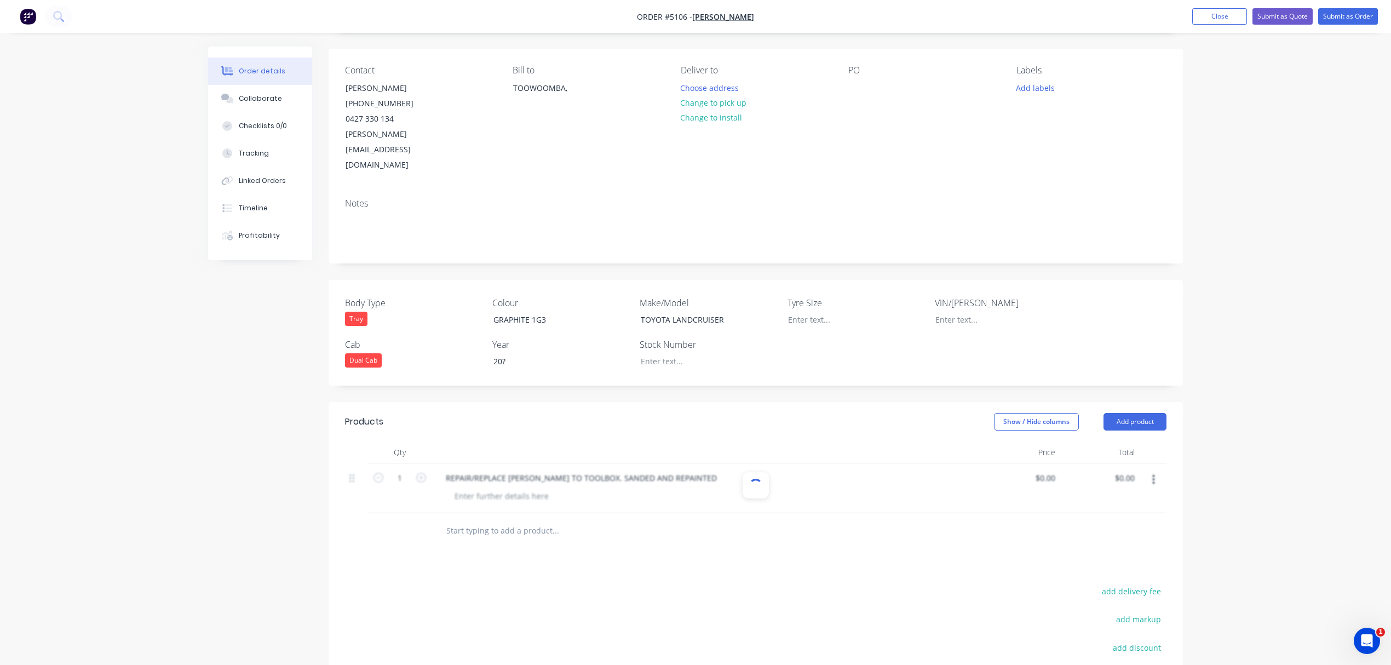
scroll to position [0, 0]
click at [1045, 470] on div "0 $0.00" at bounding box center [1045, 478] width 30 height 16
click at [1066, 480] on div "$0.00 $0.00" at bounding box center [1098, 488] width 79 height 50
type input "$300.00"
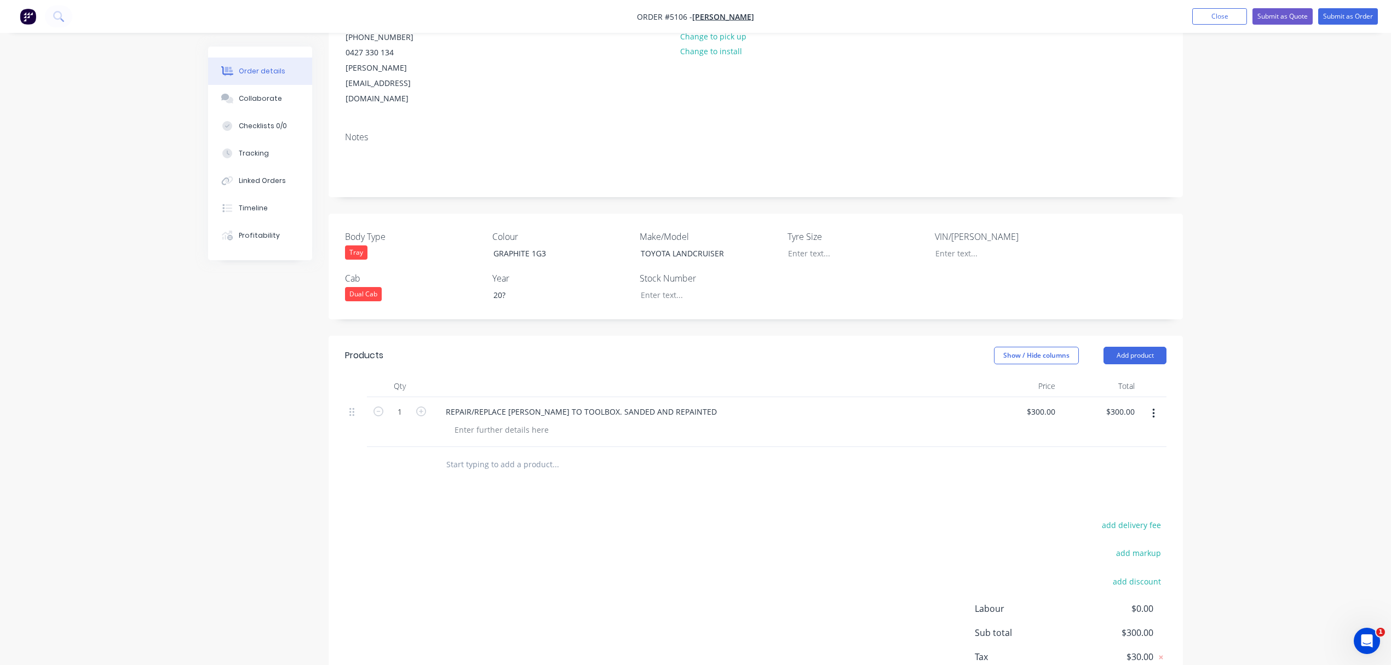
scroll to position [182, 0]
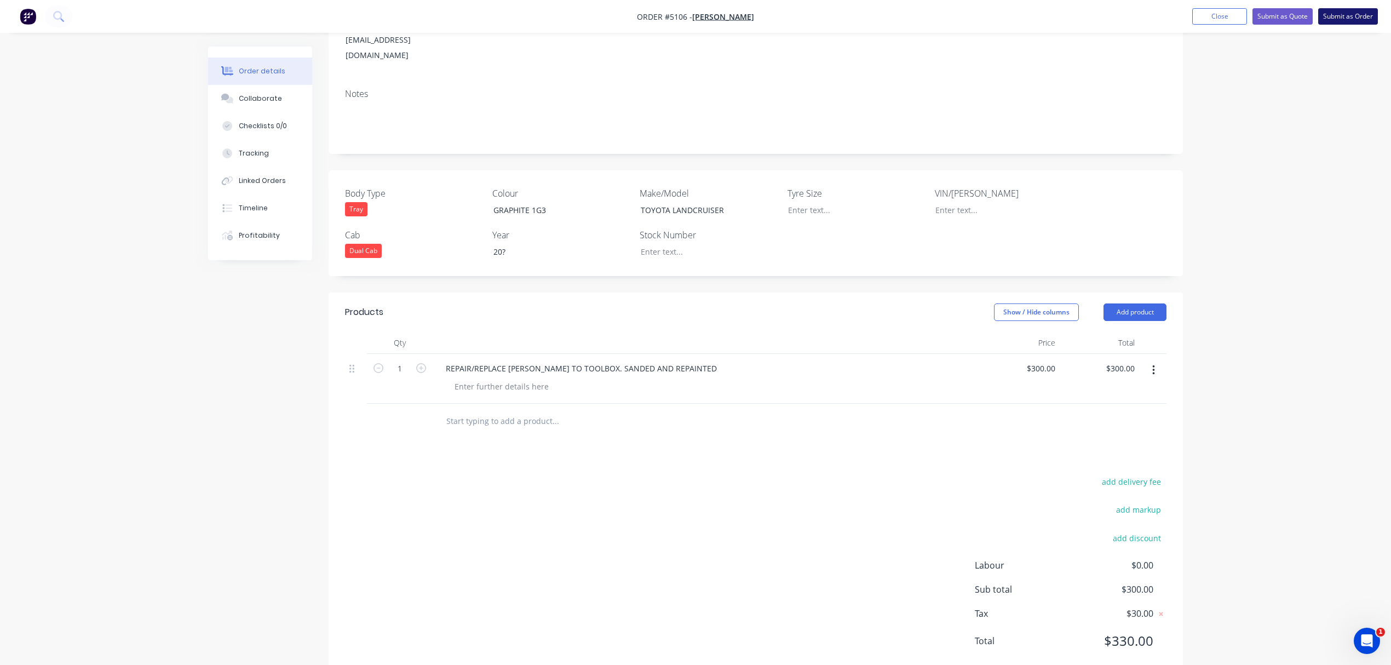
click at [1330, 19] on button "Submit as Order" at bounding box center [1348, 16] width 60 height 16
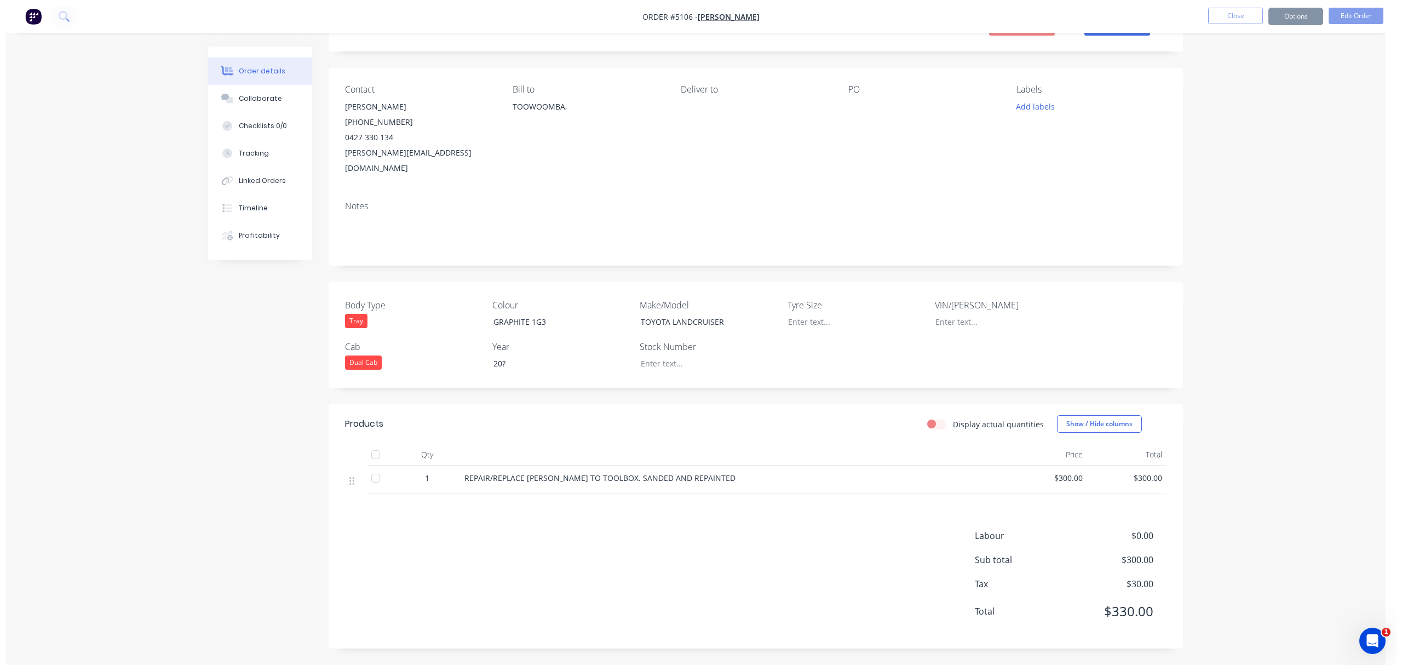
scroll to position [0, 0]
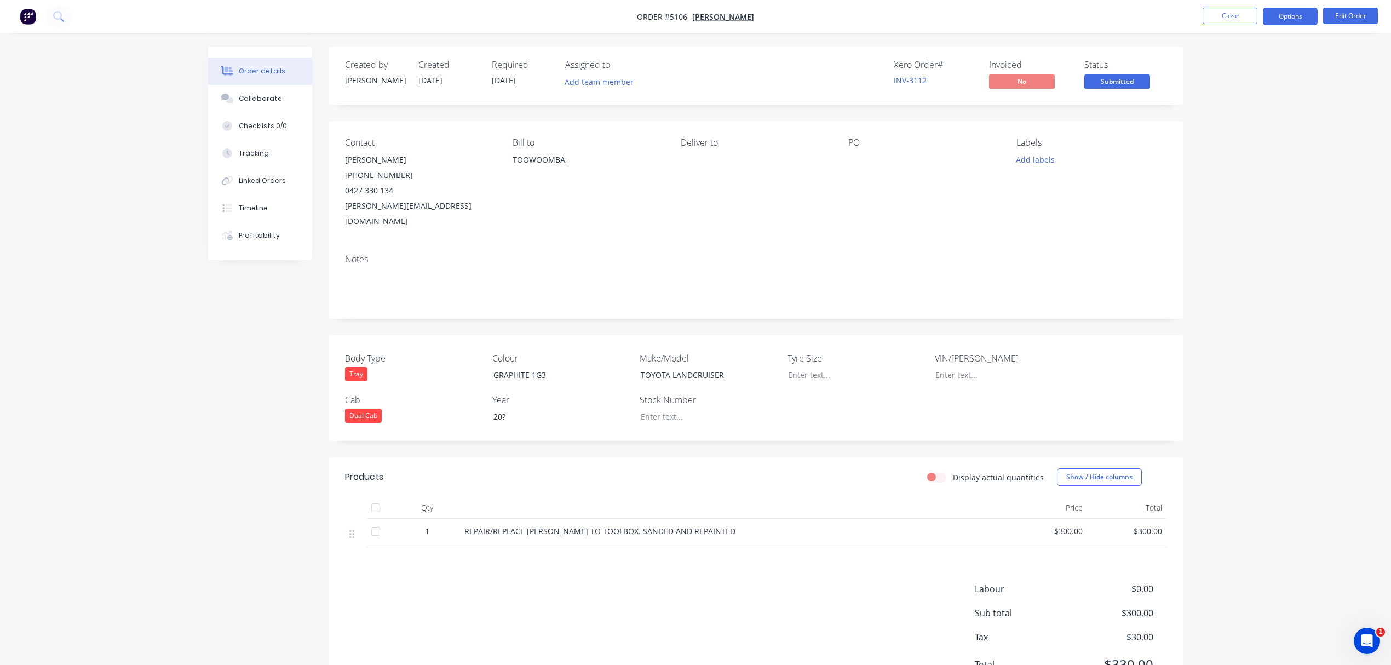
click at [1275, 22] on button "Options" at bounding box center [1289, 17] width 55 height 18
click at [1240, 65] on div "Invoice" at bounding box center [1257, 67] width 101 height 16
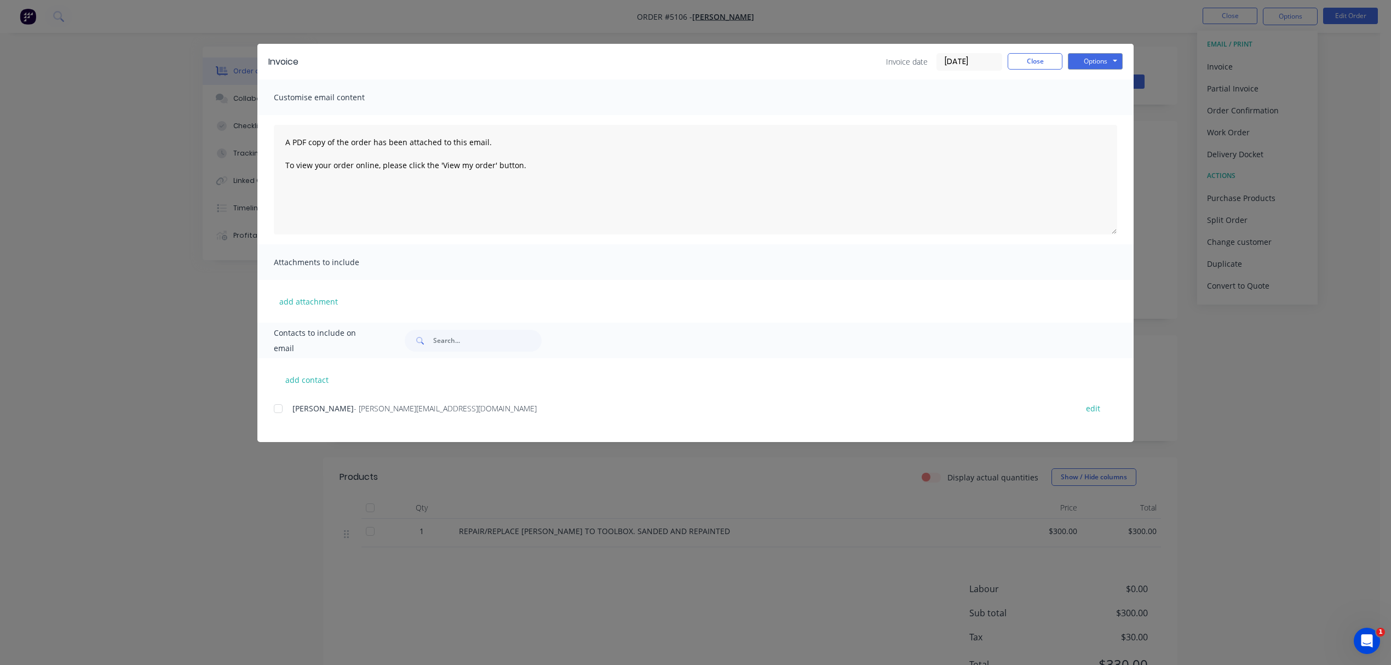
click at [272, 406] on div "add contact JIM CAMPBELL - jim@leisurepoolstoowoomba.com.au edit" at bounding box center [695, 400] width 876 height 84
click at [277, 410] on div at bounding box center [278, 408] width 22 height 22
click at [1093, 61] on button "Options" at bounding box center [1095, 61] width 55 height 16
click at [1102, 122] on button "Email" at bounding box center [1103, 117] width 70 height 18
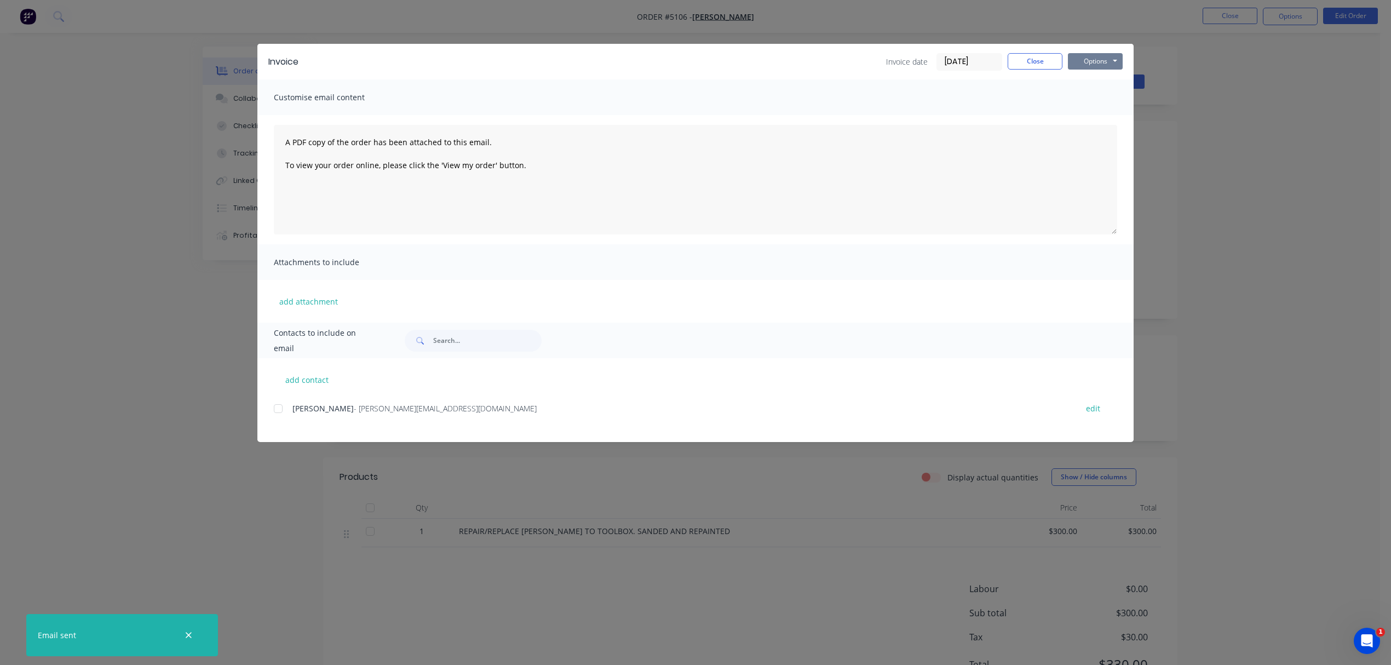
click at [1091, 60] on button "Options" at bounding box center [1095, 61] width 55 height 16
click at [1087, 93] on button "Print" at bounding box center [1103, 99] width 70 height 18
click at [1027, 57] on button "Close" at bounding box center [1034, 61] width 55 height 16
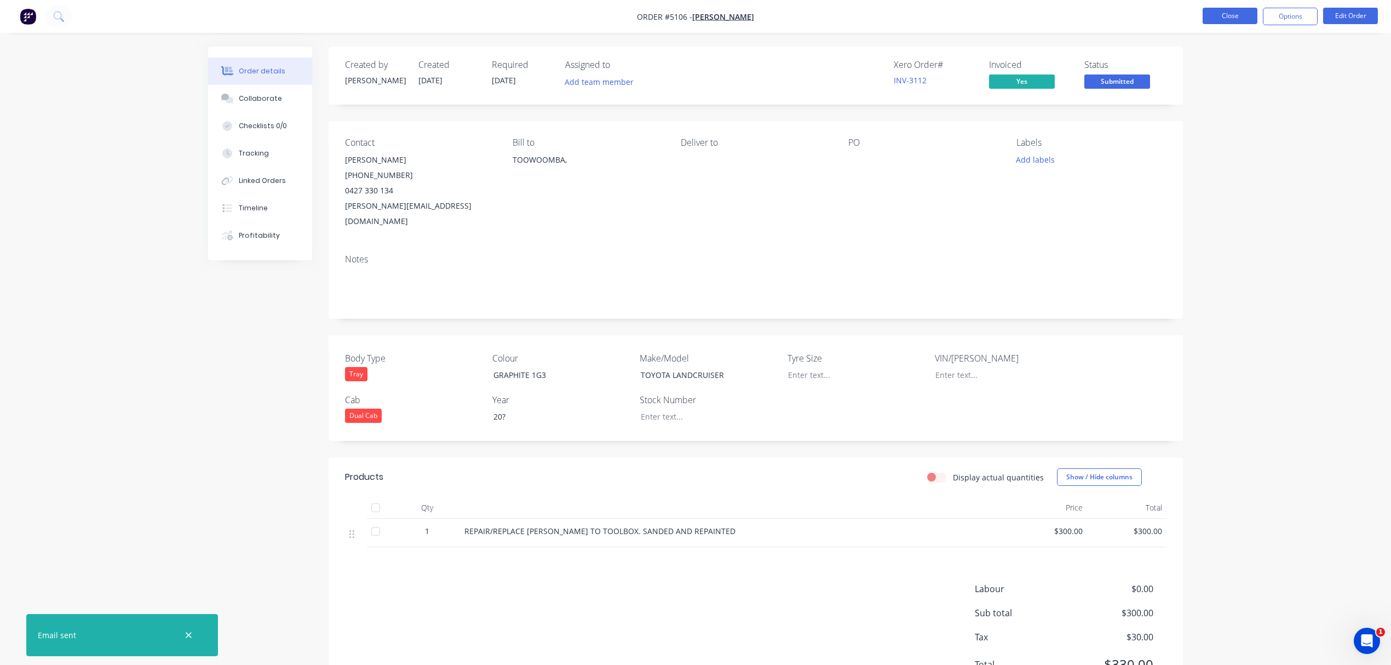
click at [1227, 20] on button "Close" at bounding box center [1229, 16] width 55 height 16
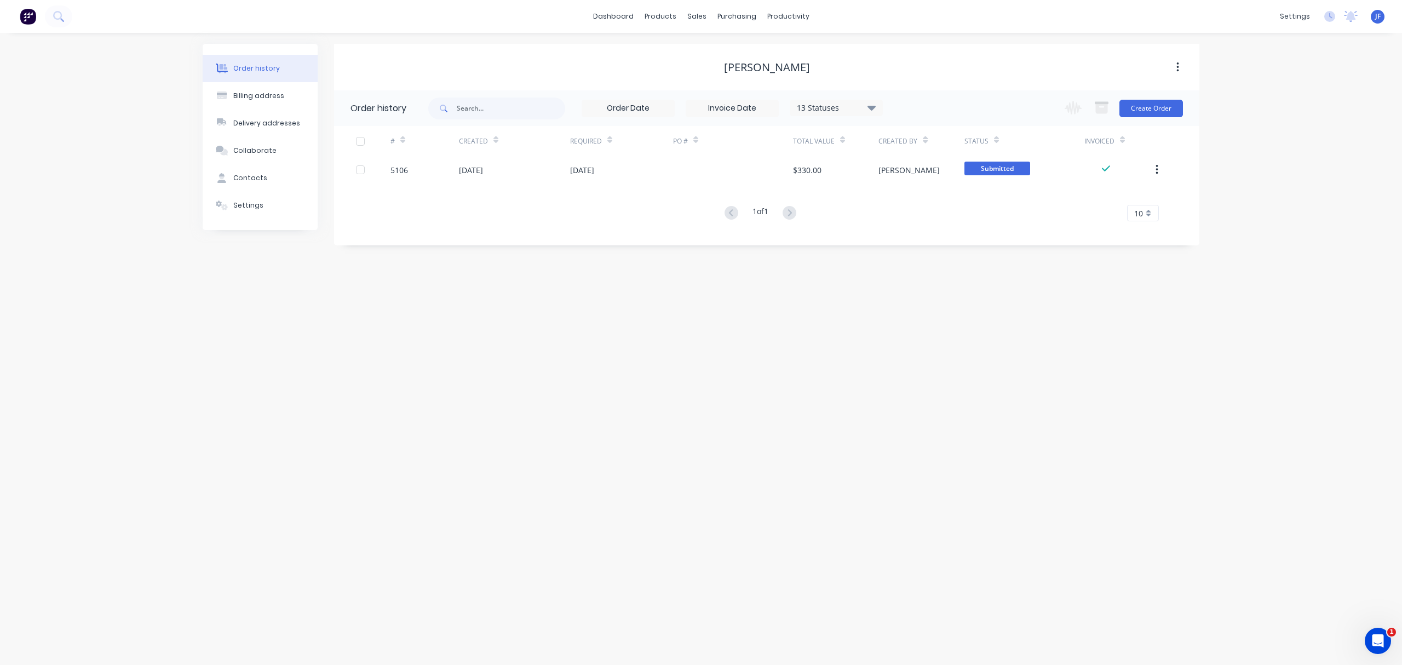
click at [362, 347] on div "Order history Billing address Delivery addresses Collaborate Contacts Settings …" at bounding box center [701, 349] width 1402 height 632
click at [722, 51] on div "Sales Orders" at bounding box center [736, 53] width 45 height 10
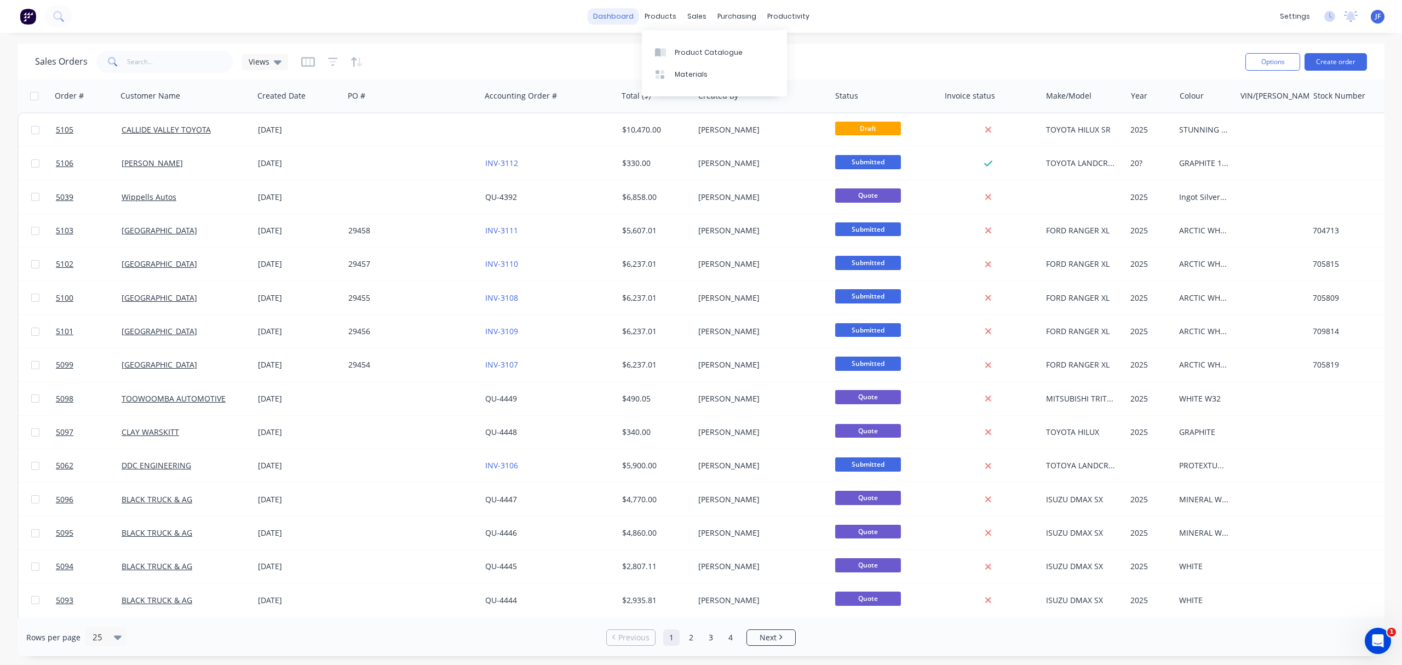
click at [630, 18] on link "dashboard" at bounding box center [612, 16] width 51 height 16
